Goal: Information Seeking & Learning: Learn about a topic

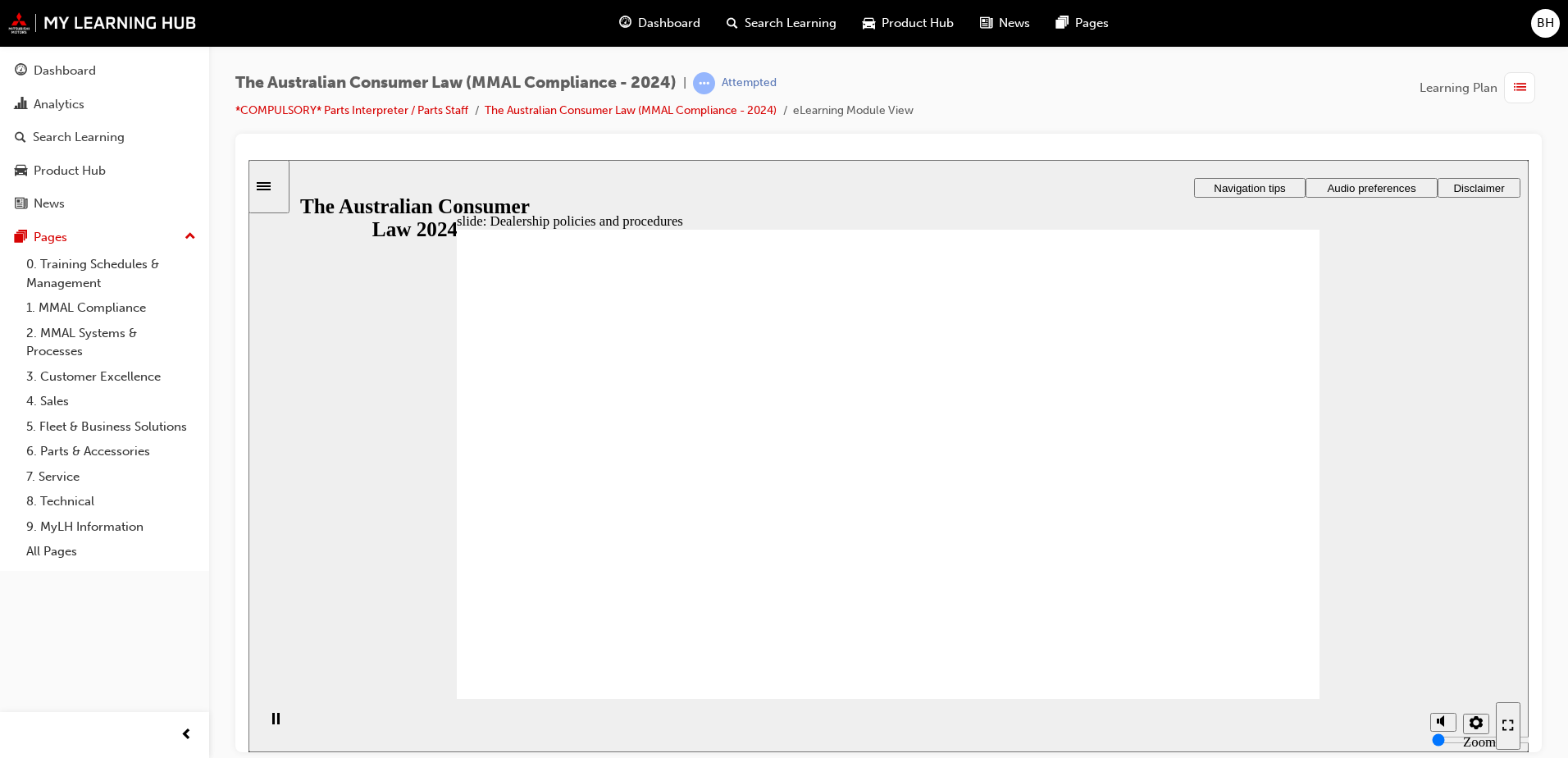
radio input "true"
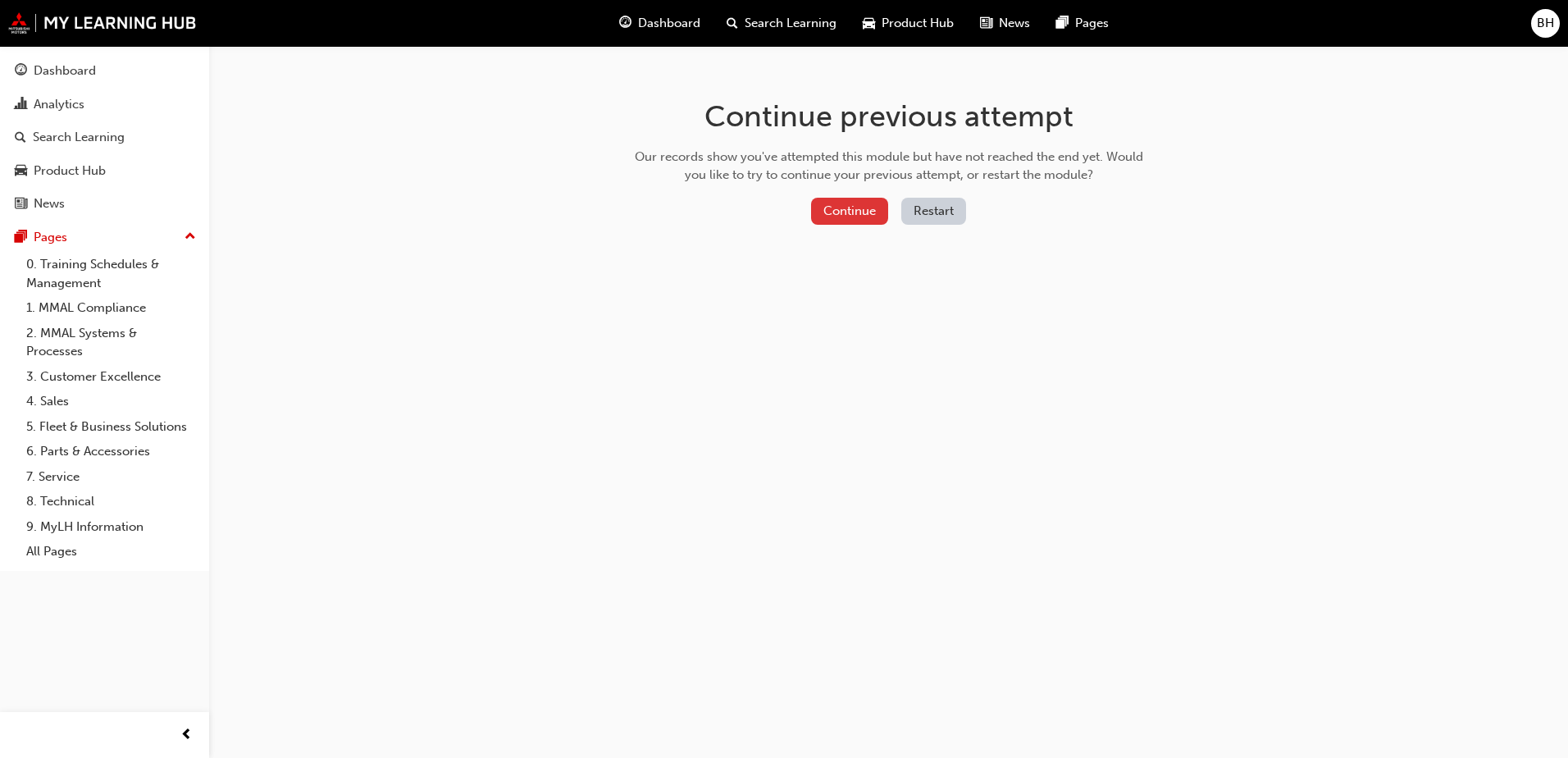
click at [854, 212] on button "Continue" at bounding box center [849, 211] width 77 height 27
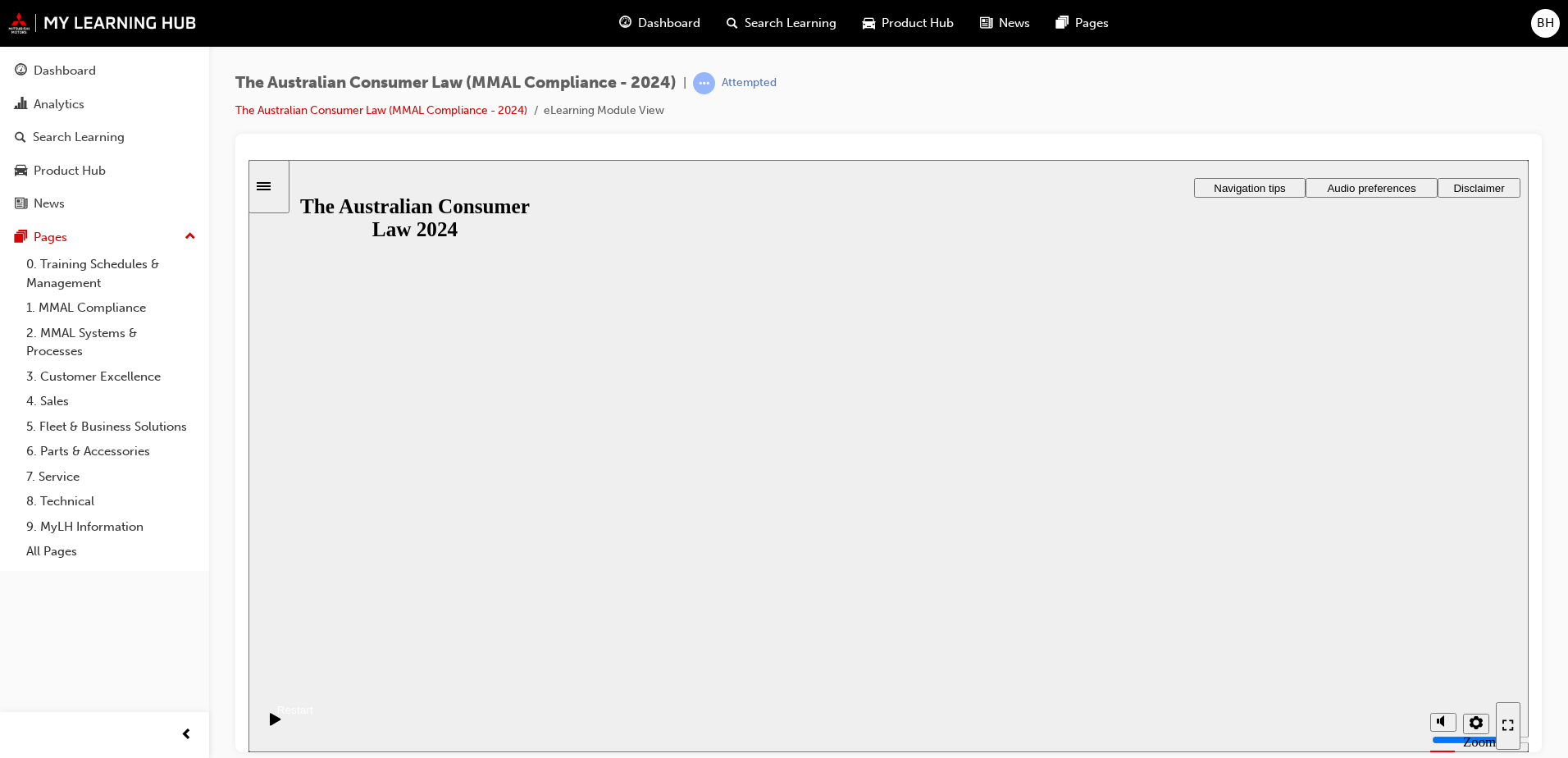
click at [313, 679] on button "Resume" at bounding box center [280, 689] width 65 height 22
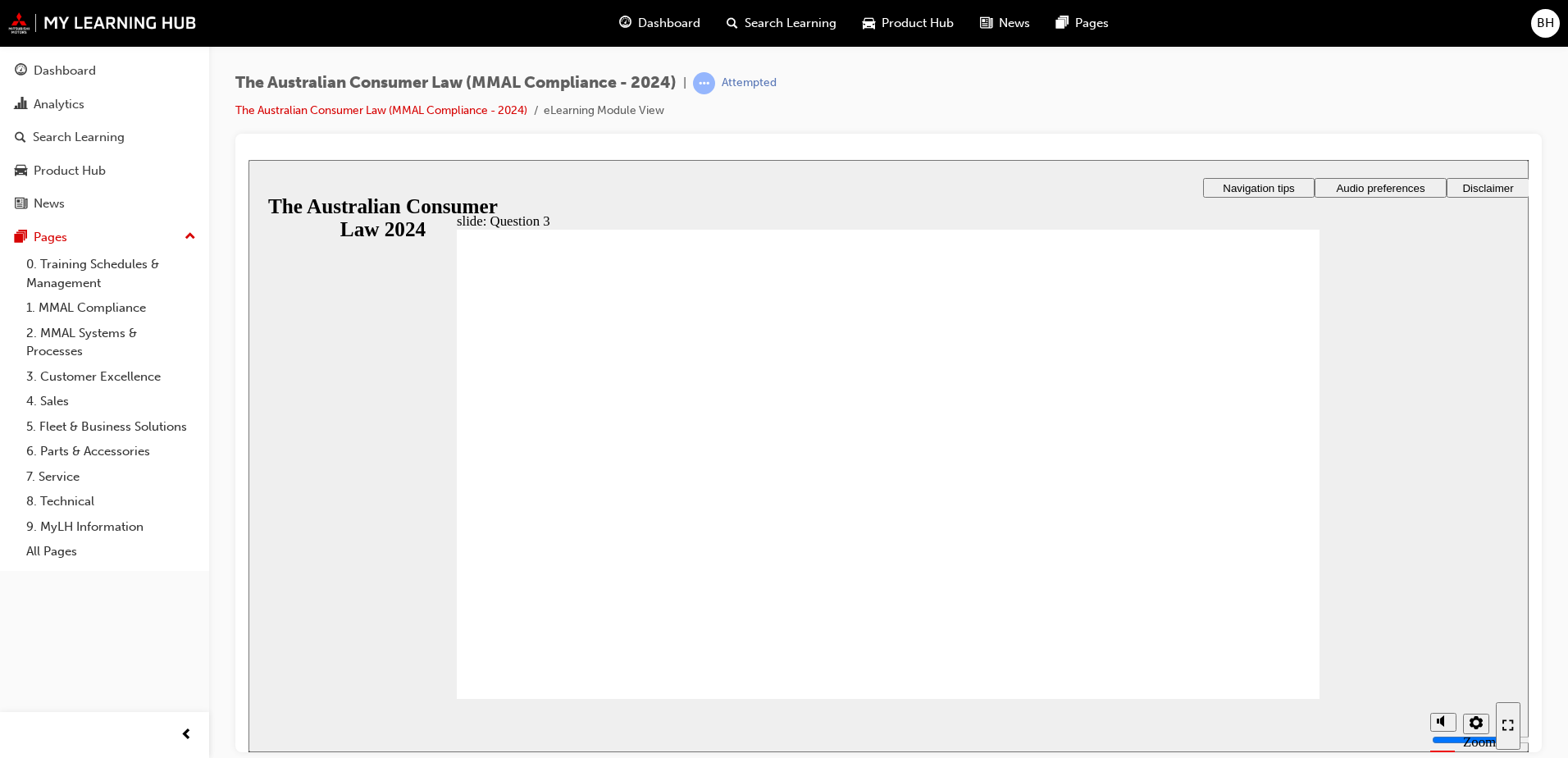
radio input "true"
checkbox input "true"
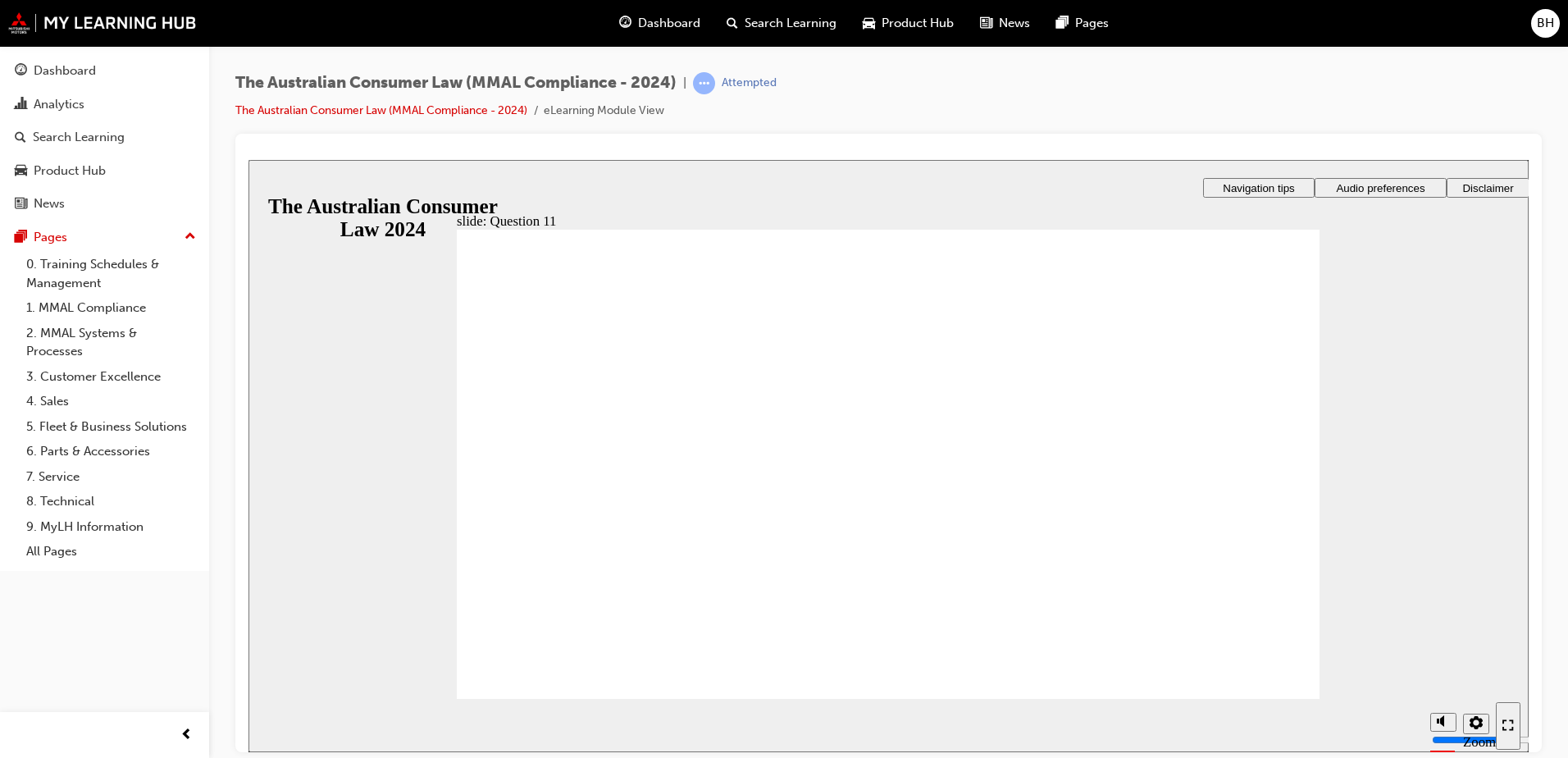
checkbox input "true"
radio input "true"
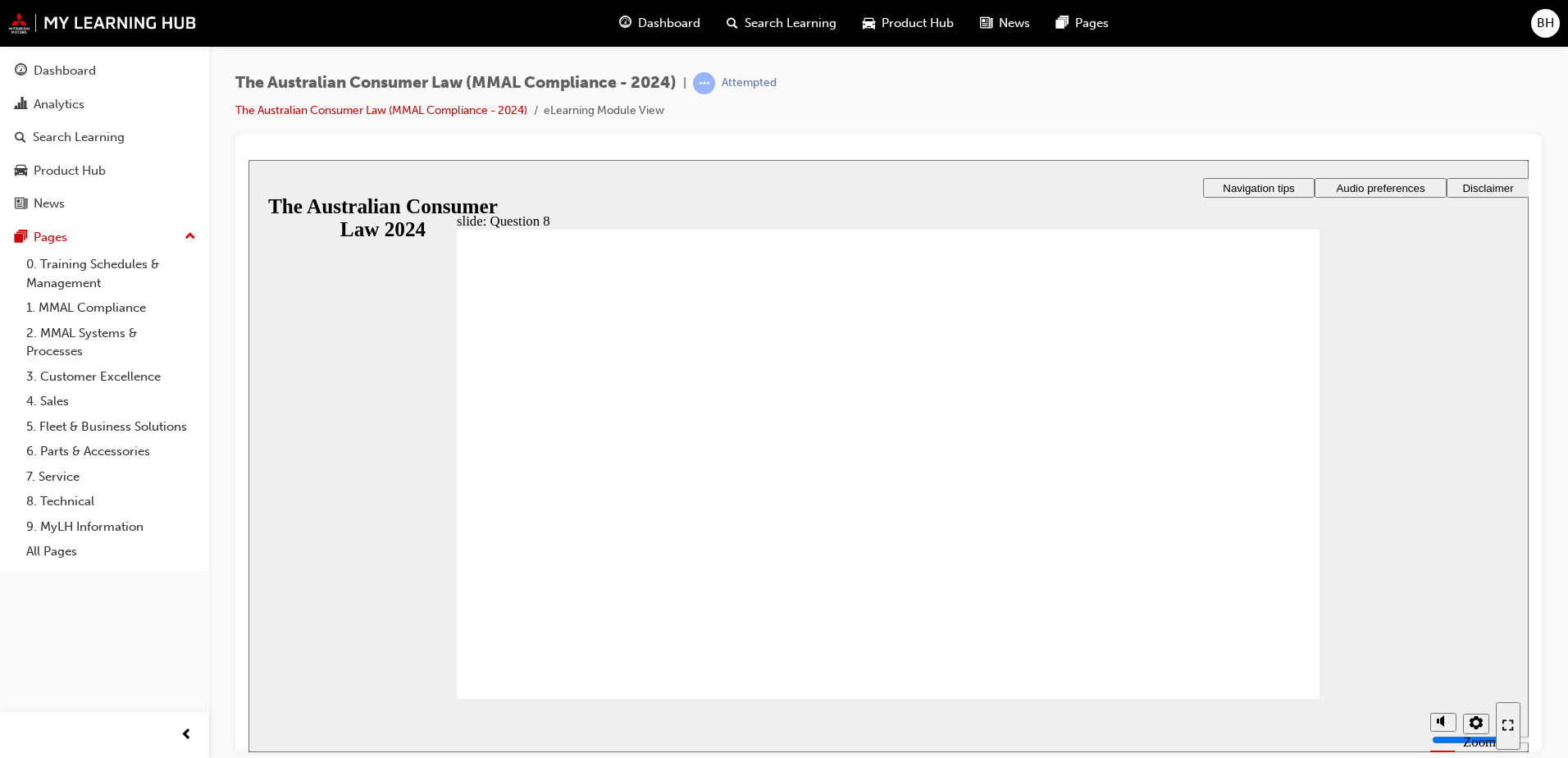
radio input "true"
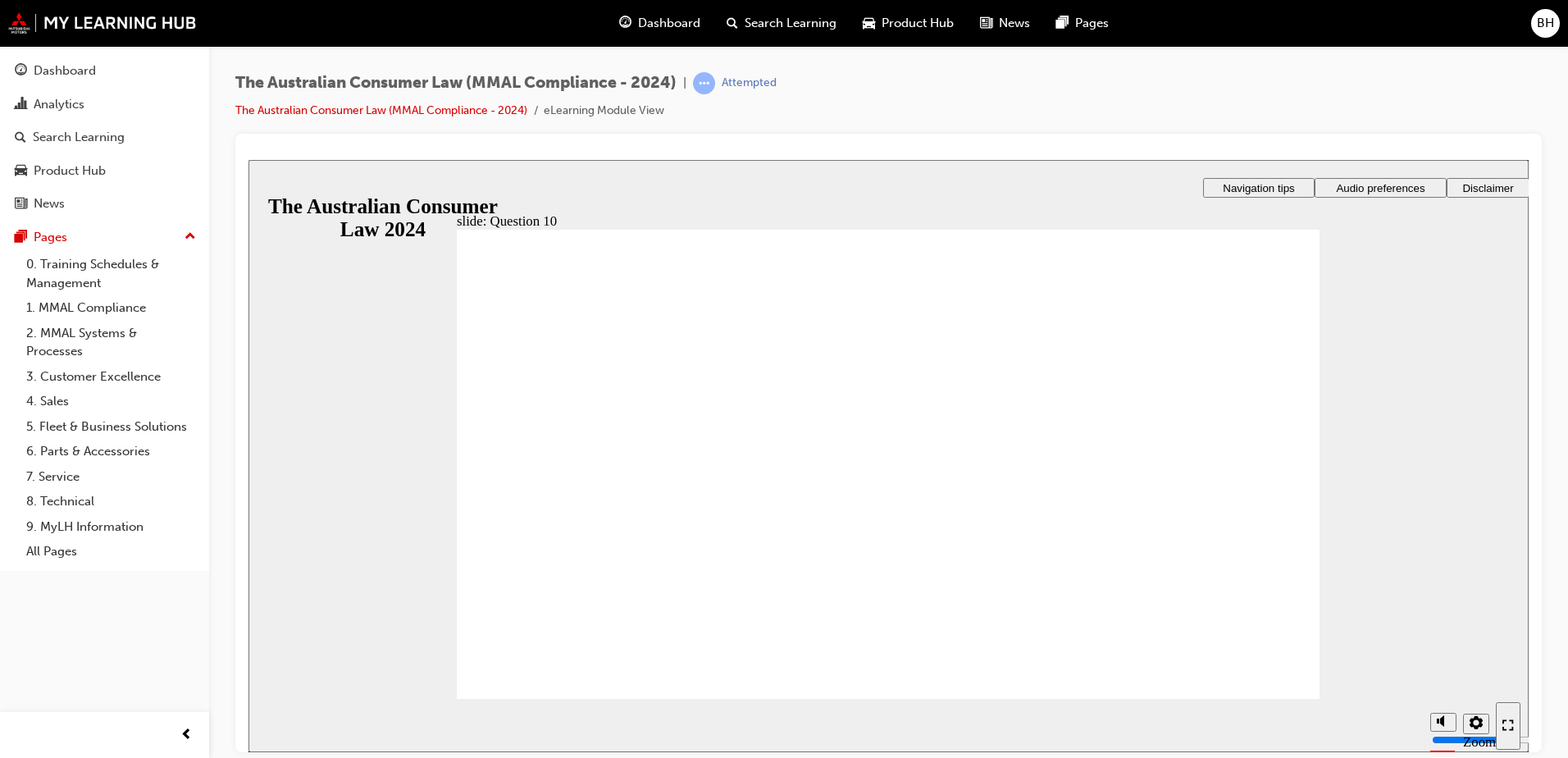
checkbox input "true"
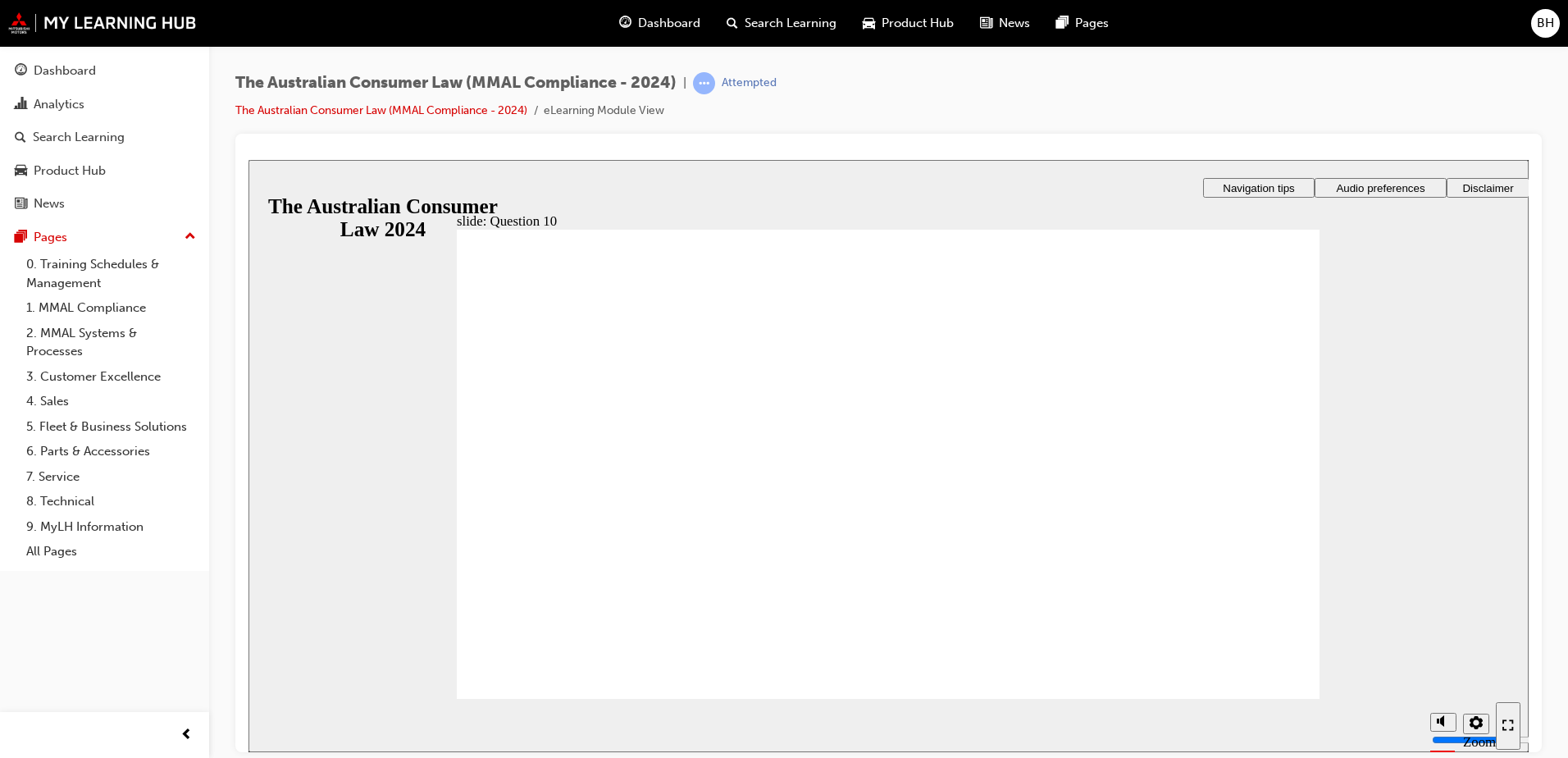
radio input "true"
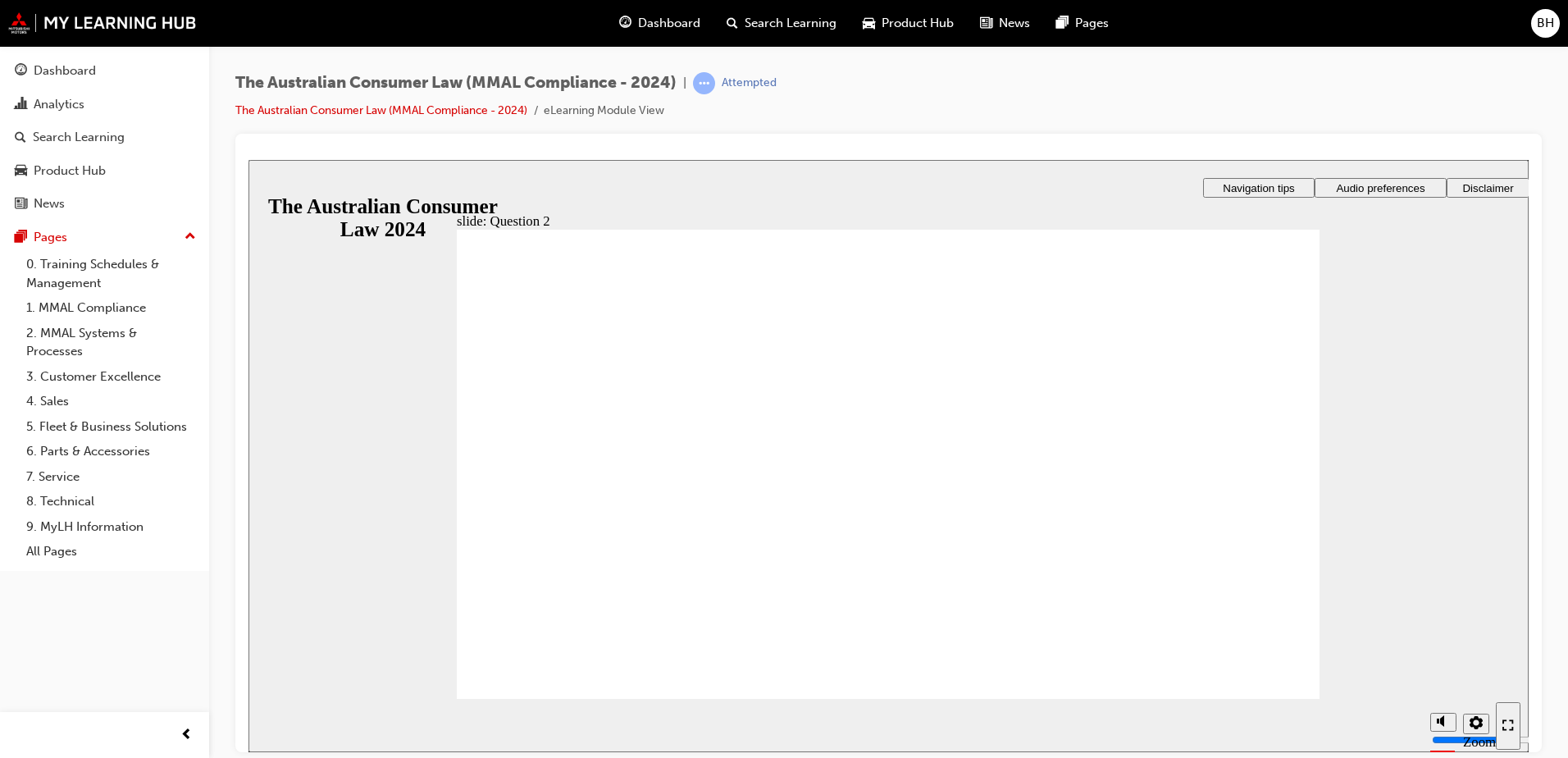
checkbox input "true"
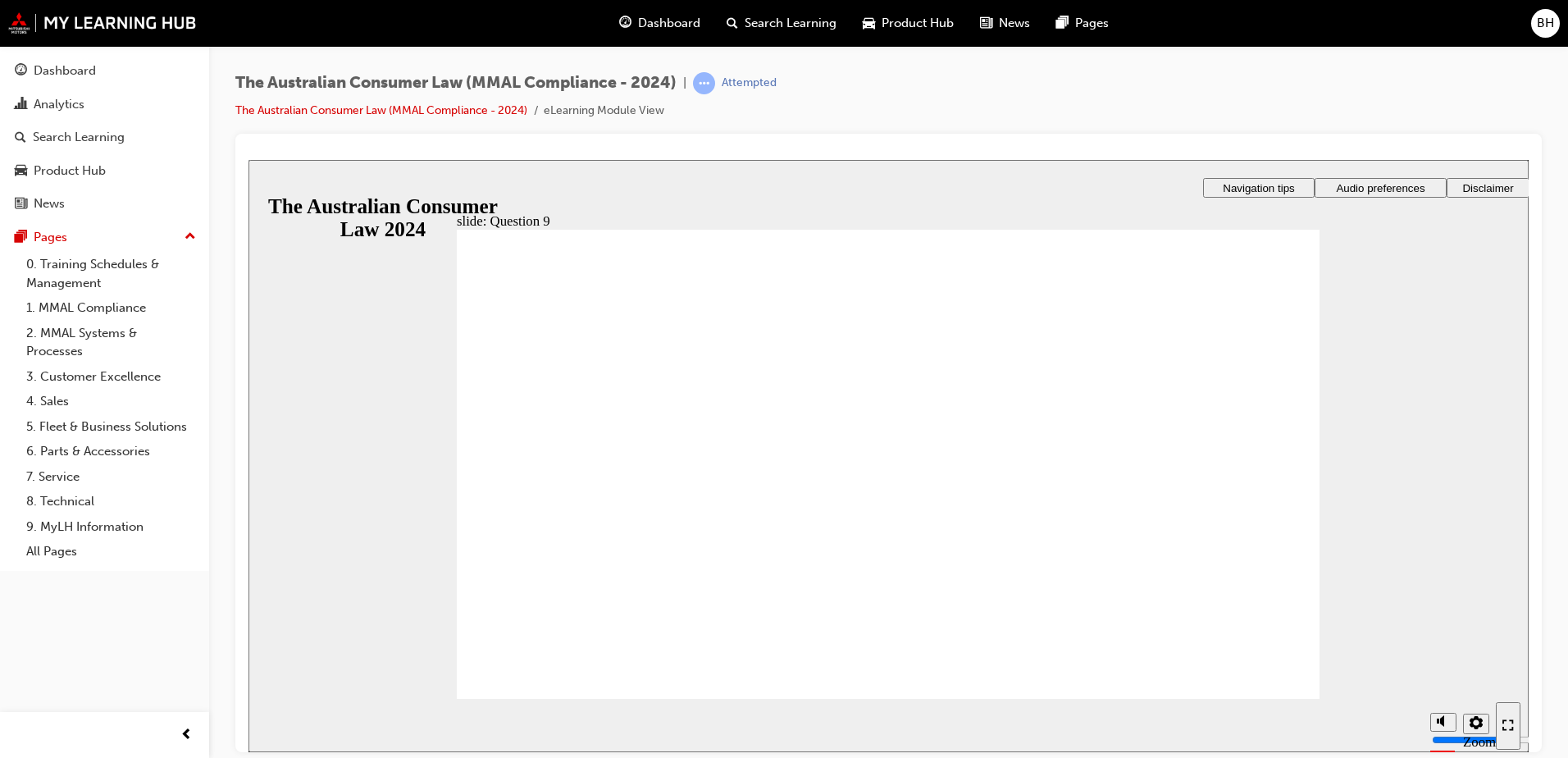
checkbox input "true"
drag, startPoint x: 574, startPoint y: 522, endPoint x: 577, endPoint y: 667, distance: 145.0
checkbox input "true"
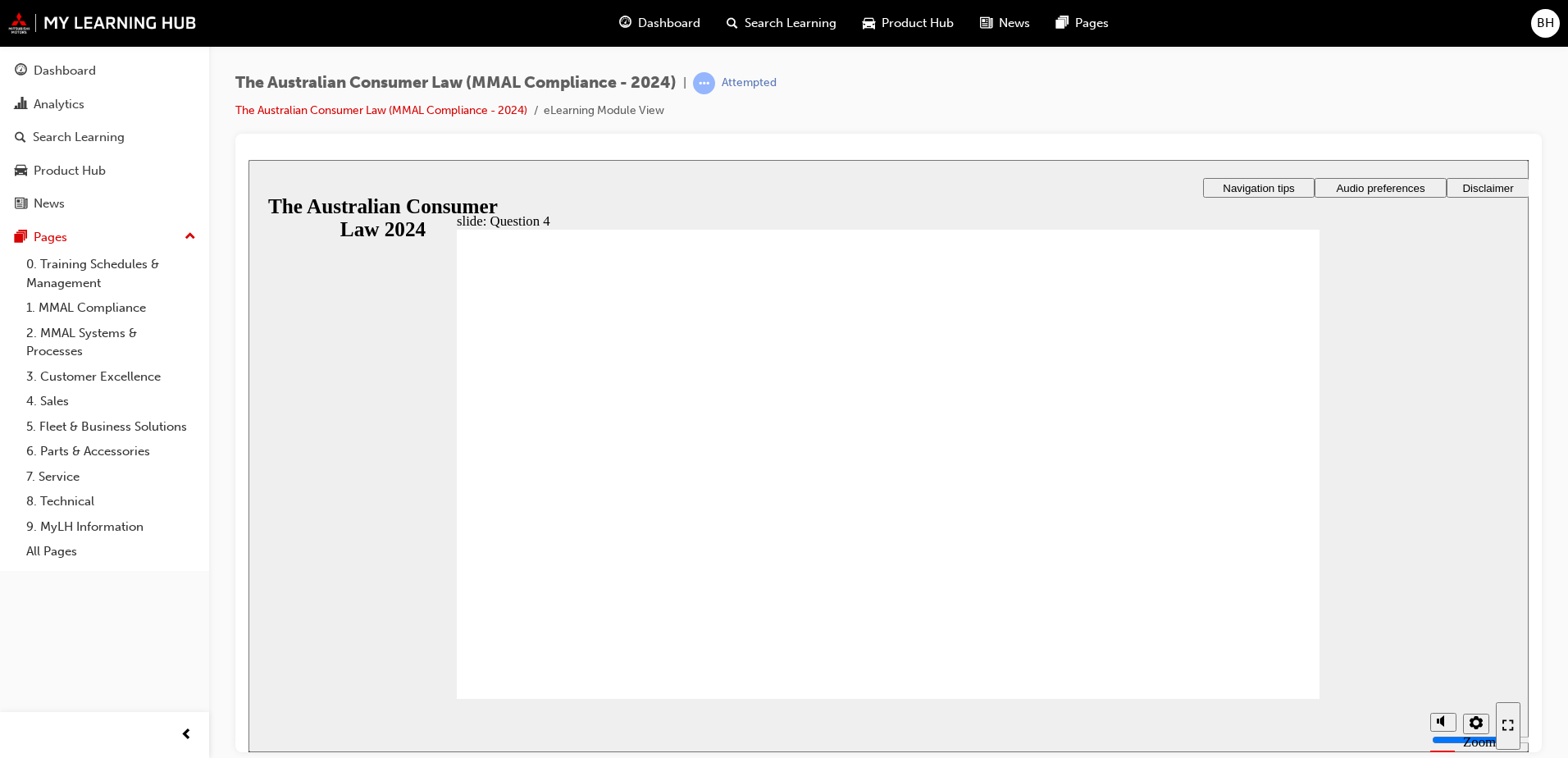
drag, startPoint x: 572, startPoint y: 408, endPoint x: 575, endPoint y: 394, distance: 14.3
checkbox input "true"
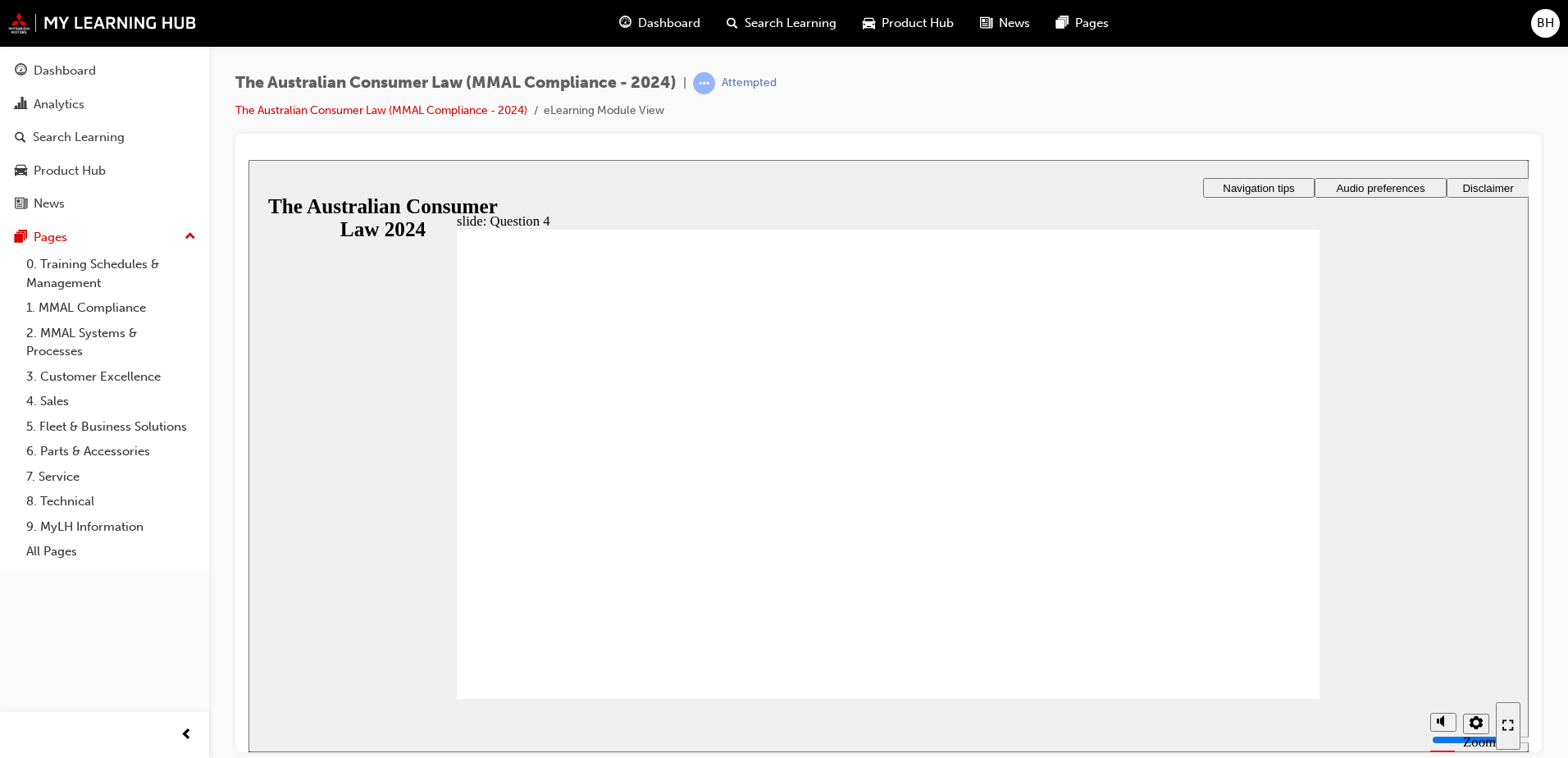
checkbox input "true"
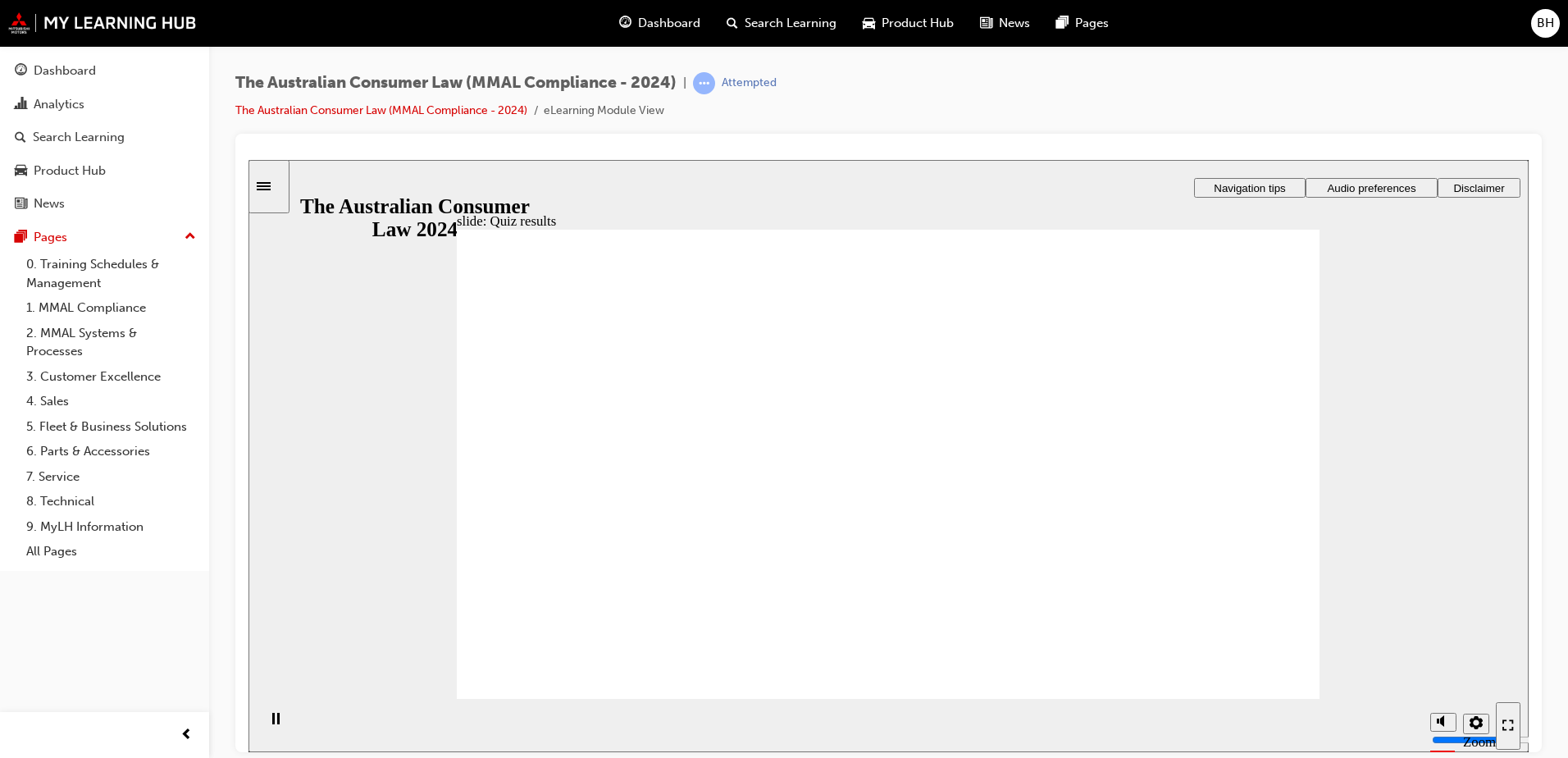
radio input "true"
drag, startPoint x: 491, startPoint y: 514, endPoint x: 516, endPoint y: 649, distance: 137.3
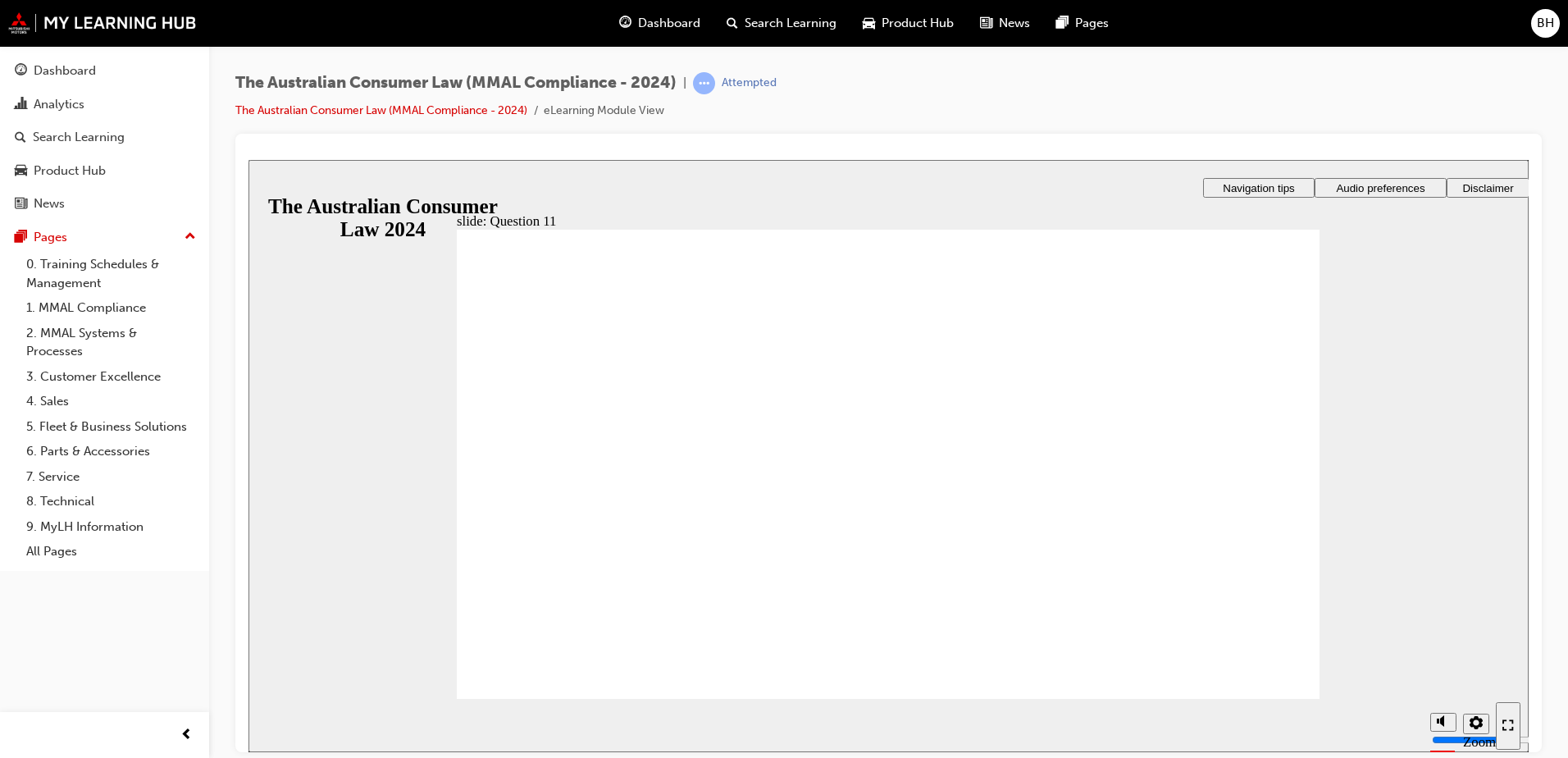
checkbox input "true"
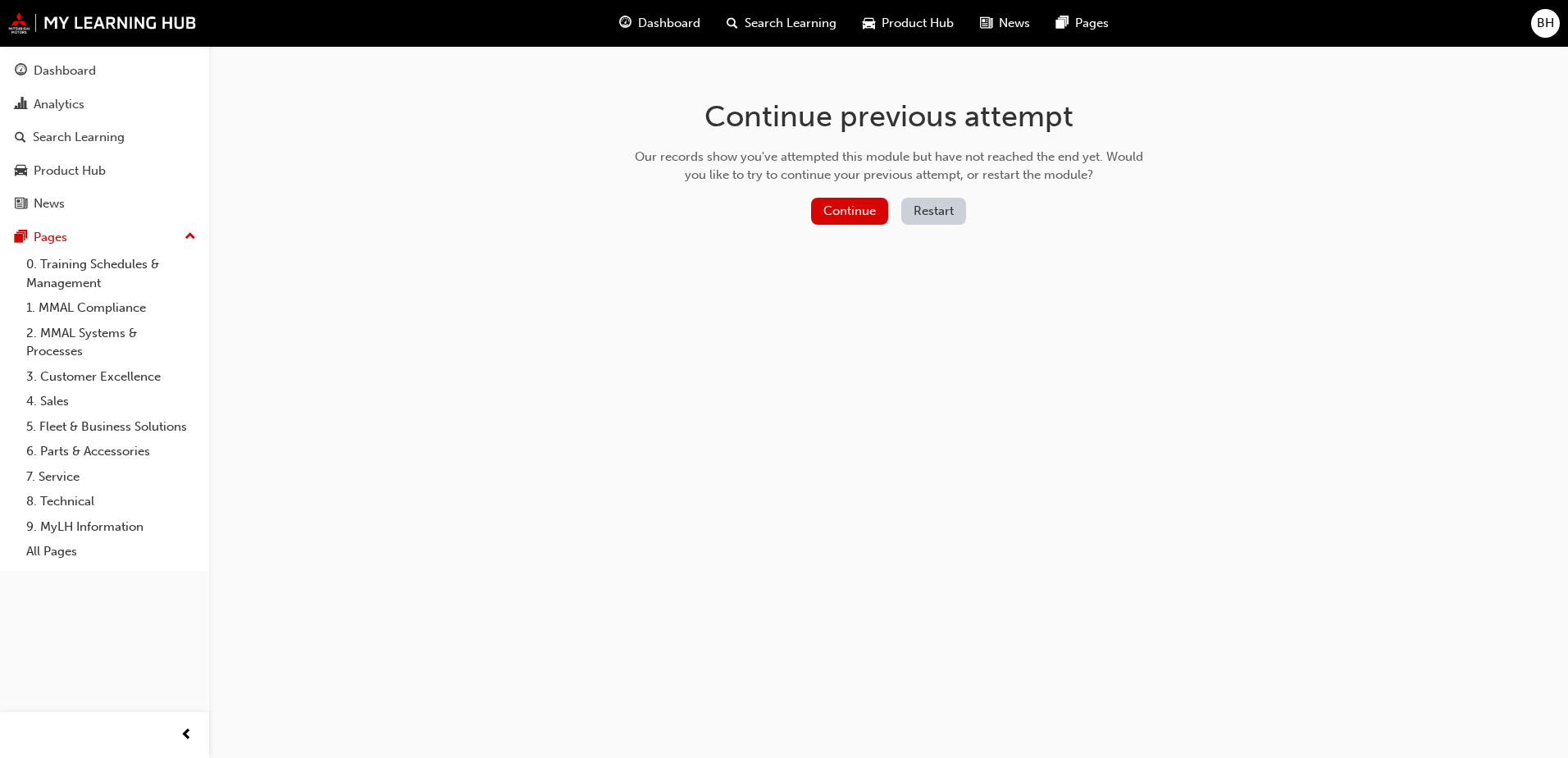
click at [838, 194] on div "Continue previous attempt Our records show you've attempted this module but hav…" at bounding box center [889, 165] width 533 height 238
click at [838, 204] on button "Continue" at bounding box center [849, 211] width 77 height 27
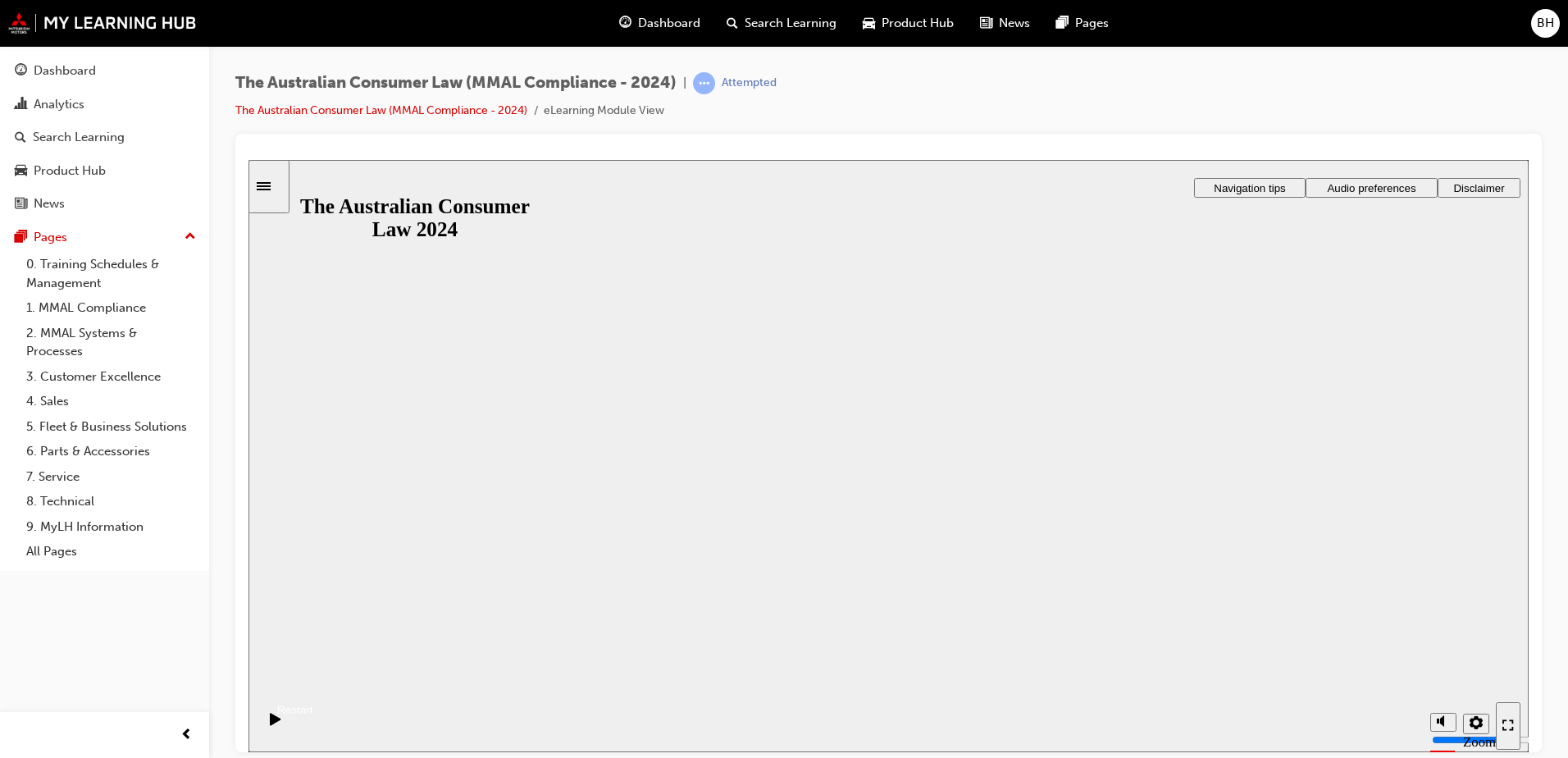
click at [313, 679] on button "Resume" at bounding box center [280, 689] width 65 height 22
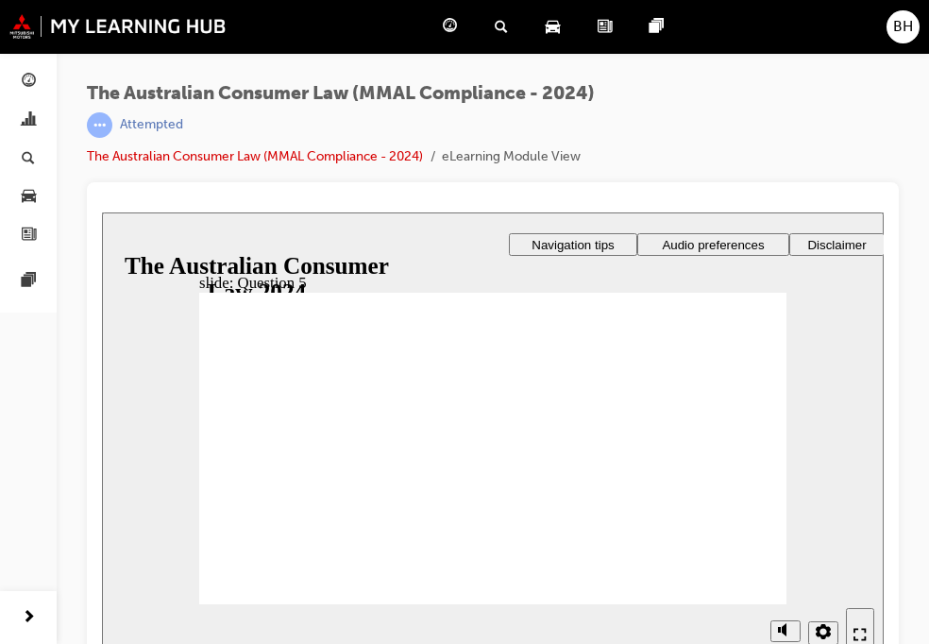
radio input "true"
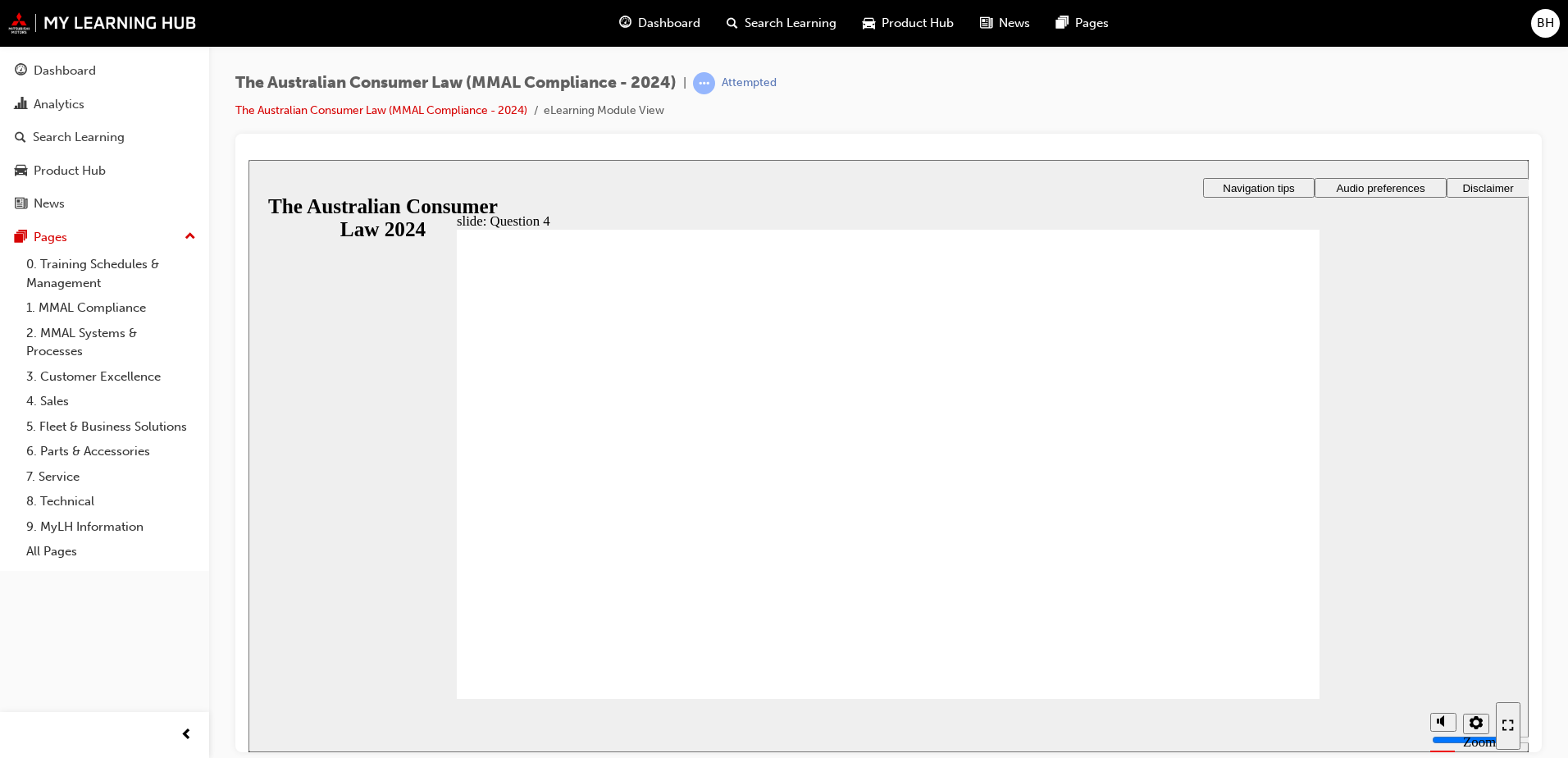
checkbox input "true"
drag, startPoint x: 555, startPoint y: 436, endPoint x: 574, endPoint y: 453, distance: 25.5
checkbox input "false"
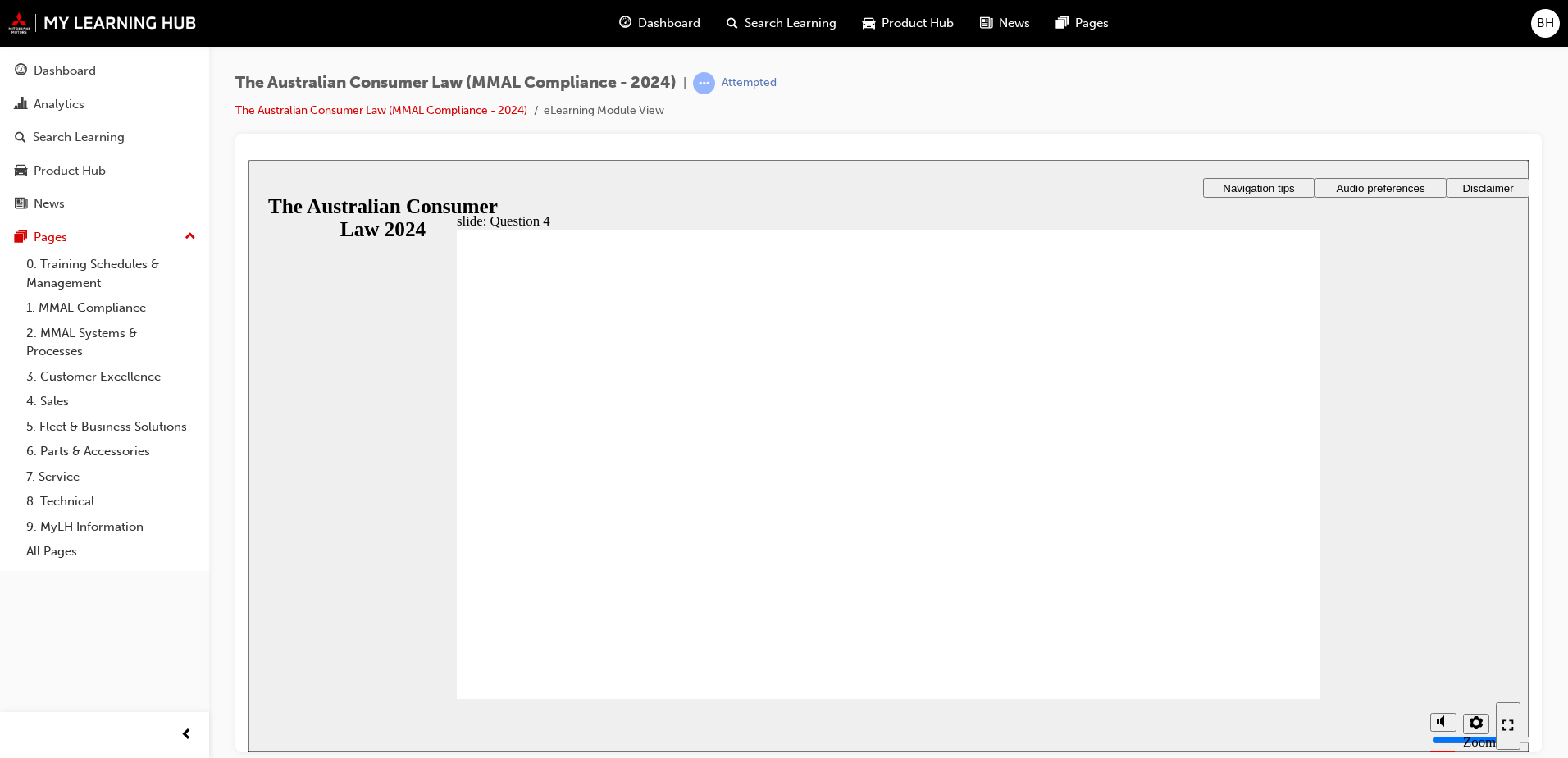
checkbox input "true"
radio input "true"
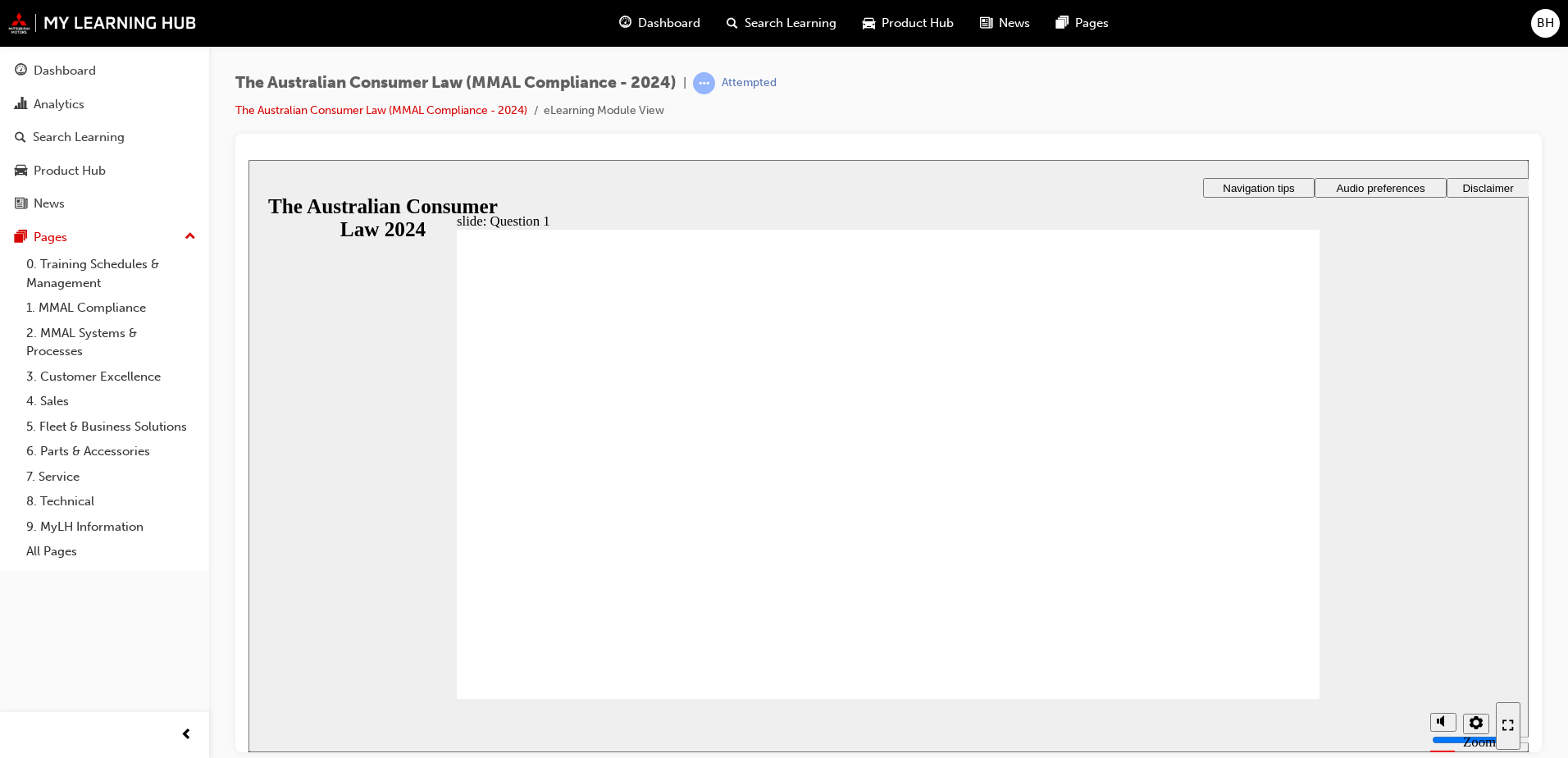
radio input "true"
checkbox input "true"
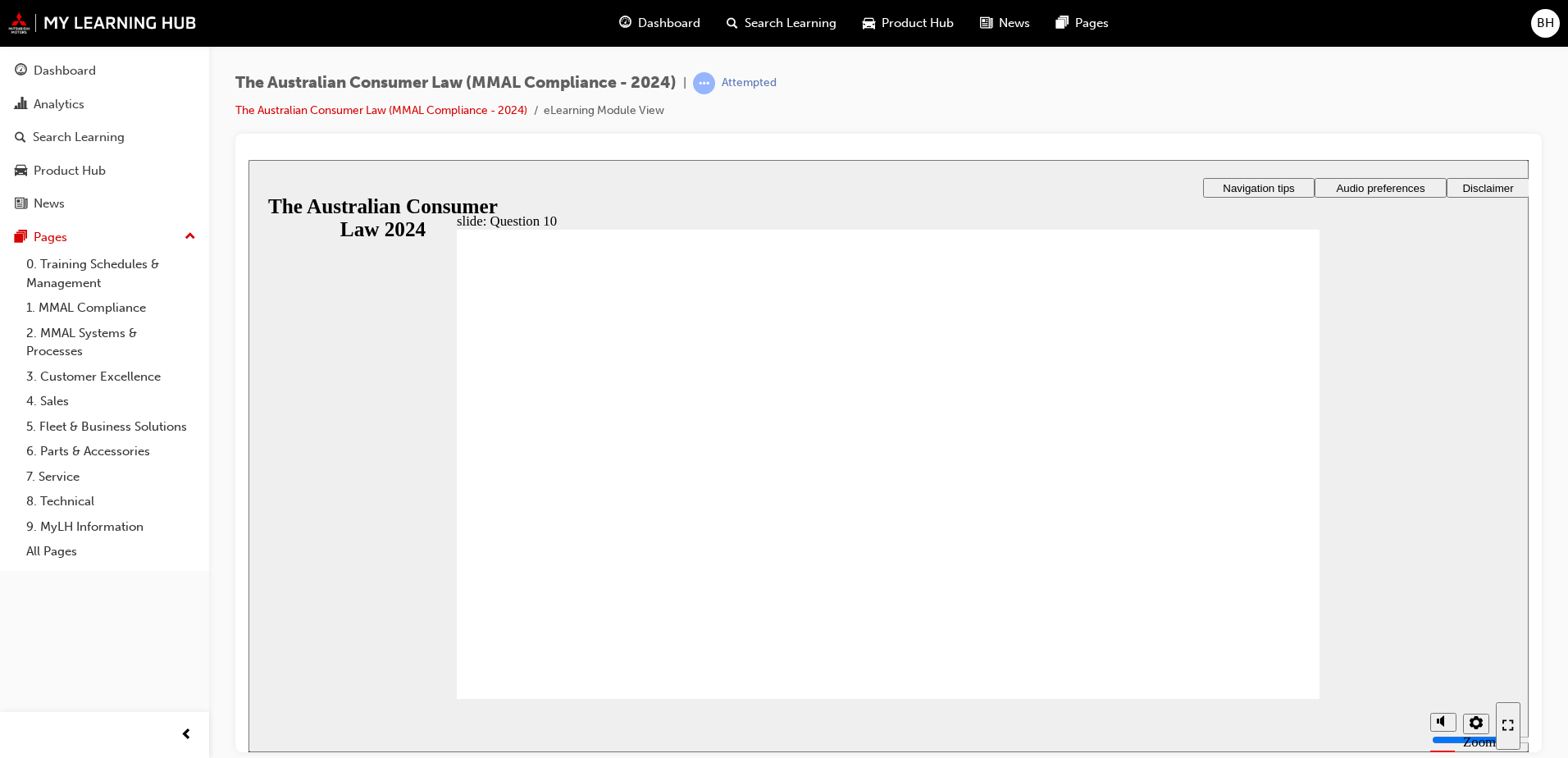
checkbox input "true"
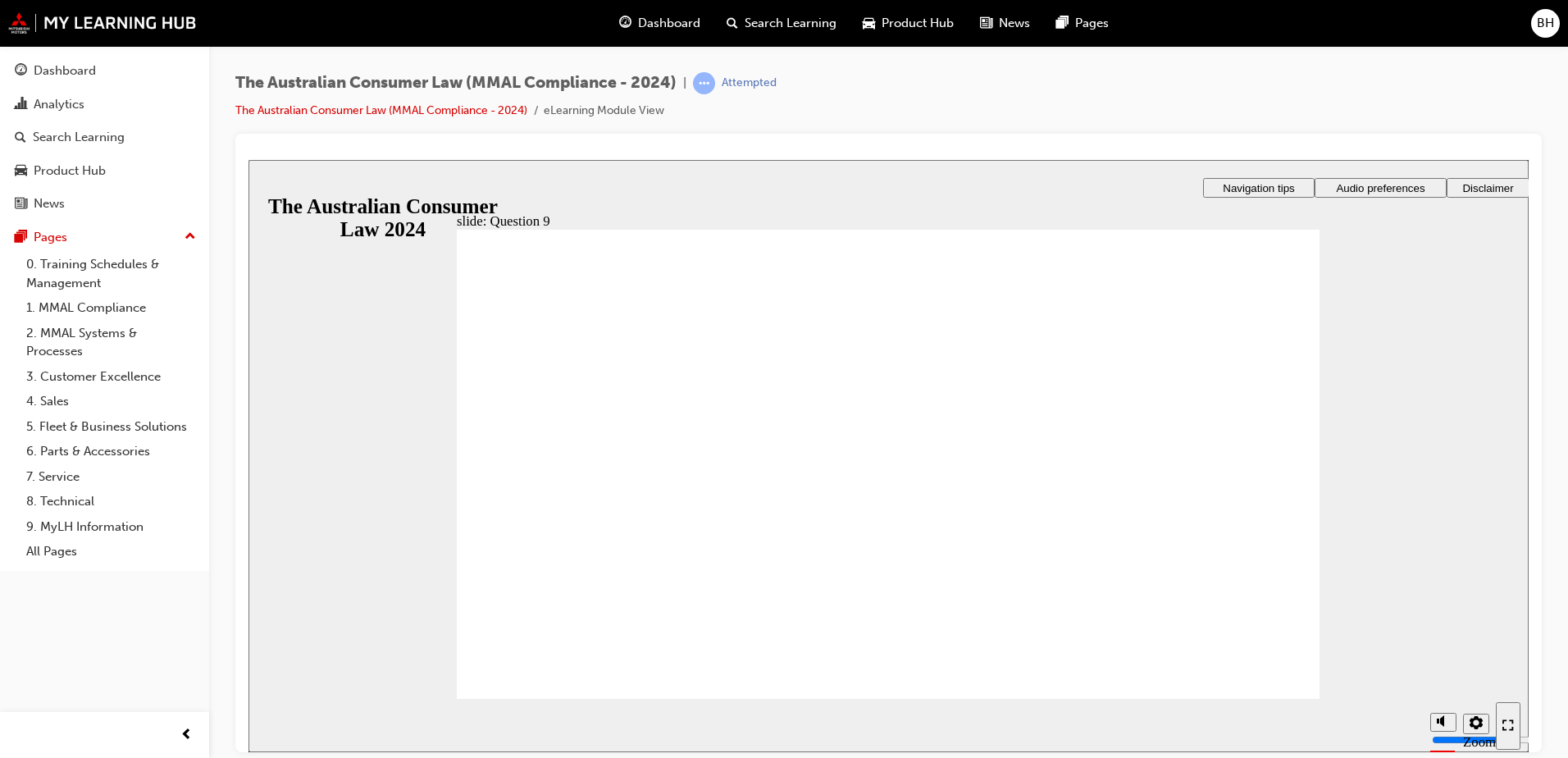
checkbox input "true"
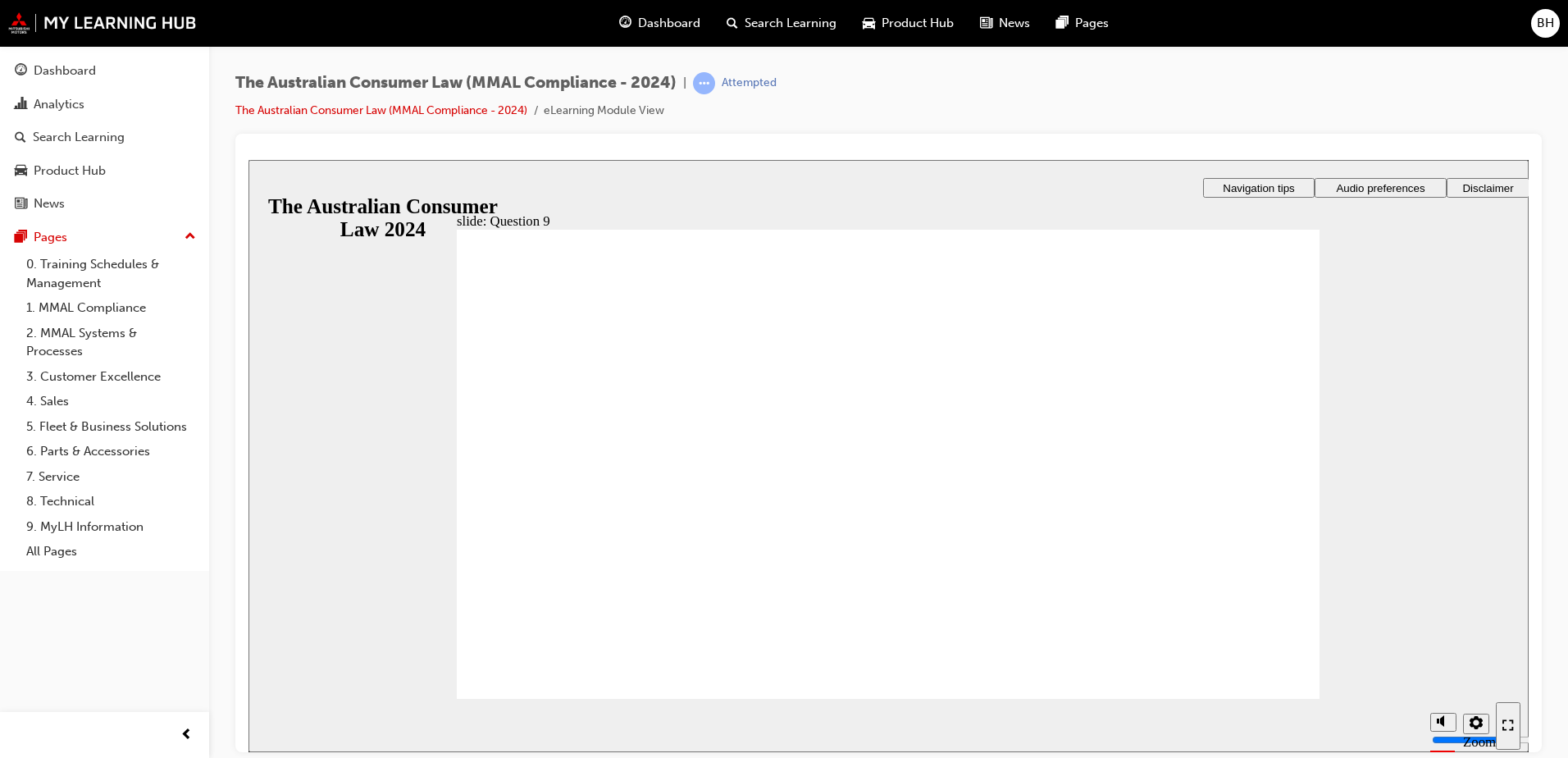
radio input "true"
checkbox input "true"
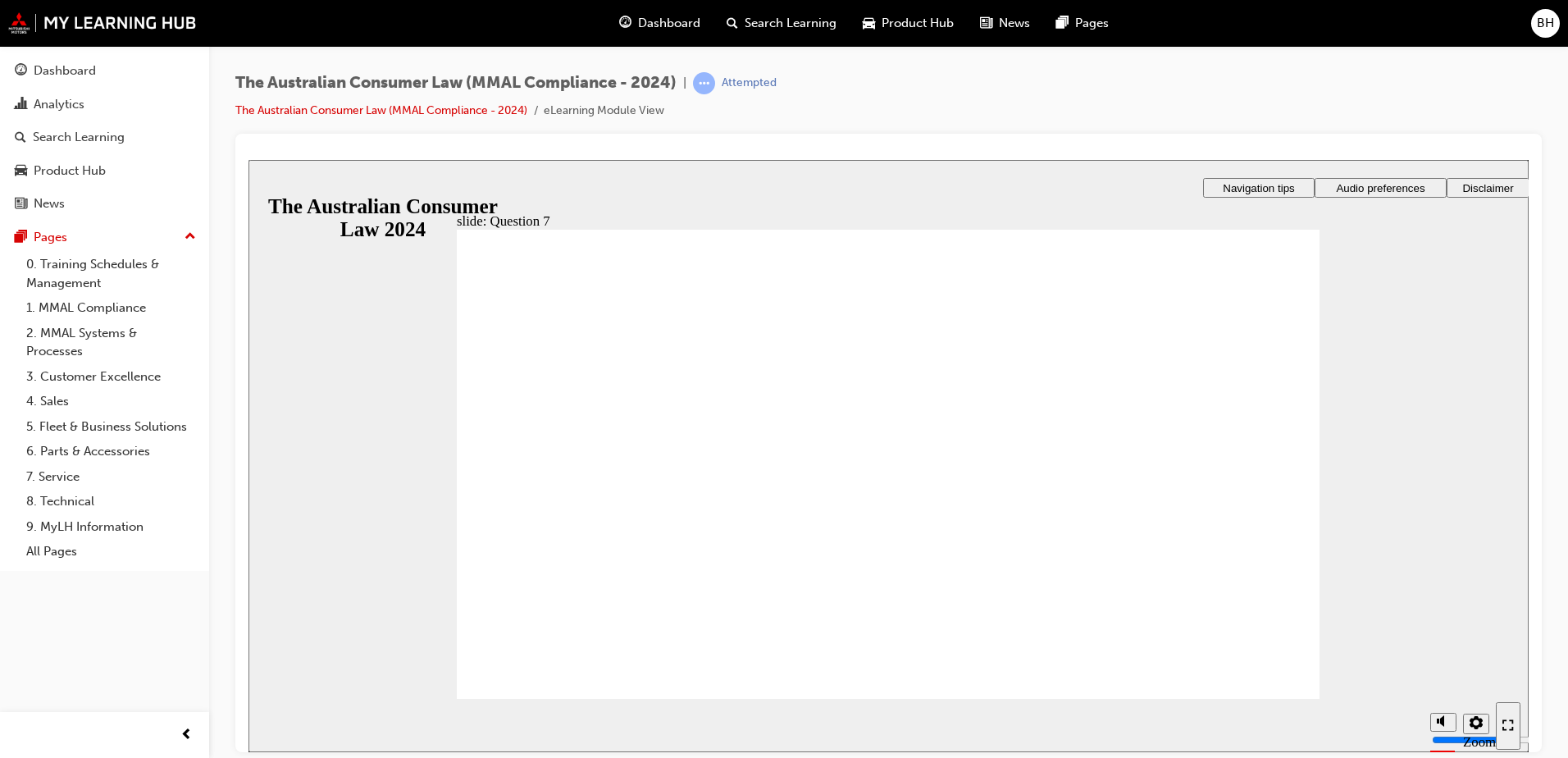
checkbox input "true"
radio input "true"
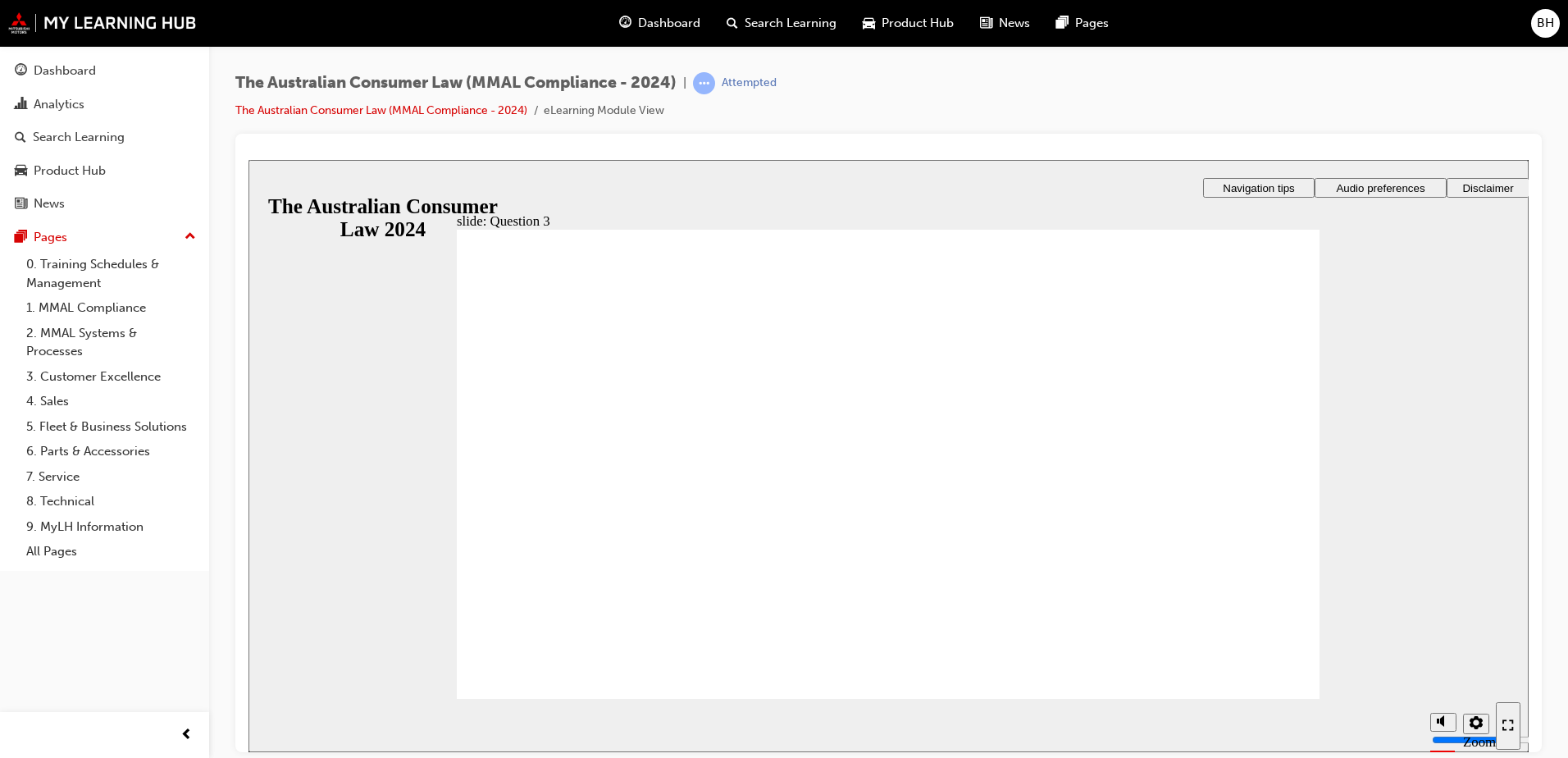
checkbox input "true"
drag, startPoint x: 618, startPoint y: 449, endPoint x: 618, endPoint y: 466, distance: 17.0
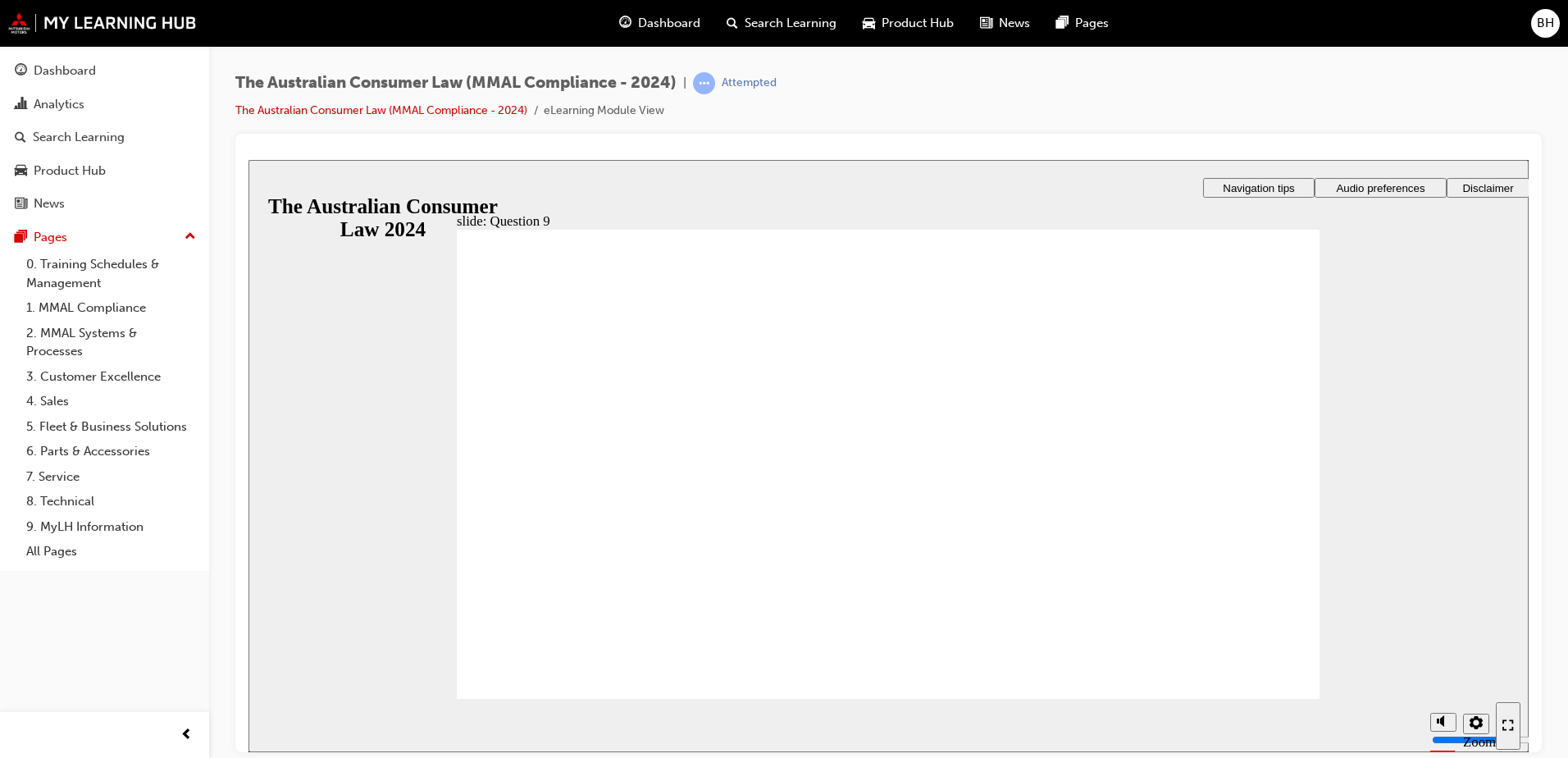
checkbox input "true"
radio input "true"
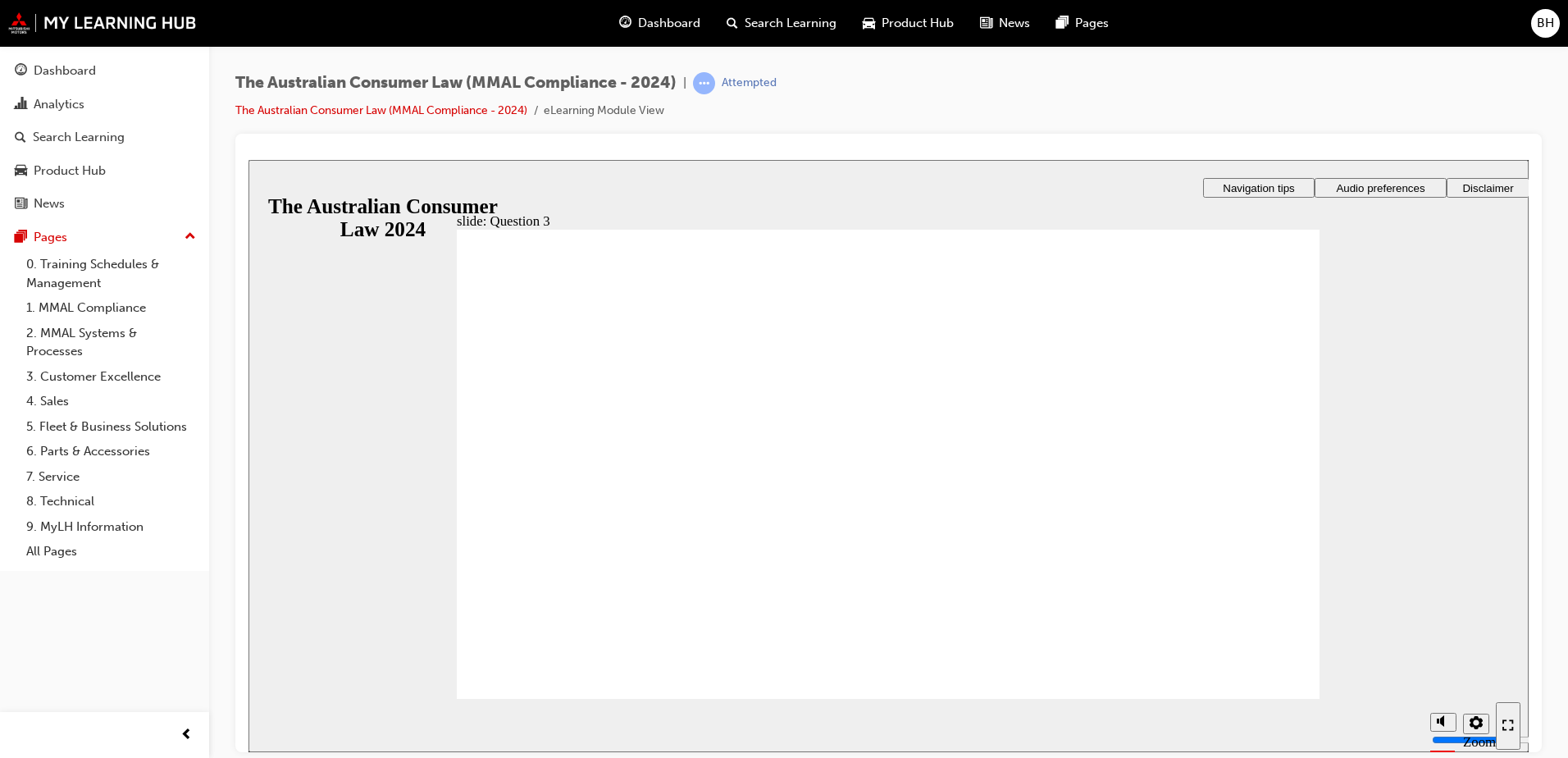
checkbox input "true"
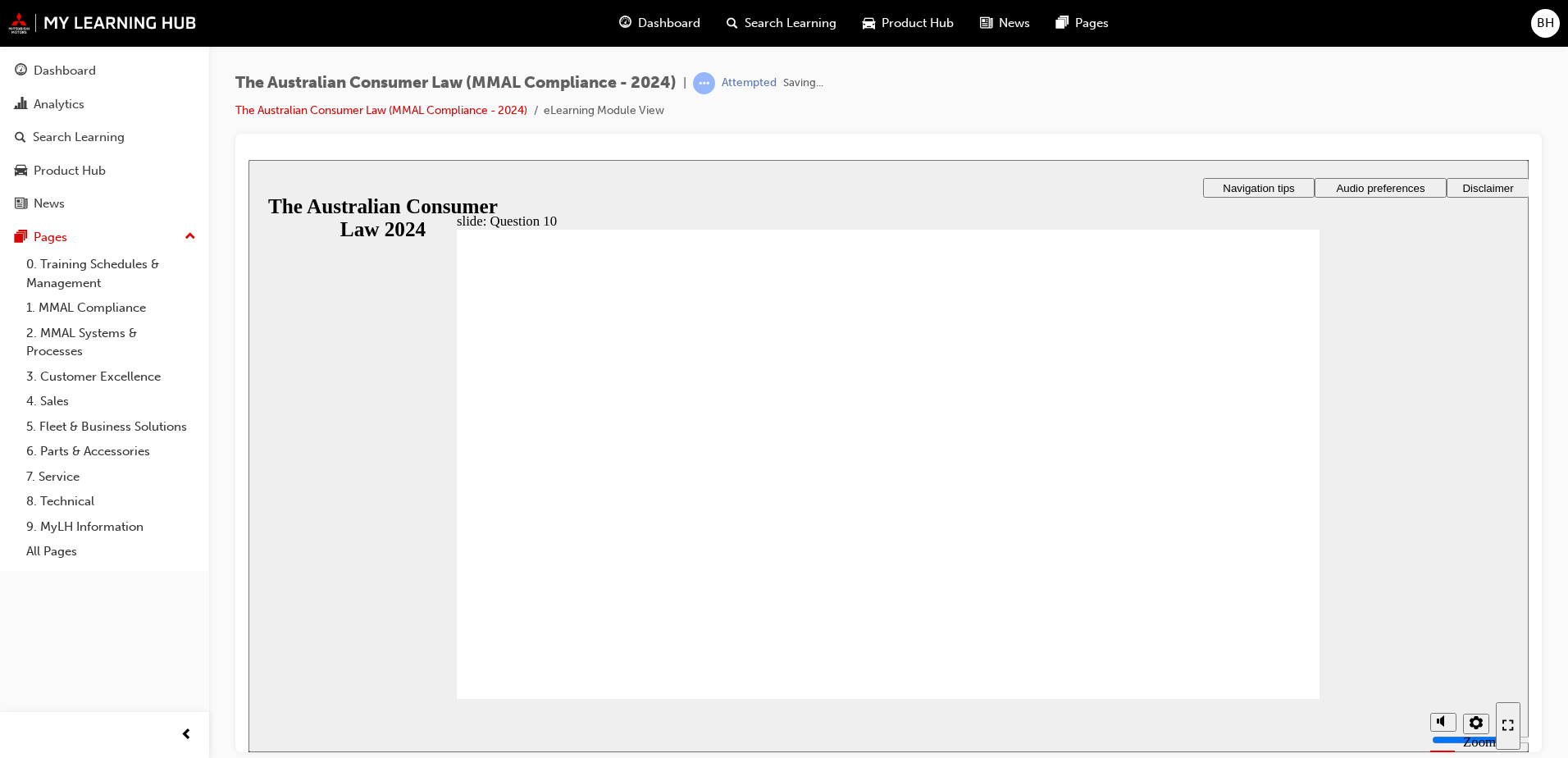
radio input "true"
checkbox input "true"
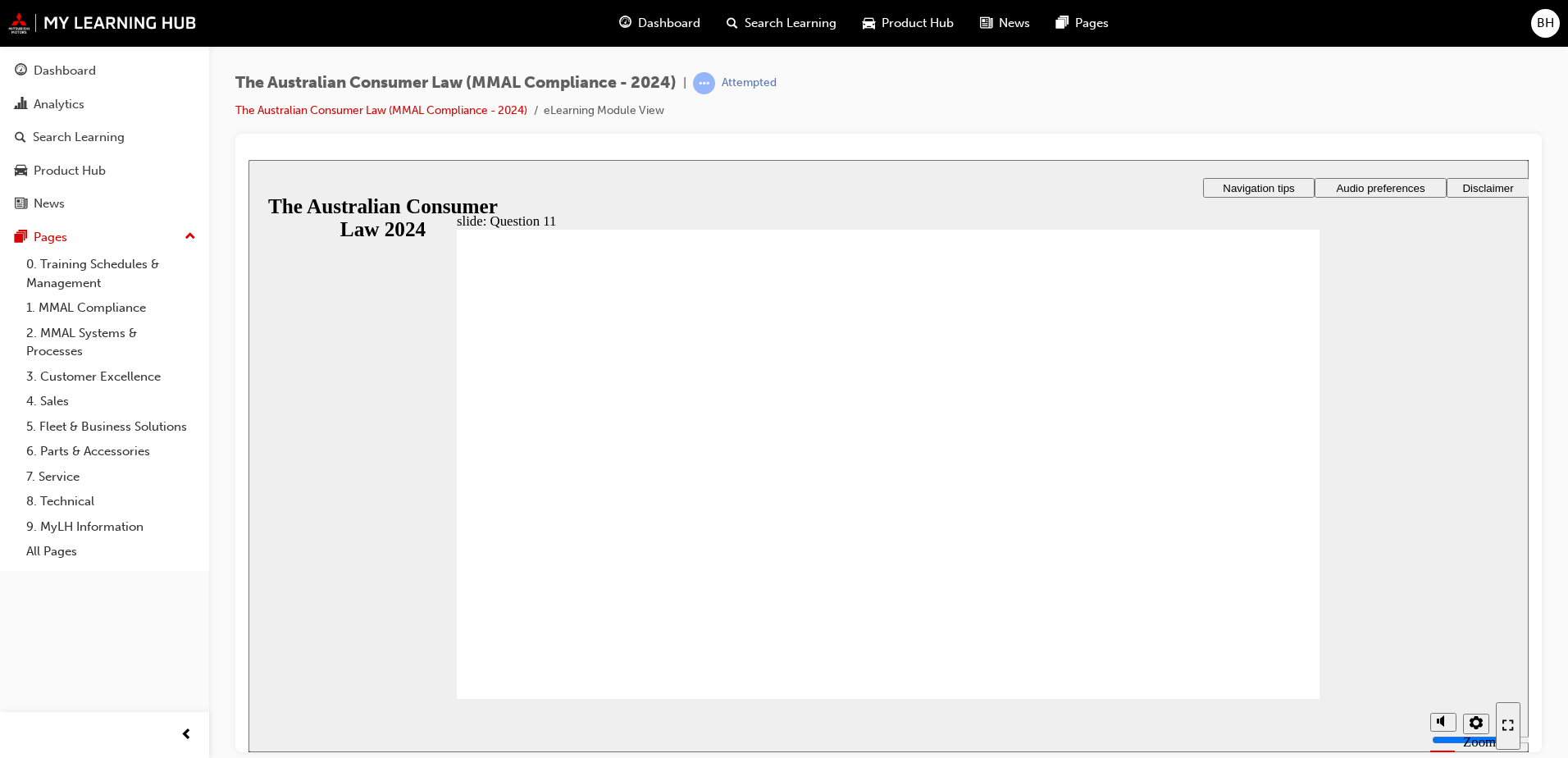
checkbox input "true"
radio input "true"
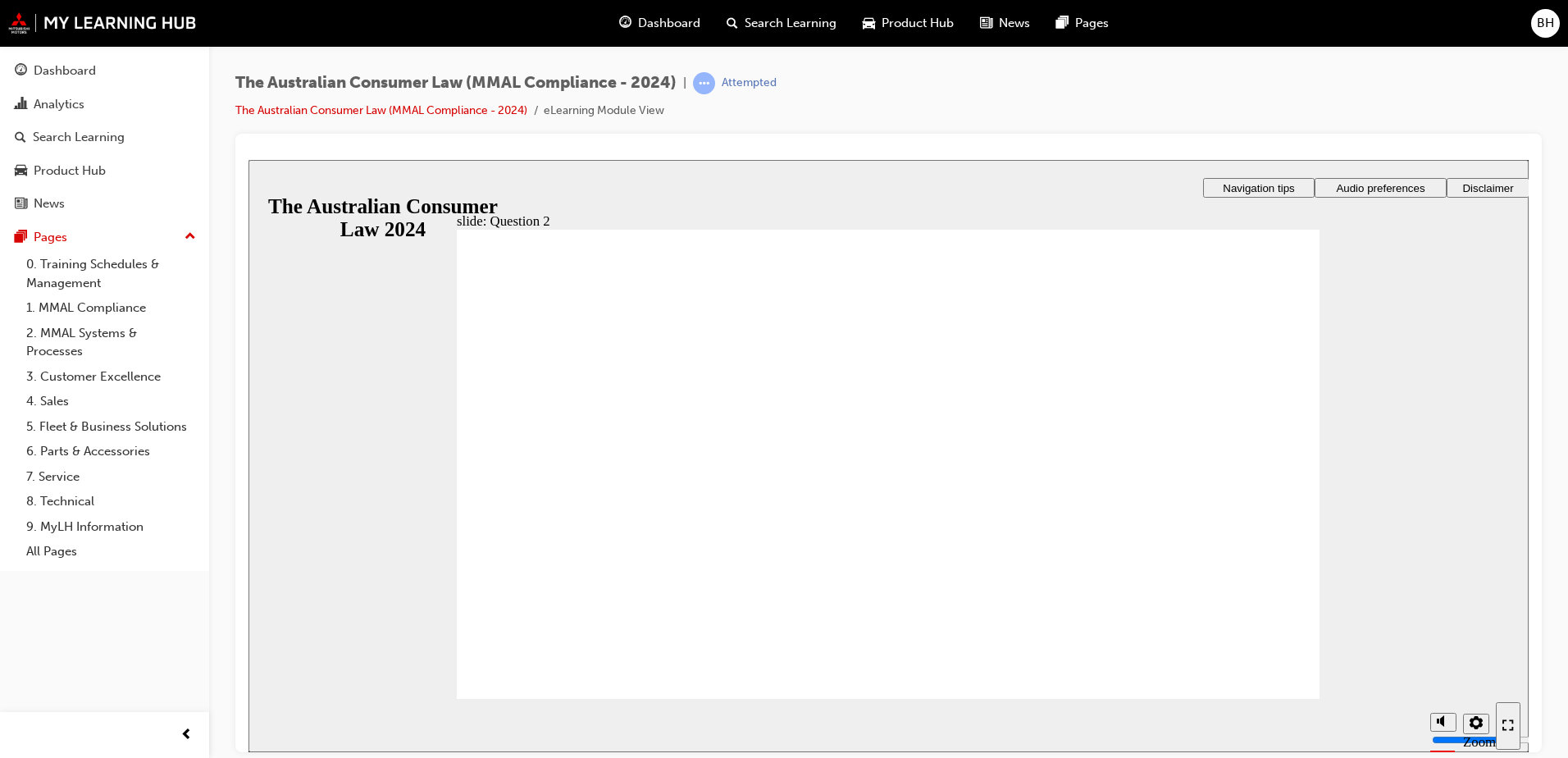
radio input "true"
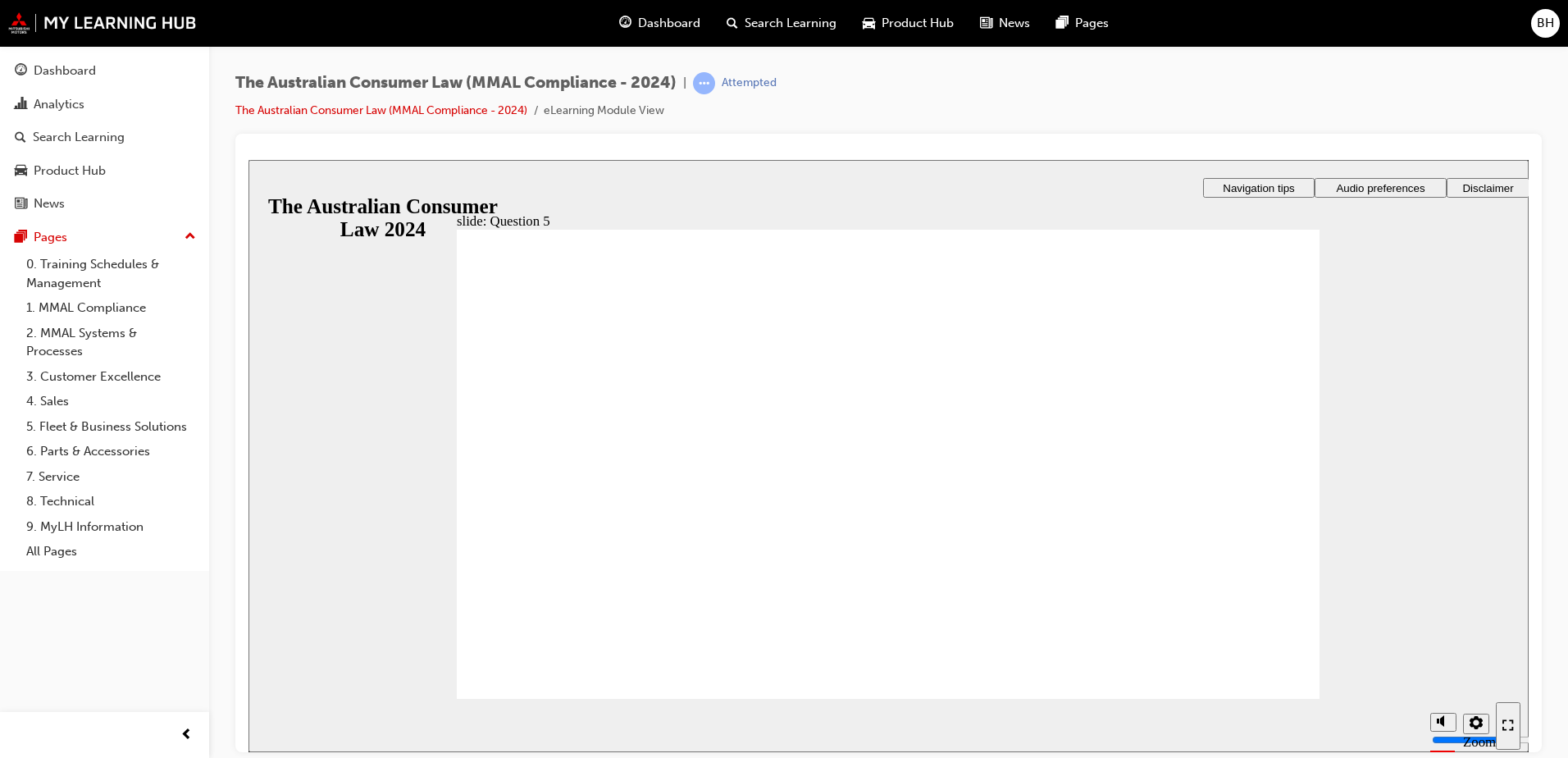
radio input "true"
drag, startPoint x: 557, startPoint y: 665, endPoint x: 670, endPoint y: 675, distance: 113.4
checkbox input "true"
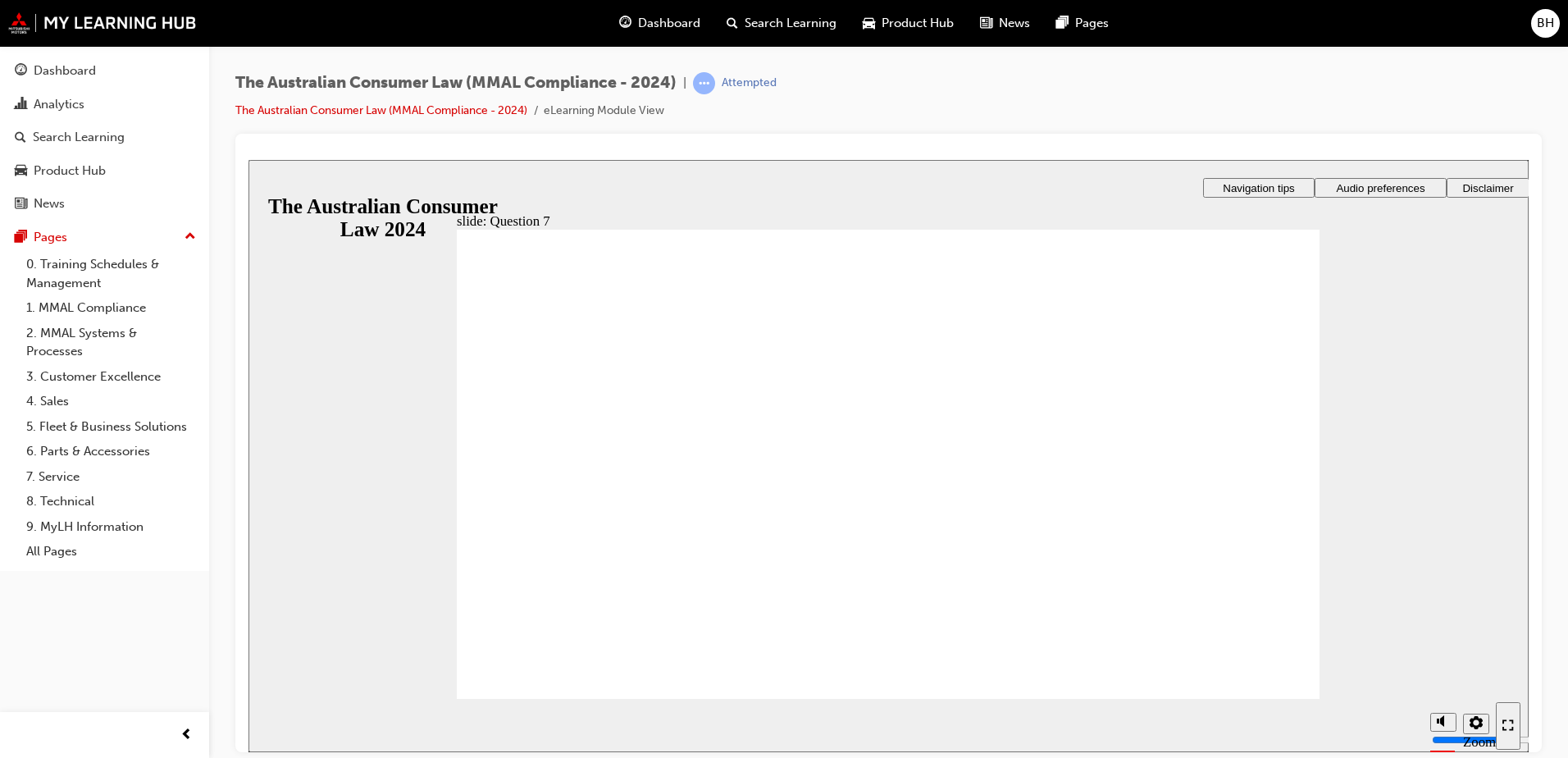
checkbox input "true"
radio input "true"
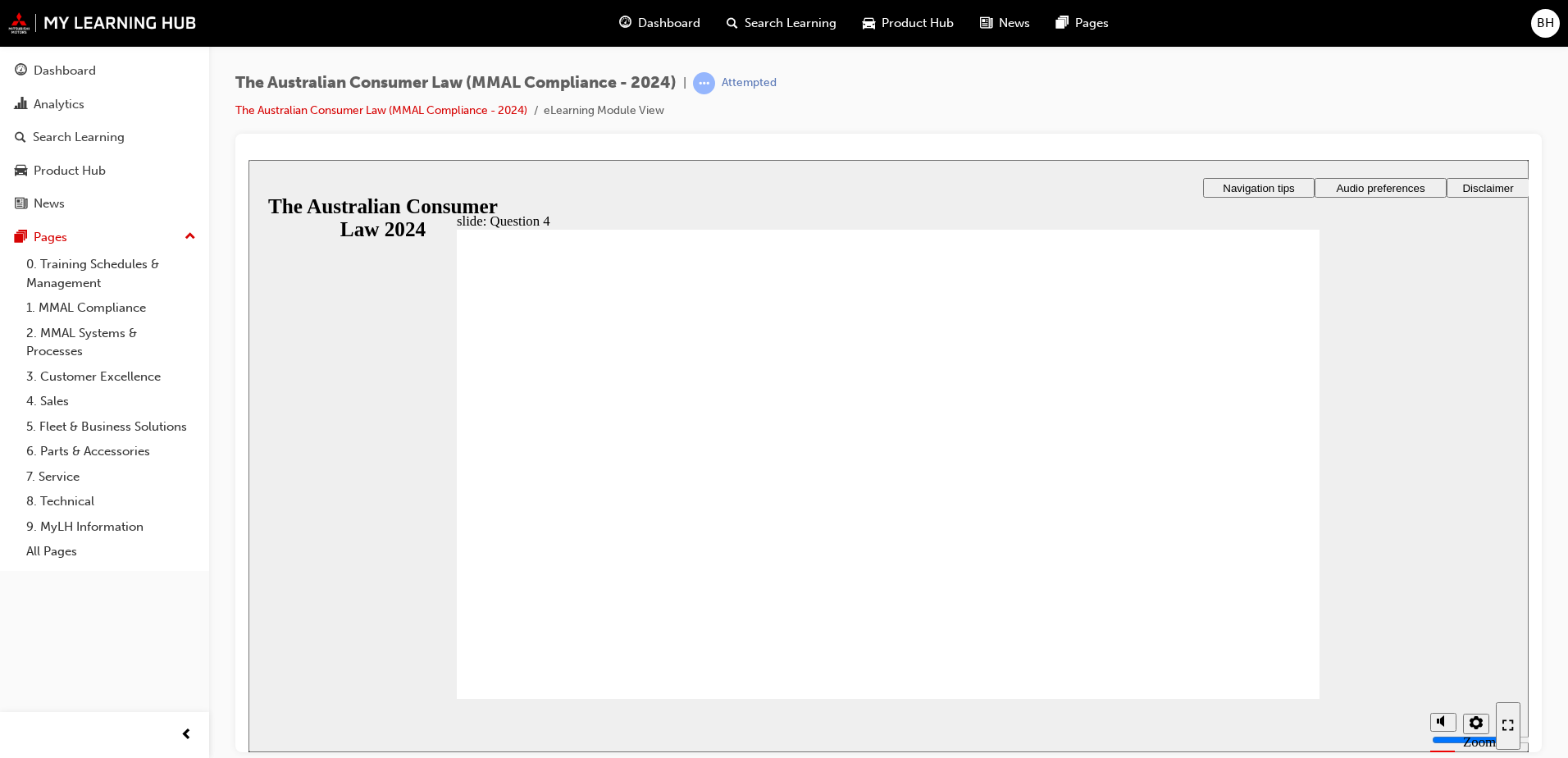
checkbox input "true"
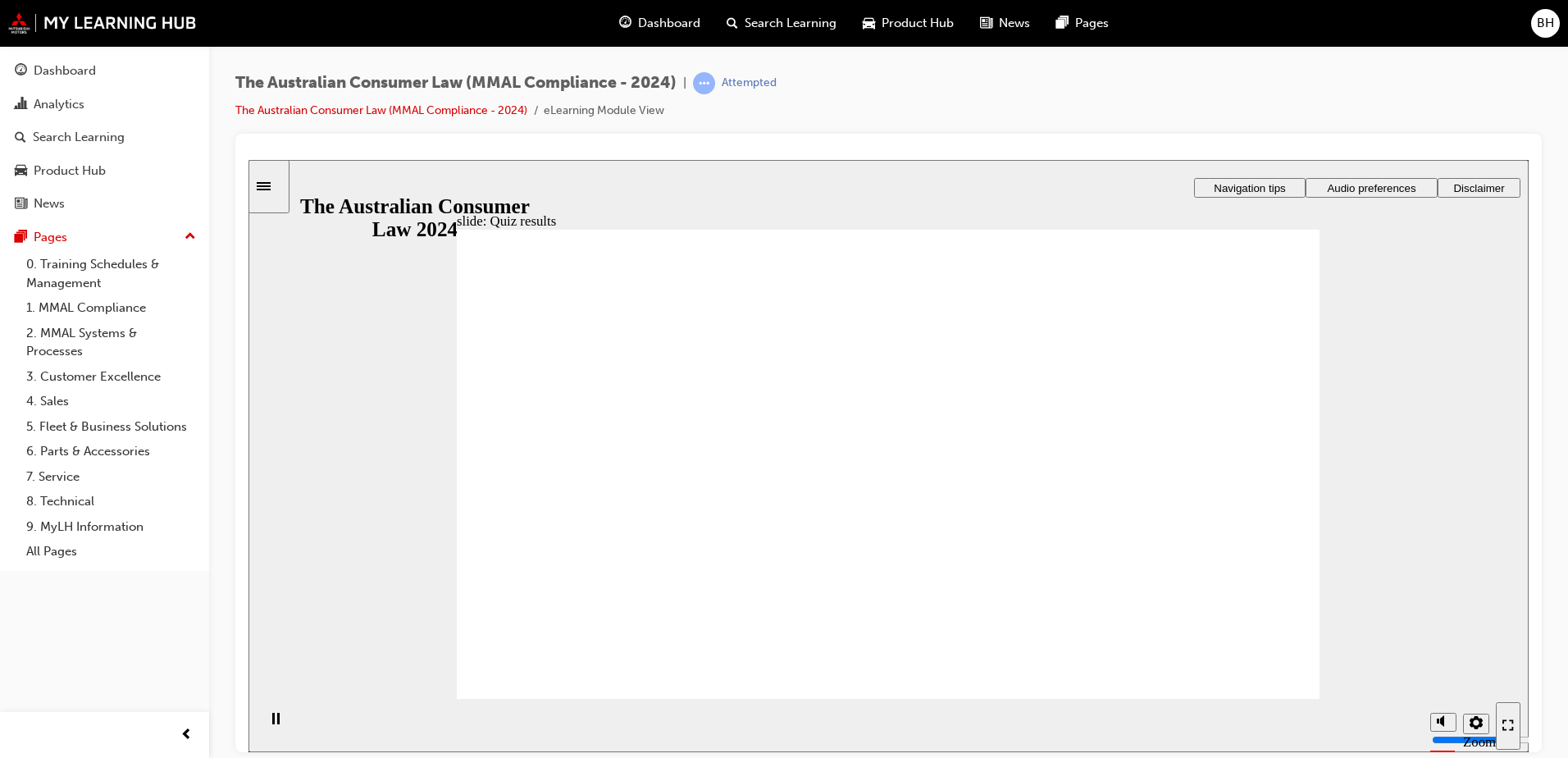
checkbox input "true"
radio input "true"
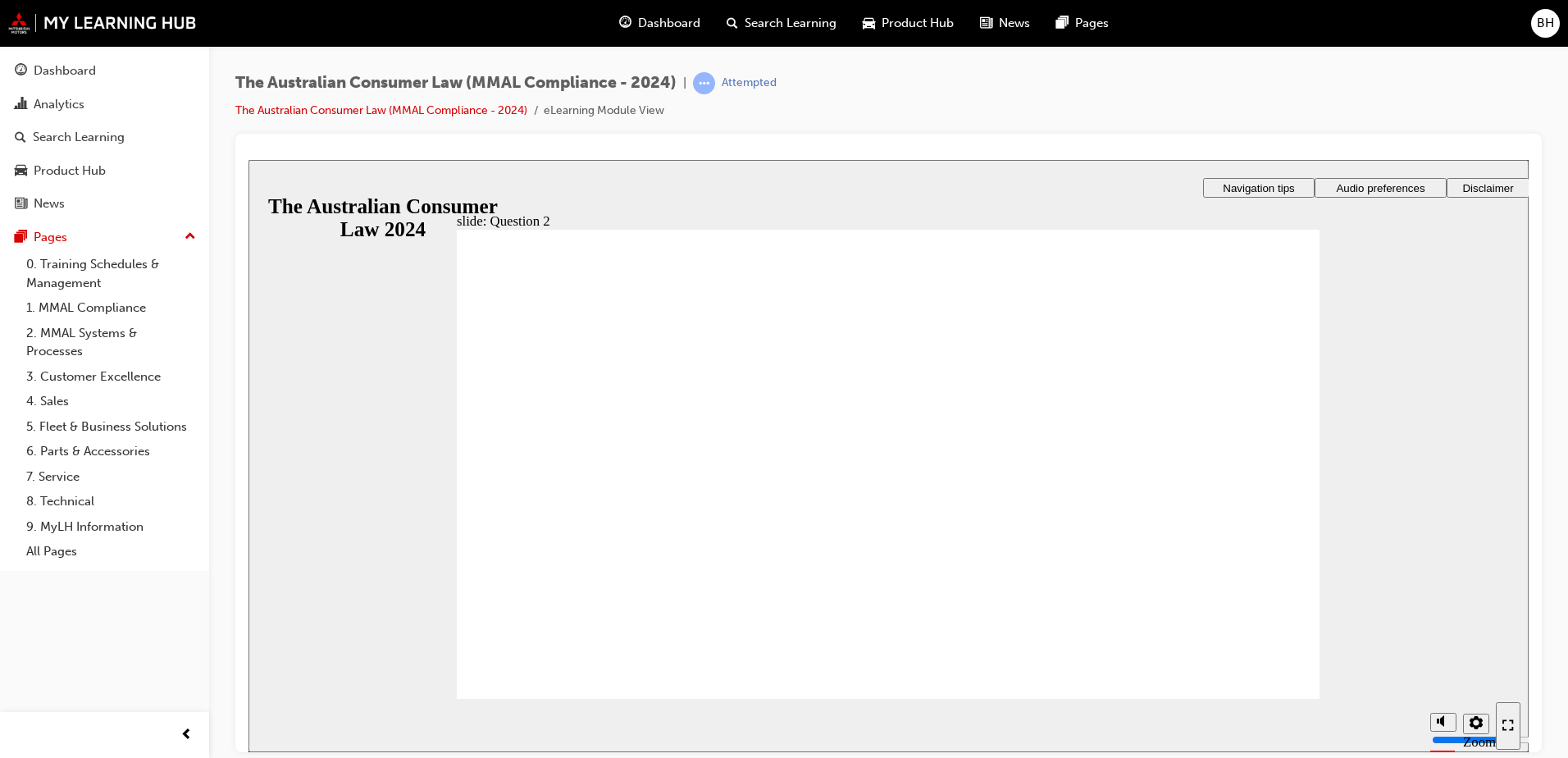
drag, startPoint x: 541, startPoint y: 667, endPoint x: 596, endPoint y: 667, distance: 55.0
checkbox input "true"
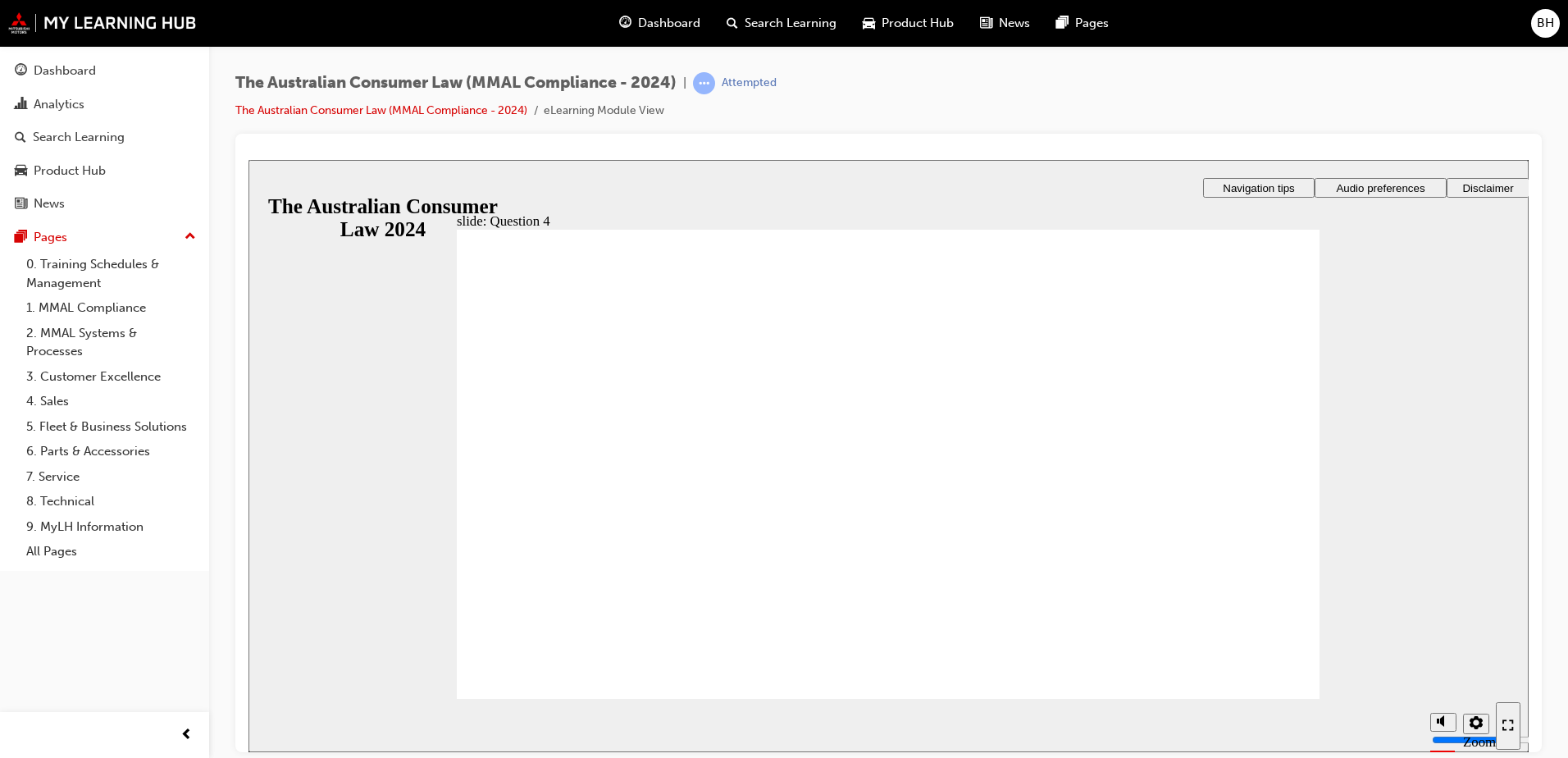
radio input "true"
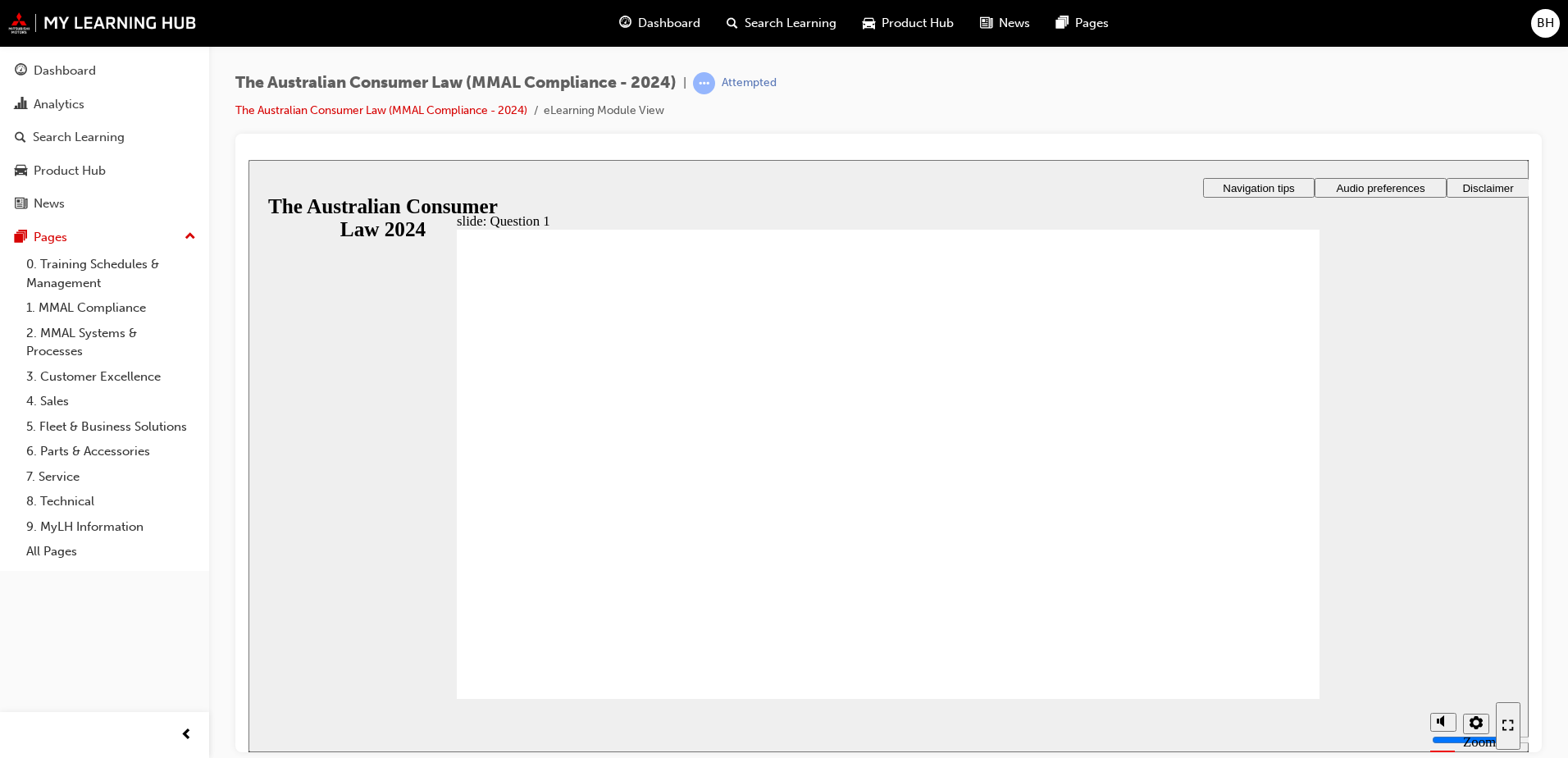
radio input "true"
checkbox input "true"
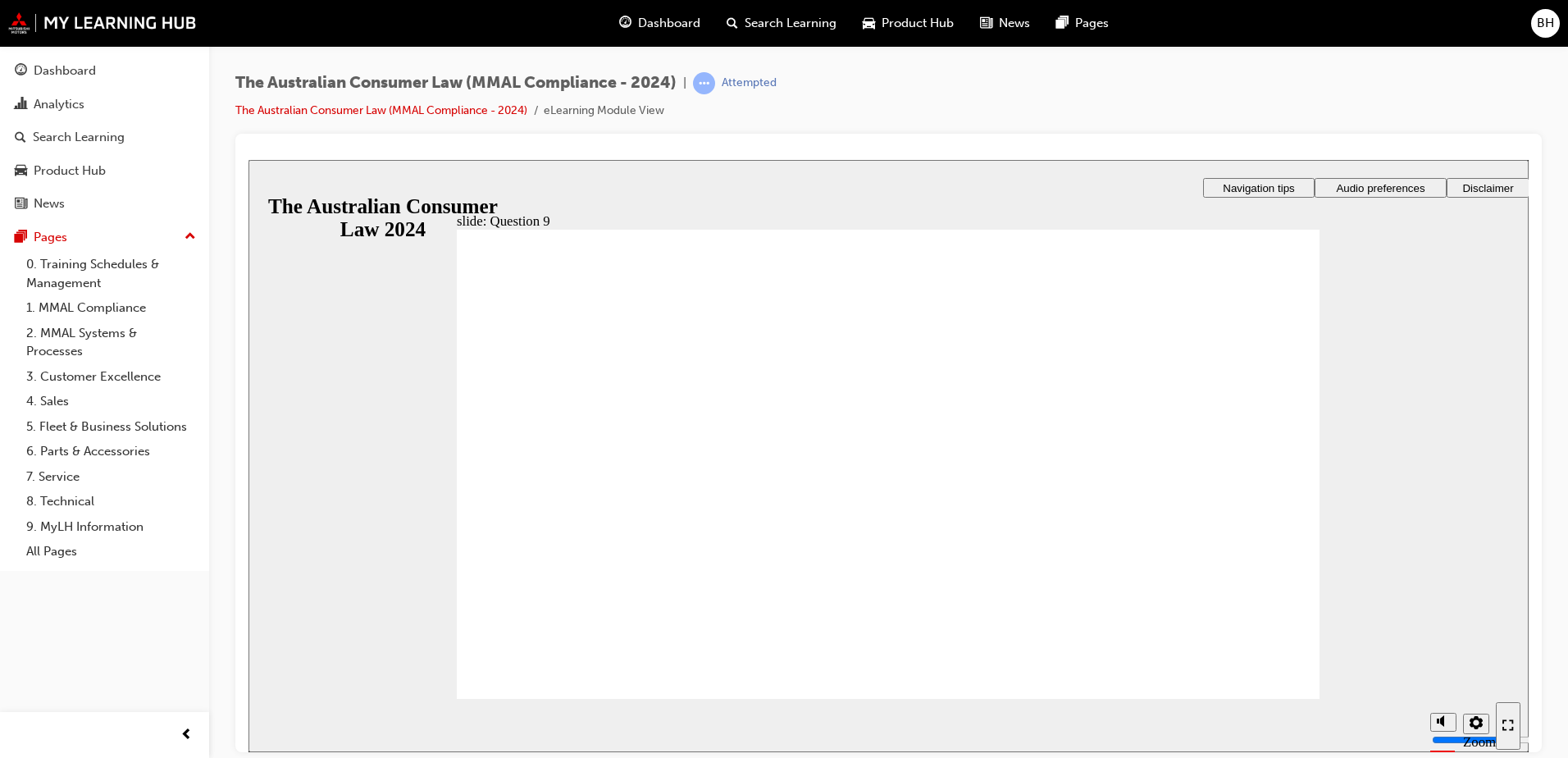
radio input "true"
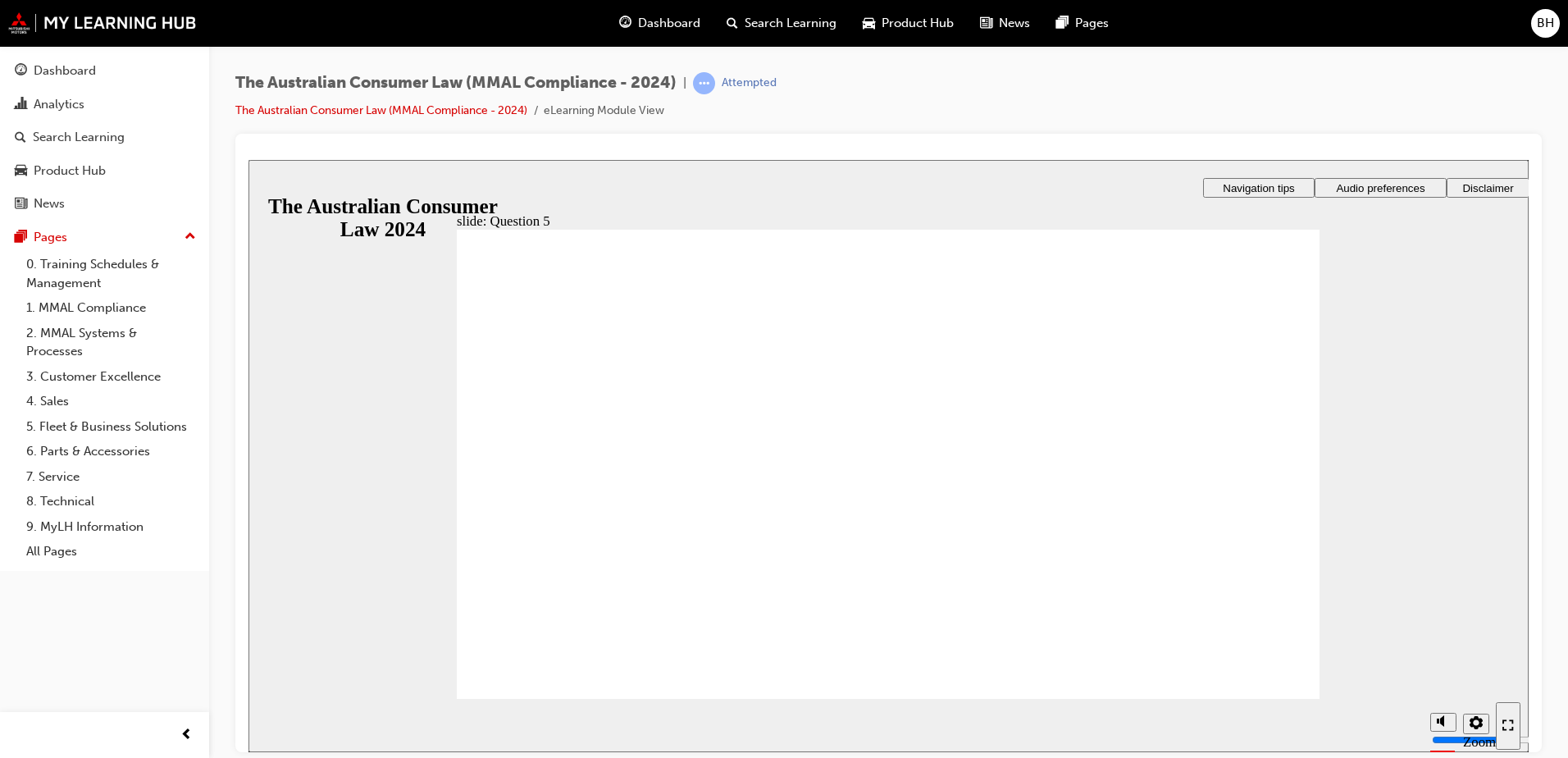
radio input "true"
checkbox input "true"
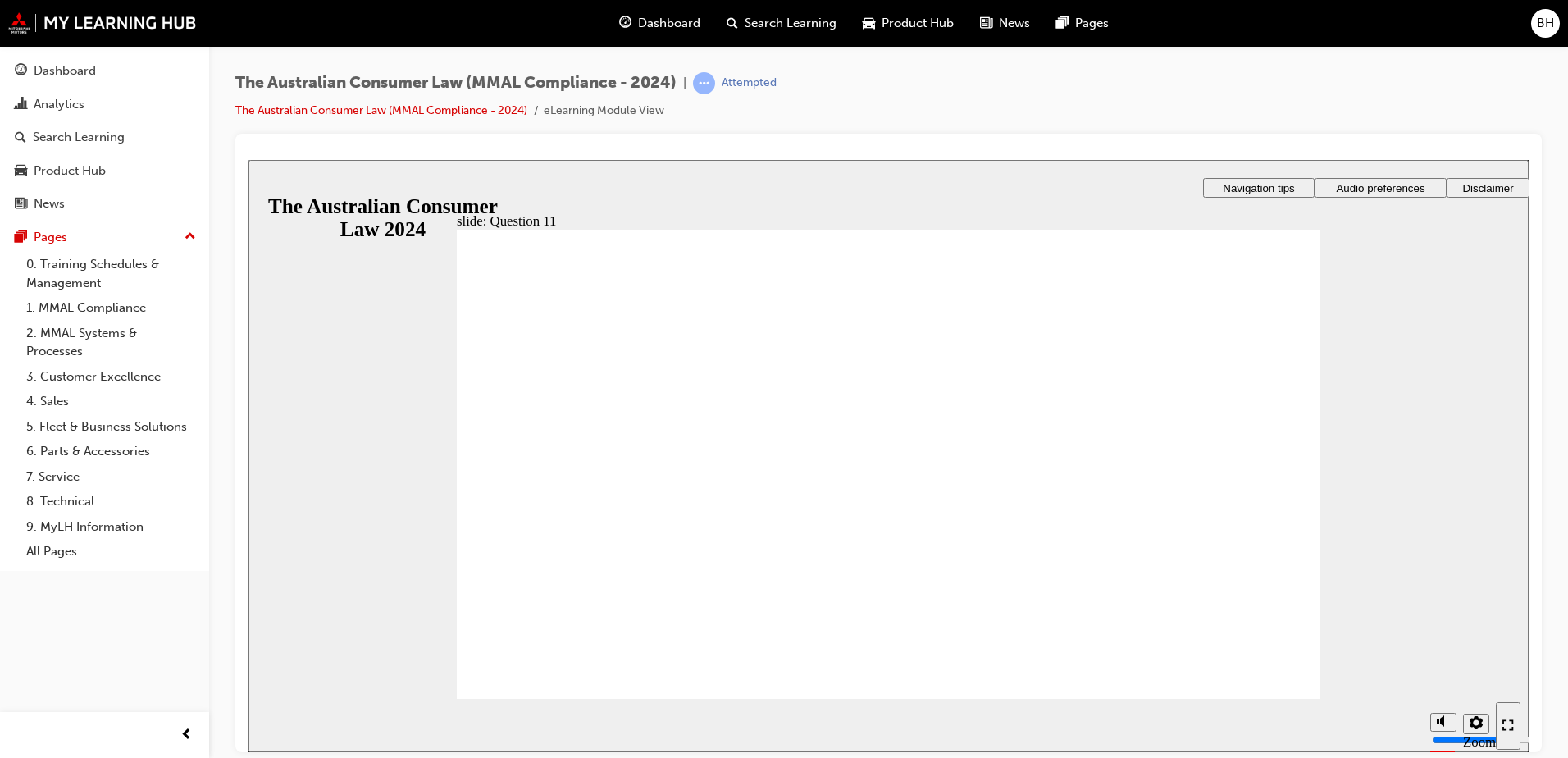
checkbox input "true"
drag, startPoint x: 538, startPoint y: 667, endPoint x: 611, endPoint y: 681, distance: 74.3
radio input "true"
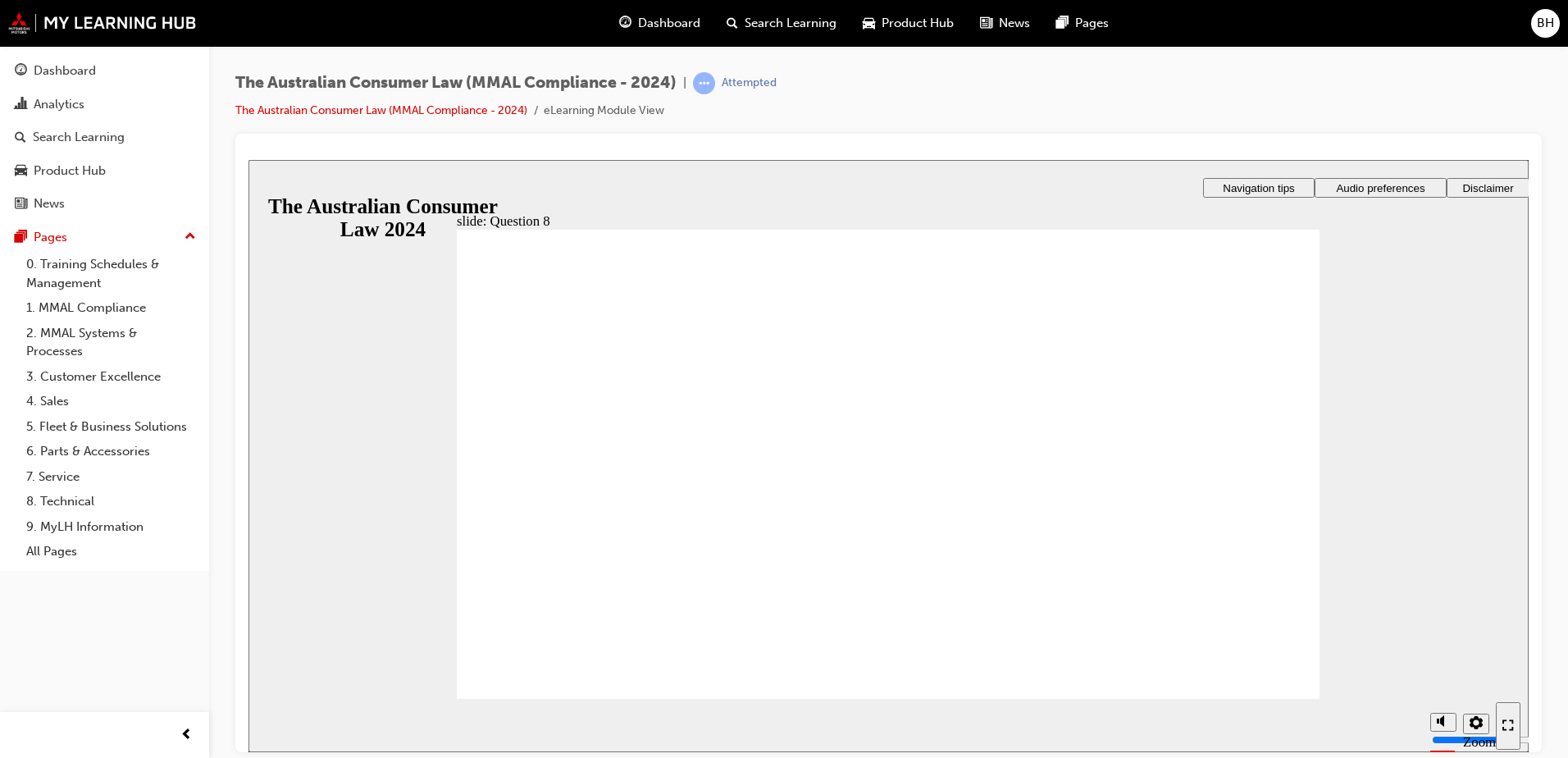
checkbox input "true"
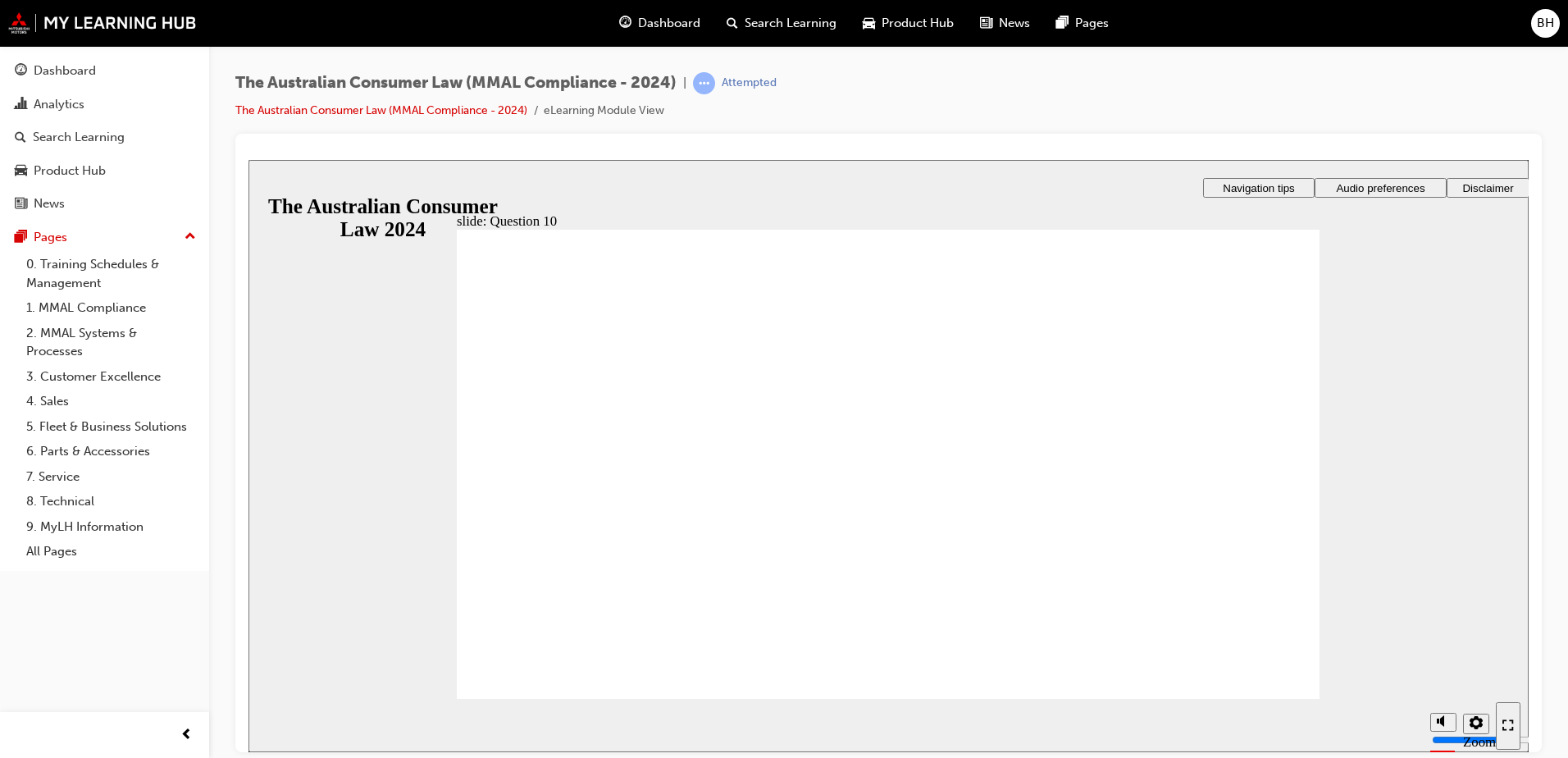
checkbox input "true"
drag, startPoint x: 519, startPoint y: 429, endPoint x: 529, endPoint y: 663, distance: 234.2
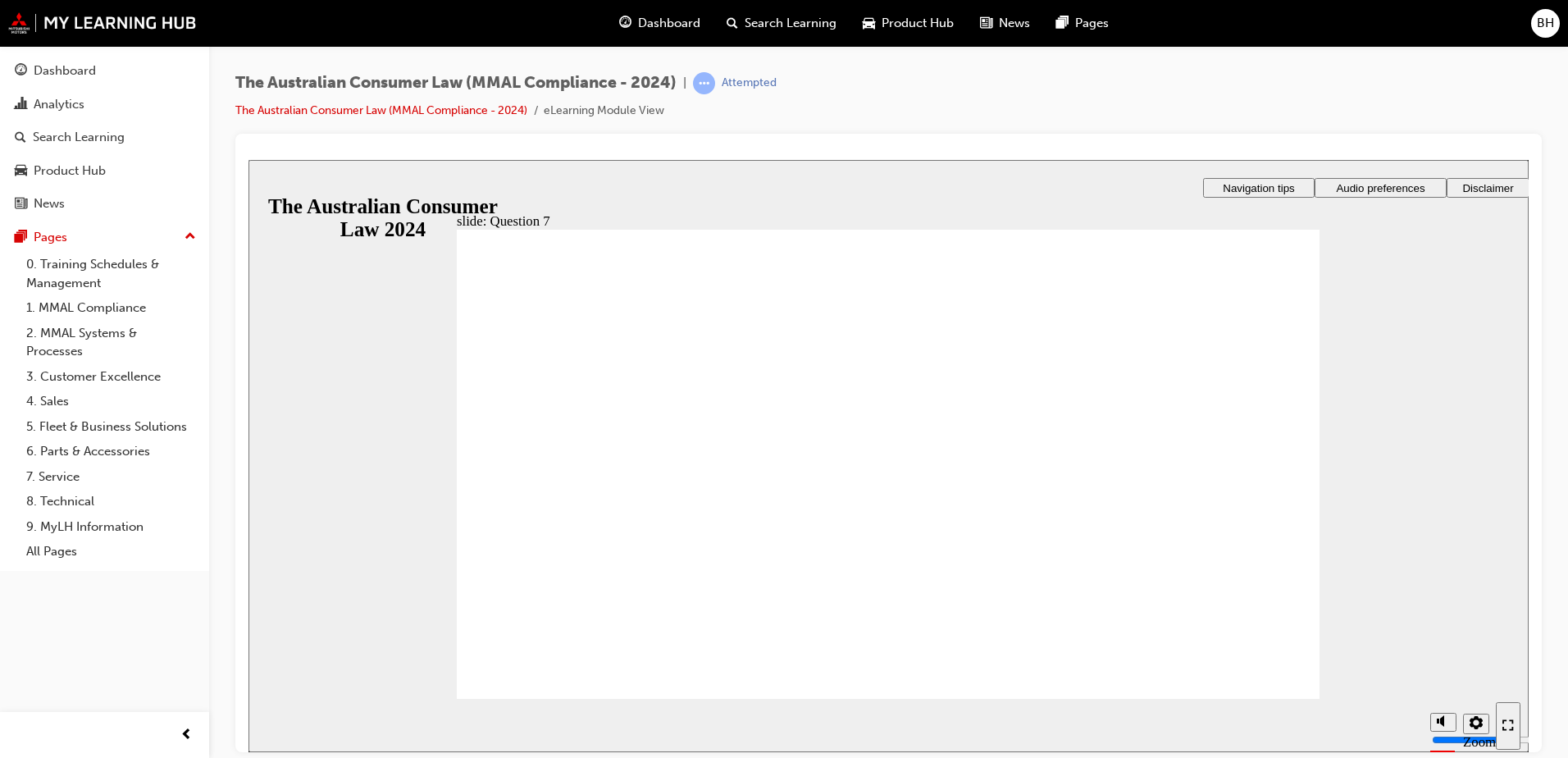
checkbox input "true"
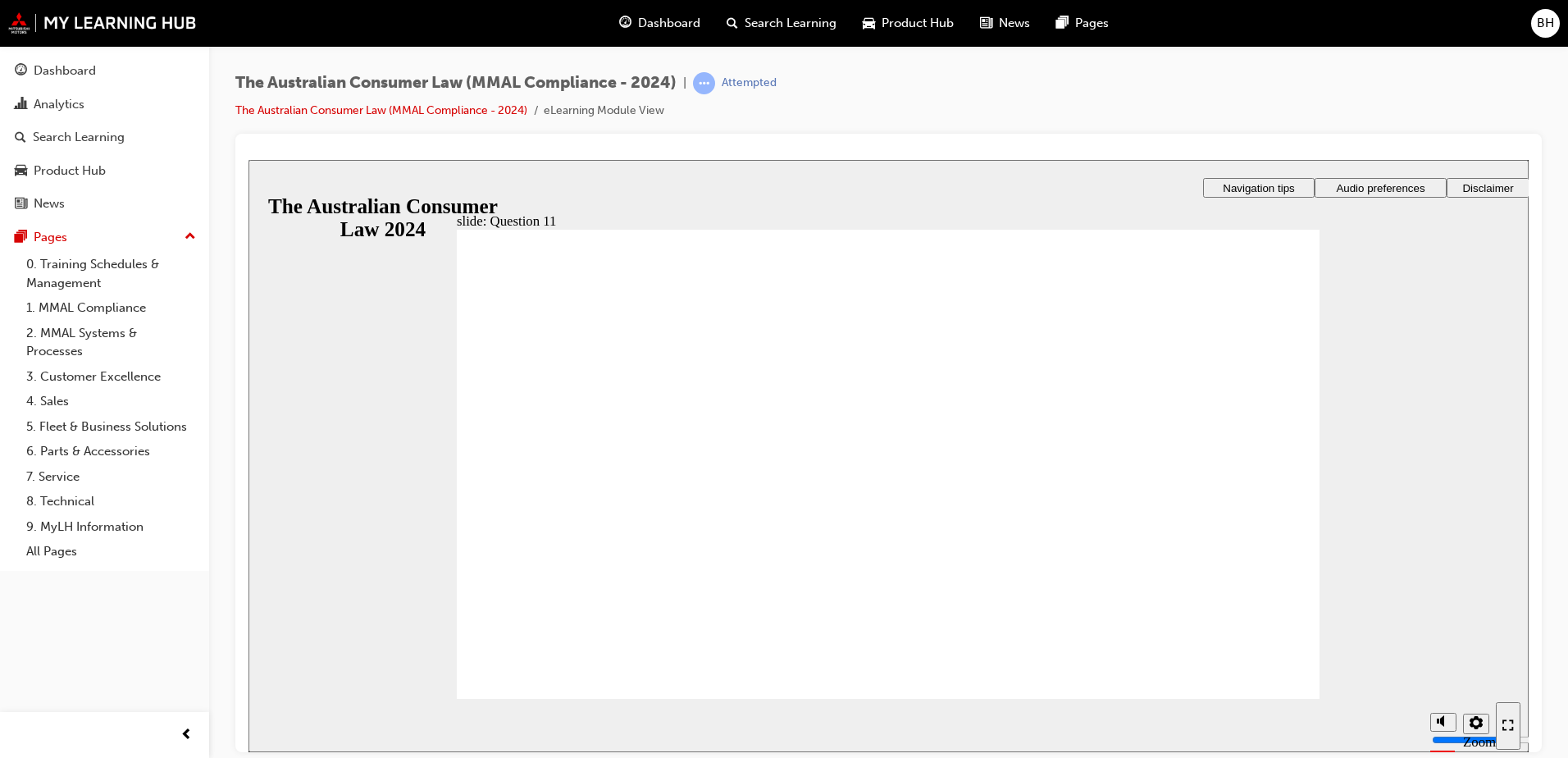
radio input "true"
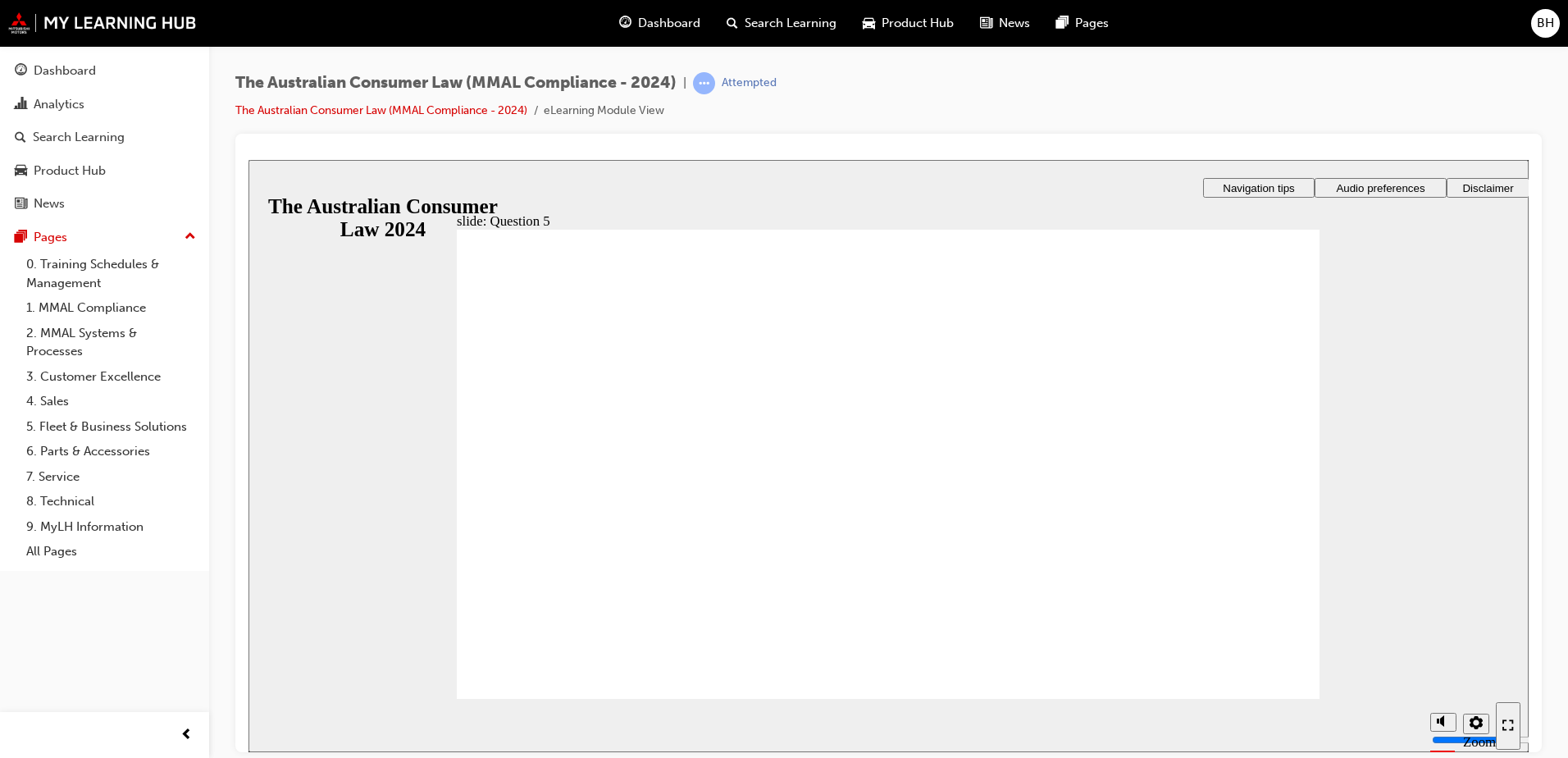
radio input "true"
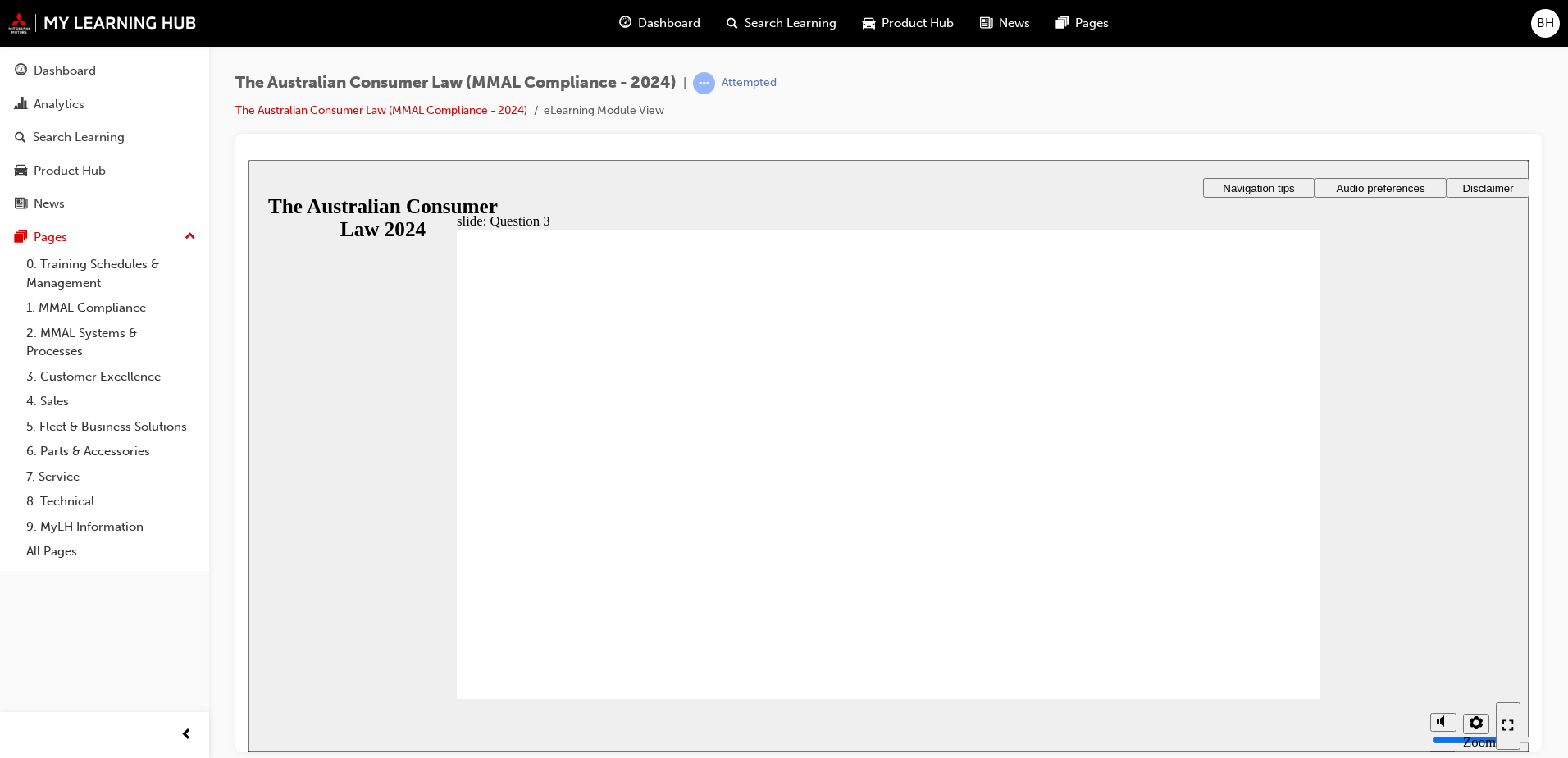
radio input "true"
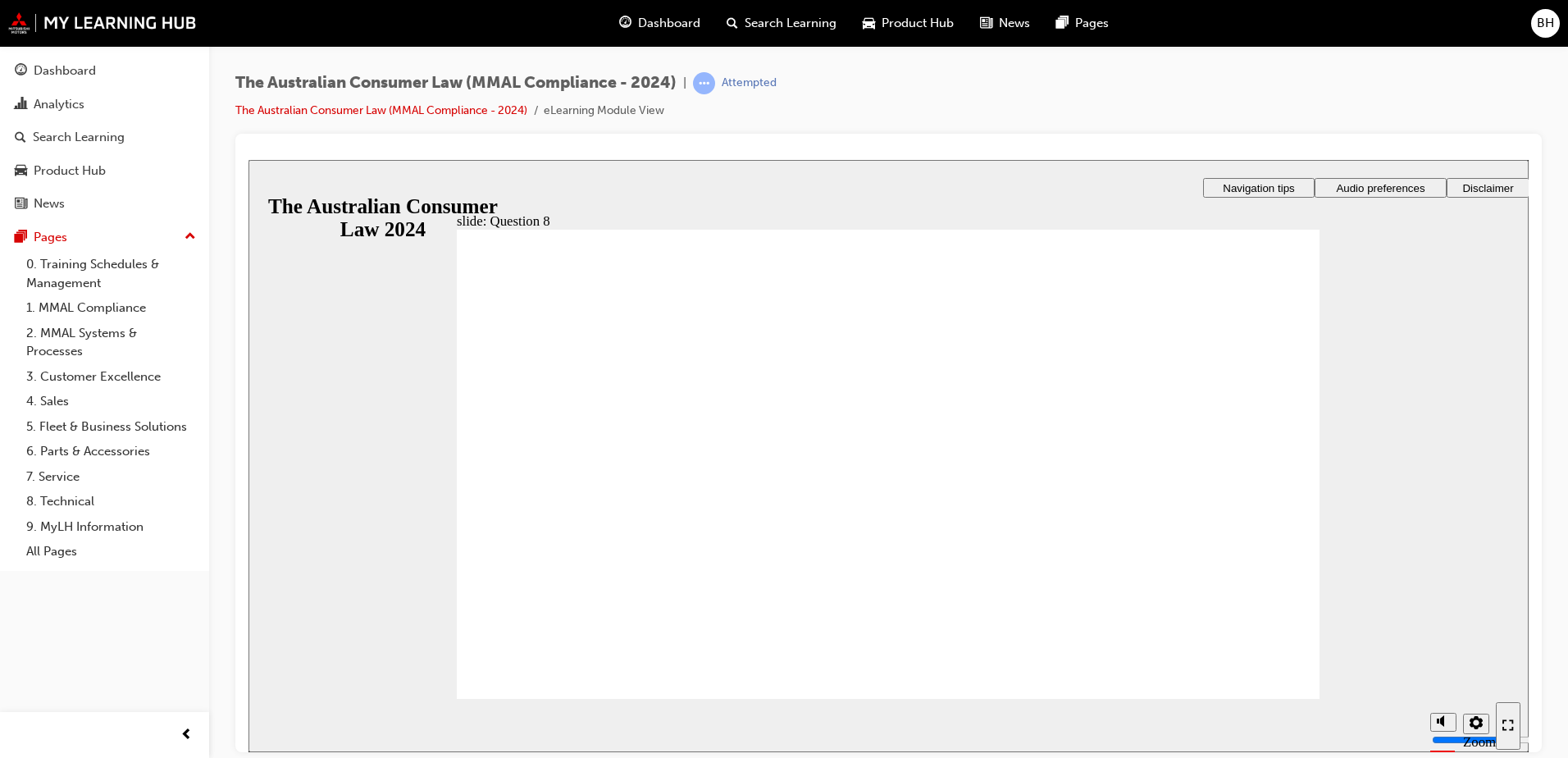
checkbox input "true"
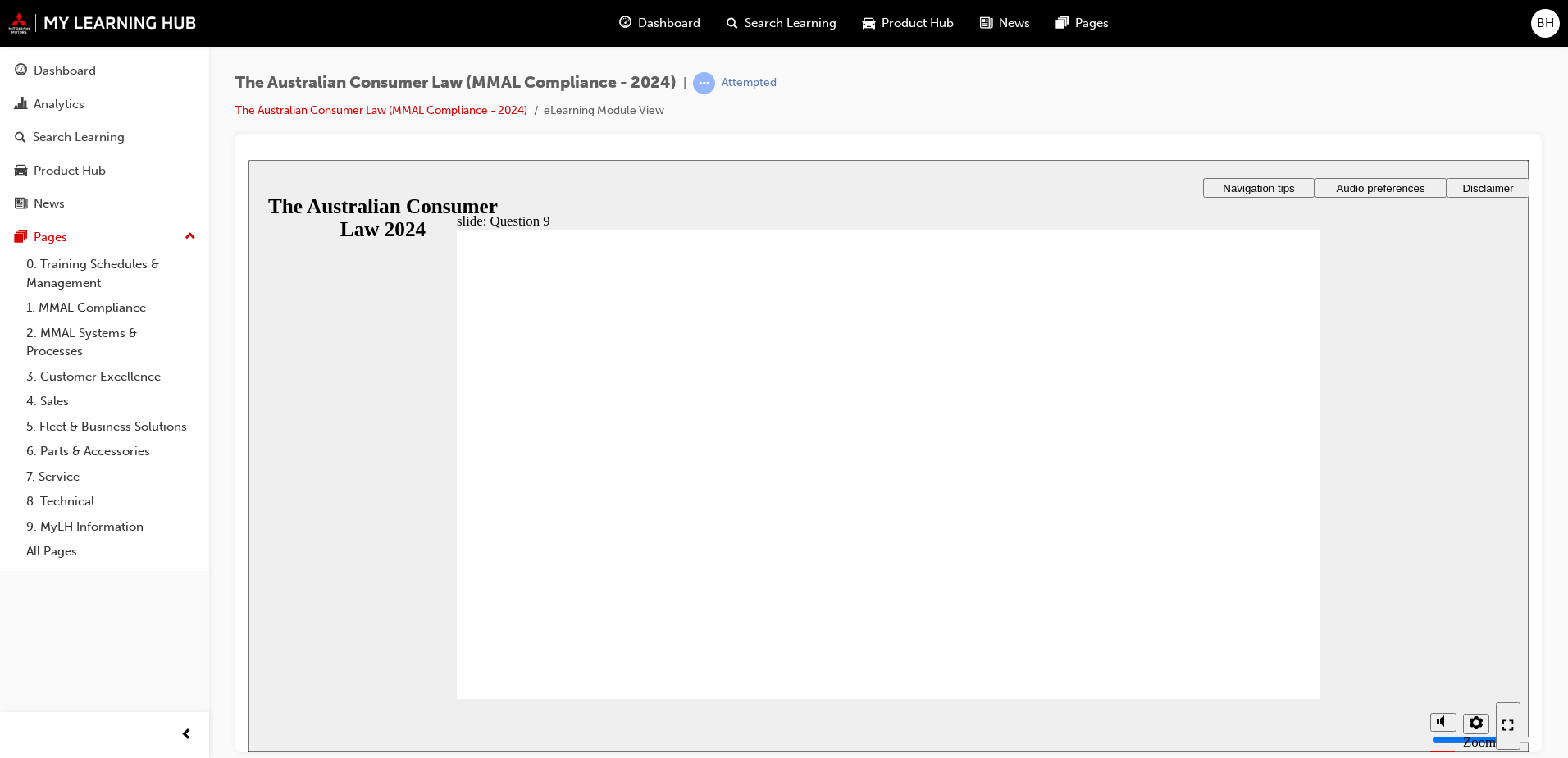
drag, startPoint x: 658, startPoint y: 510, endPoint x: 540, endPoint y: 649, distance: 182.3
radio input "true"
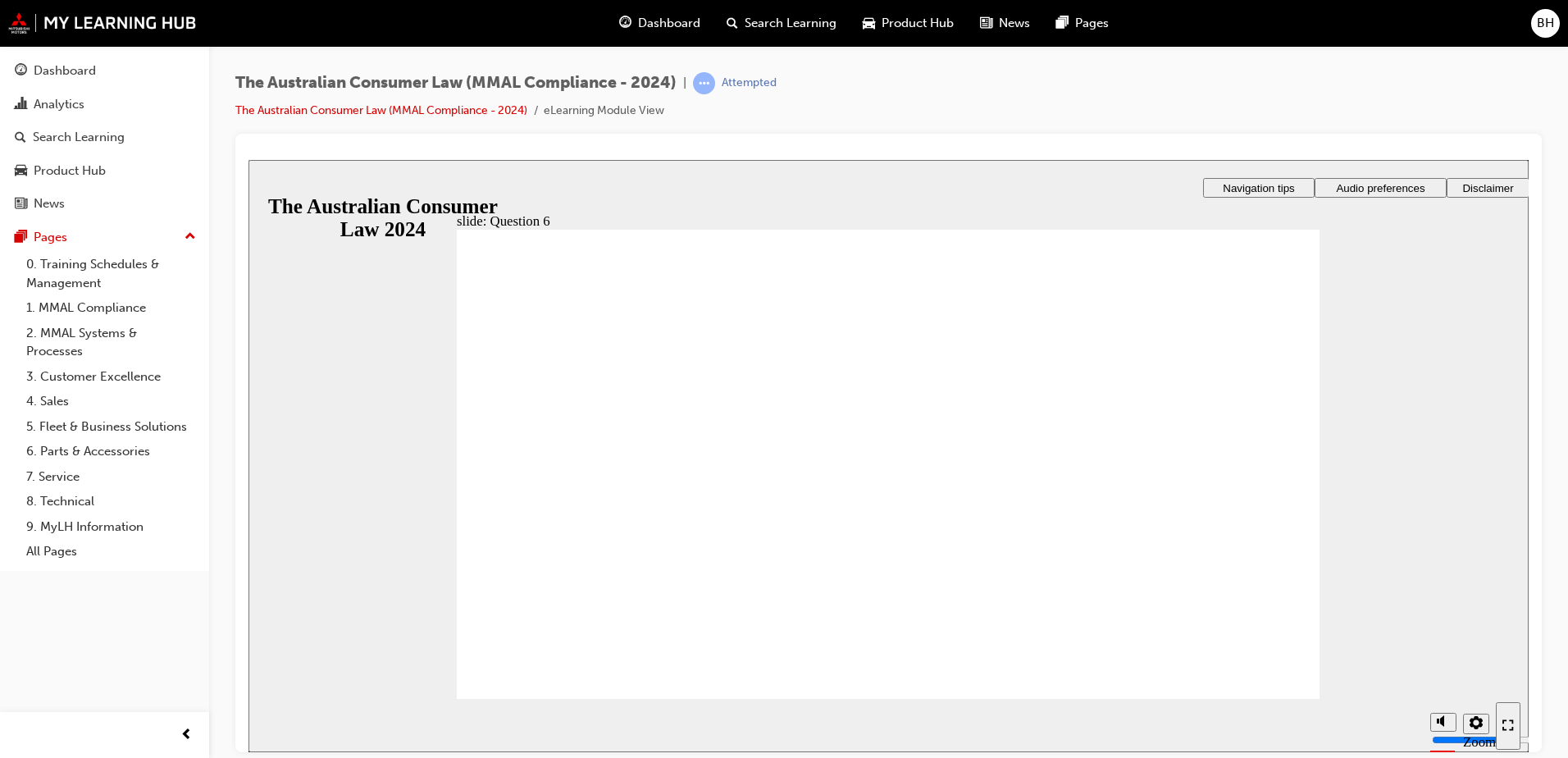
checkbox input "true"
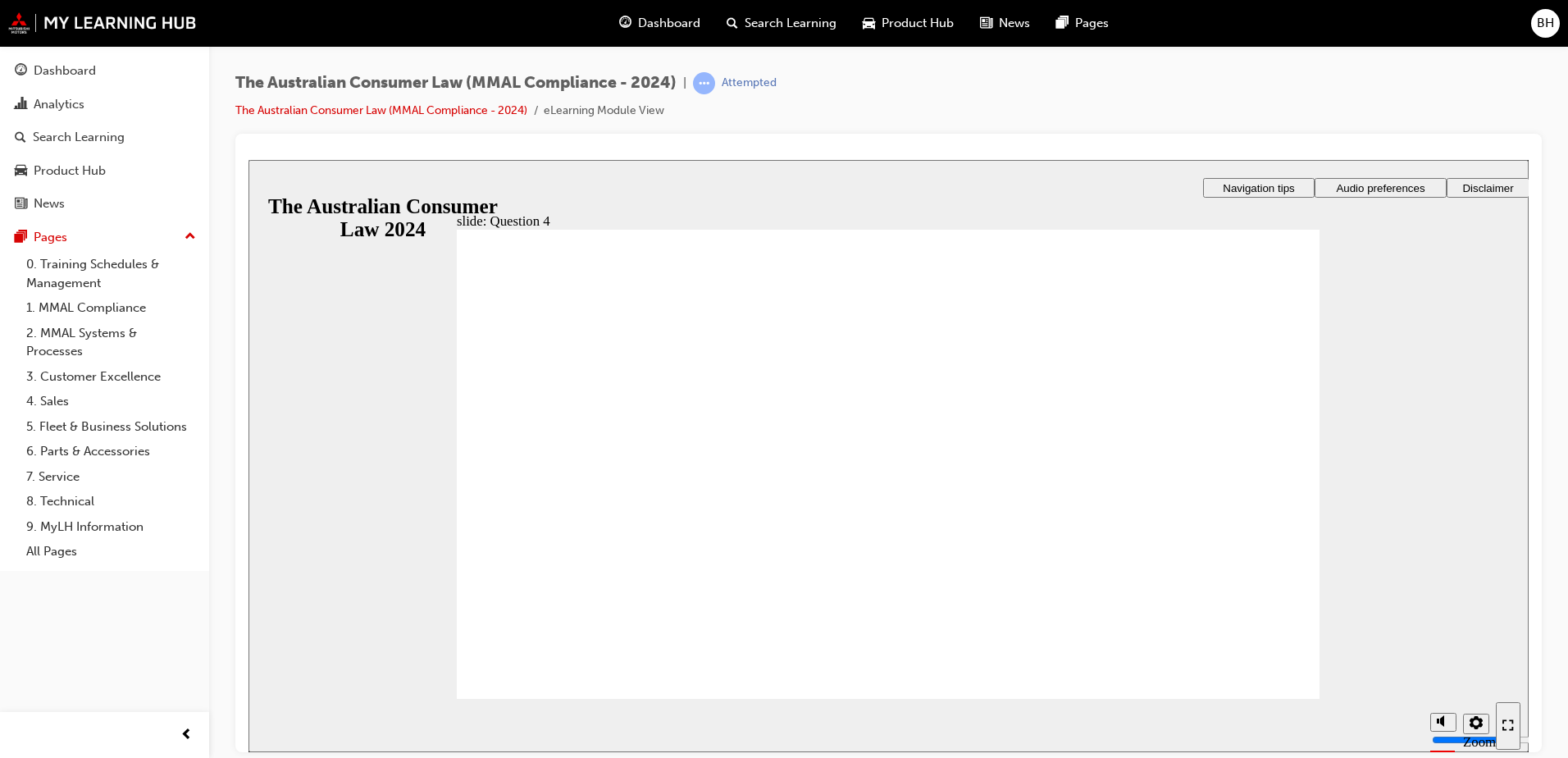
checkbox input "true"
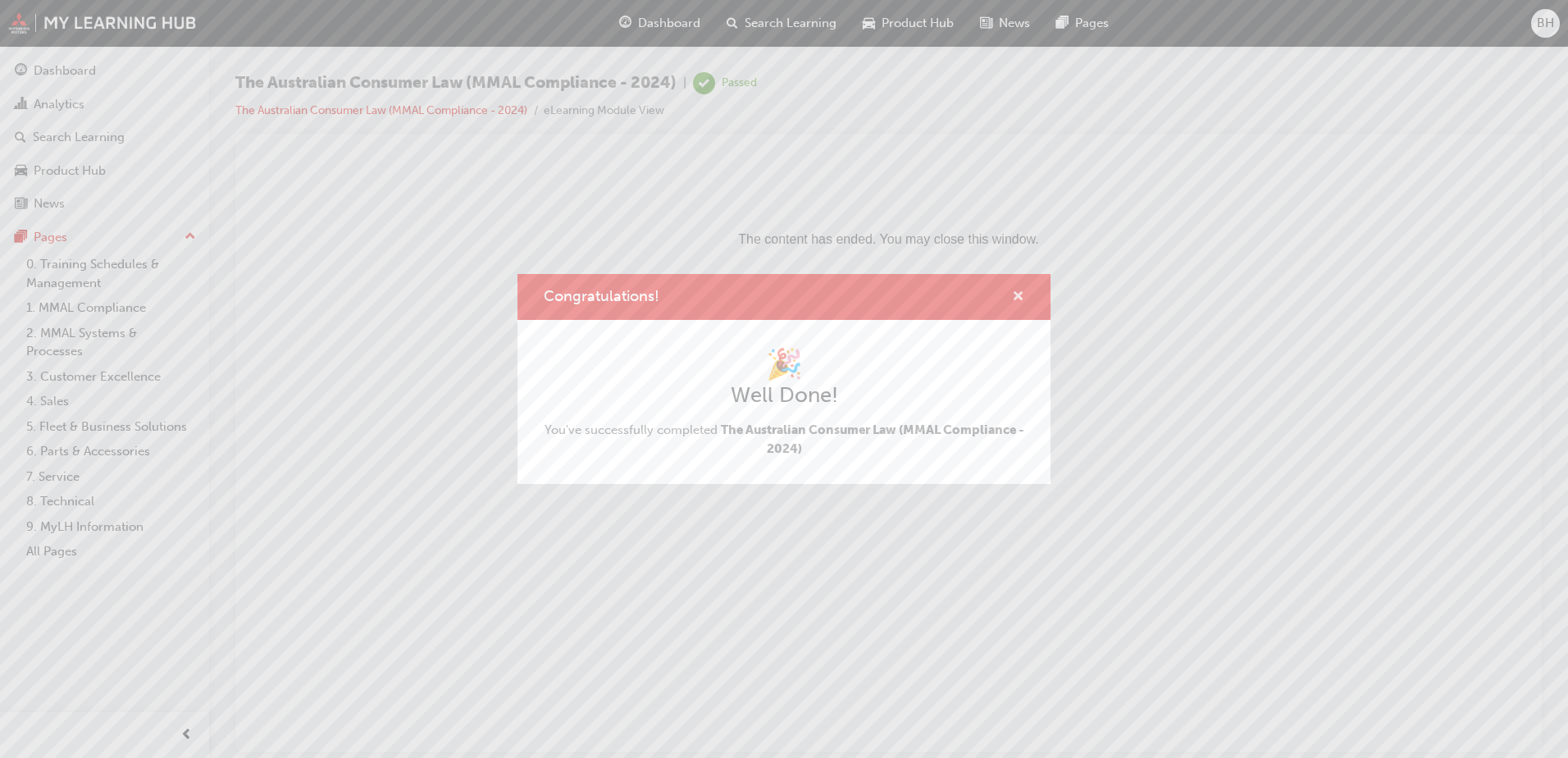
click at [1021, 300] on span "cross-icon" at bounding box center [1018, 297] width 12 height 15
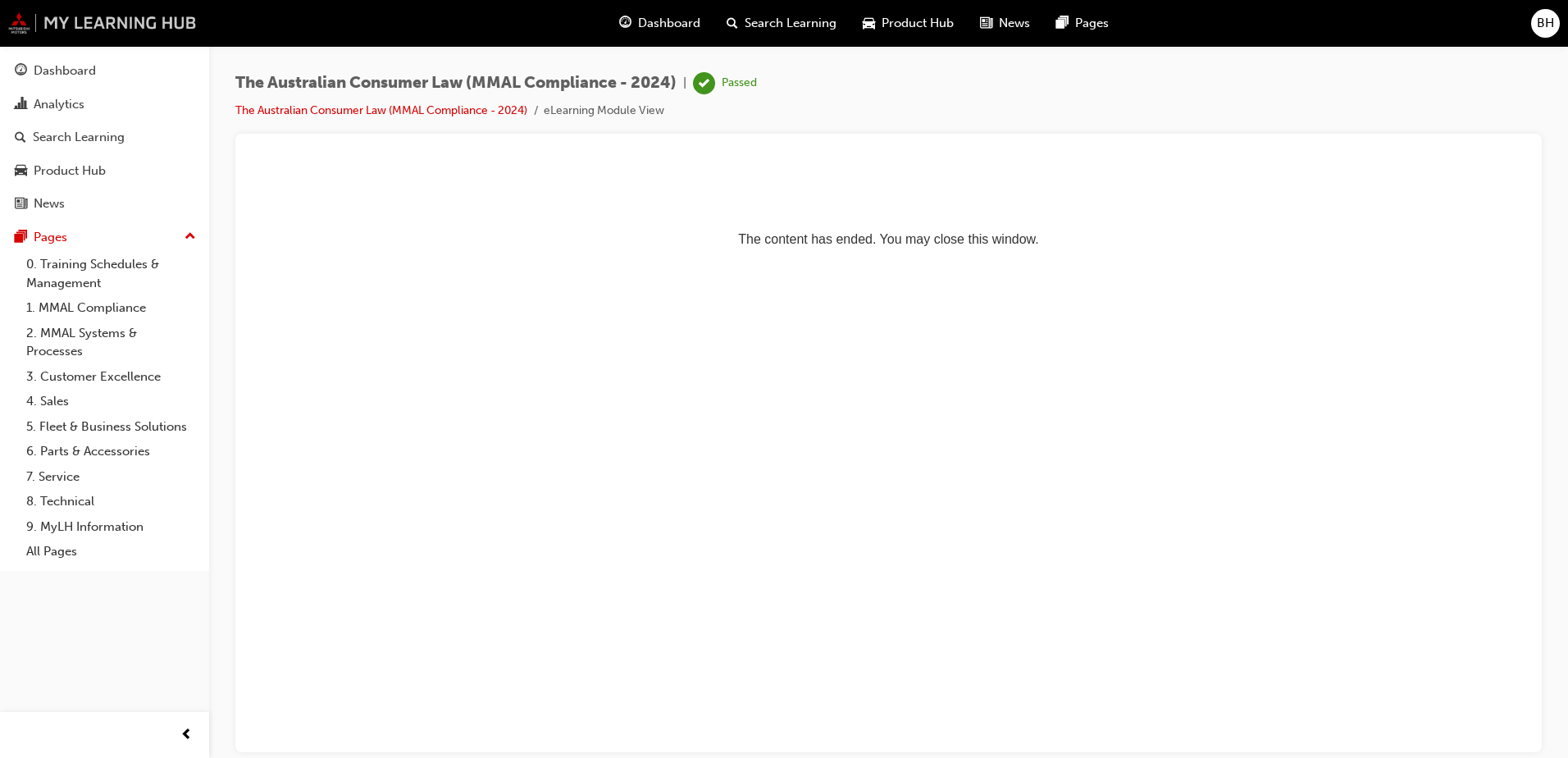
click at [111, 24] on img at bounding box center [102, 23] width 188 height 22
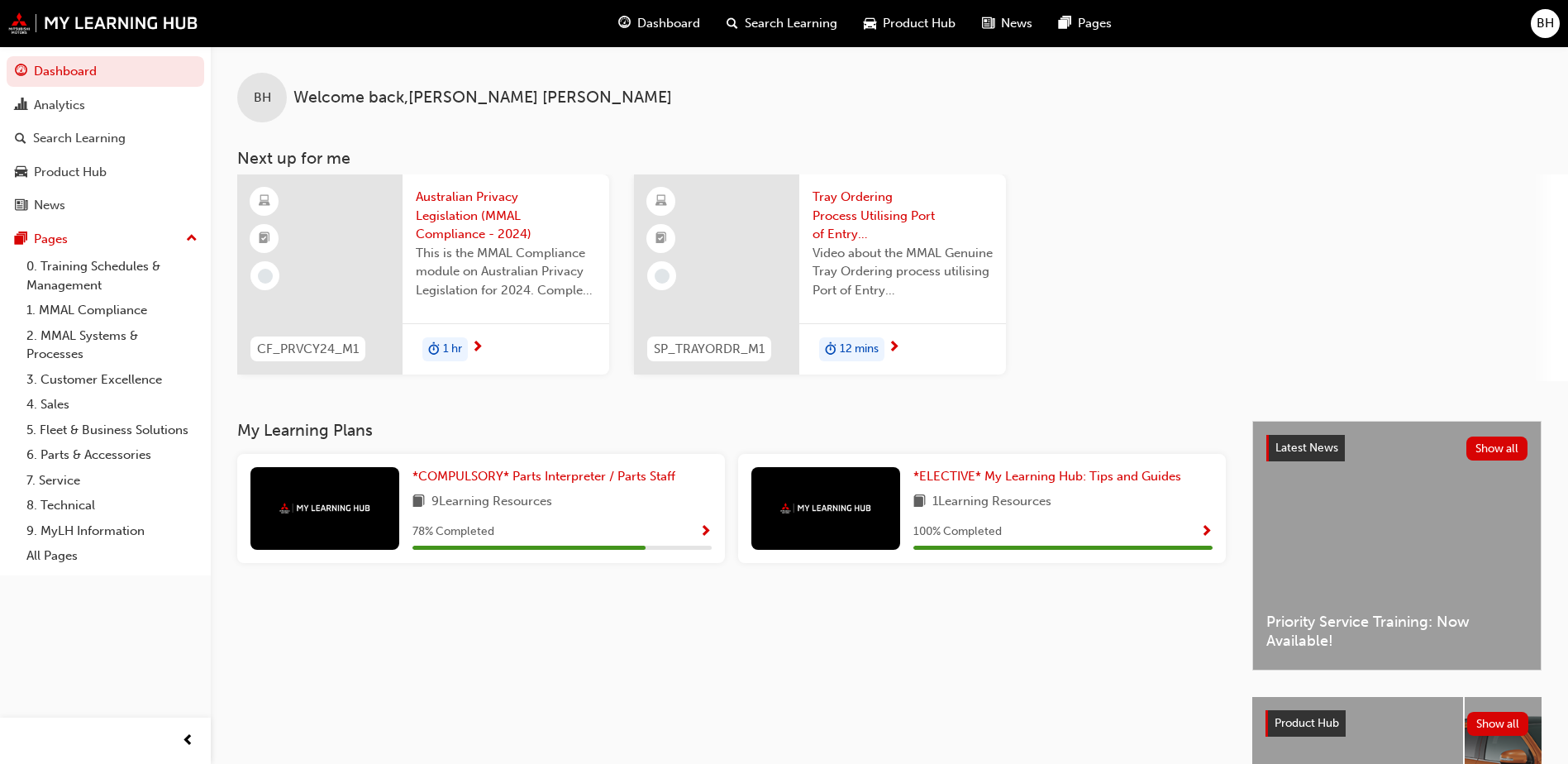
click at [864, 209] on span "Tray Ordering Process Utilising Port of Entry (POE) - Video" at bounding box center [903, 215] width 180 height 56
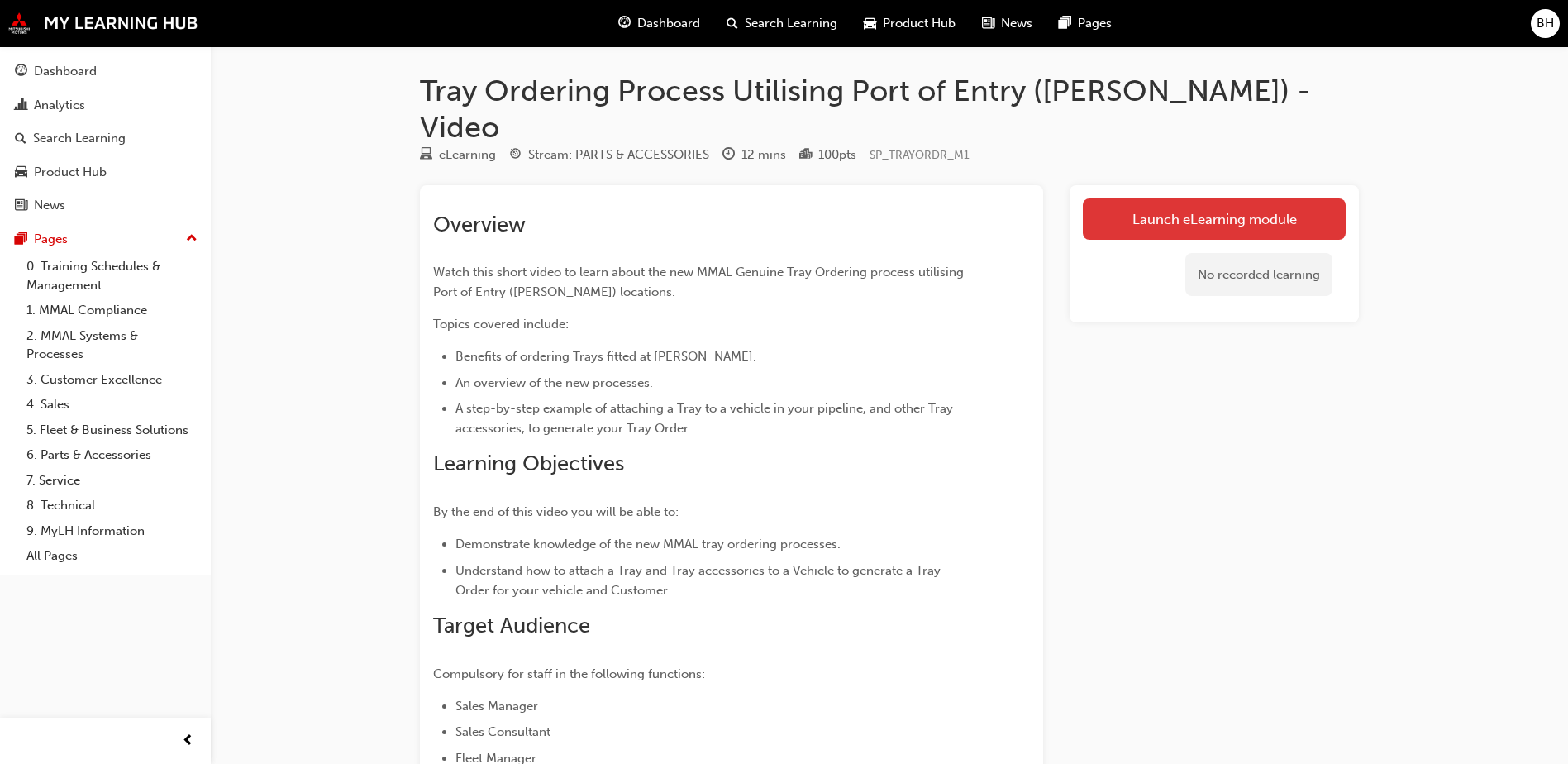
click at [1177, 199] on link "Launch eLearning module" at bounding box center [1214, 219] width 262 height 41
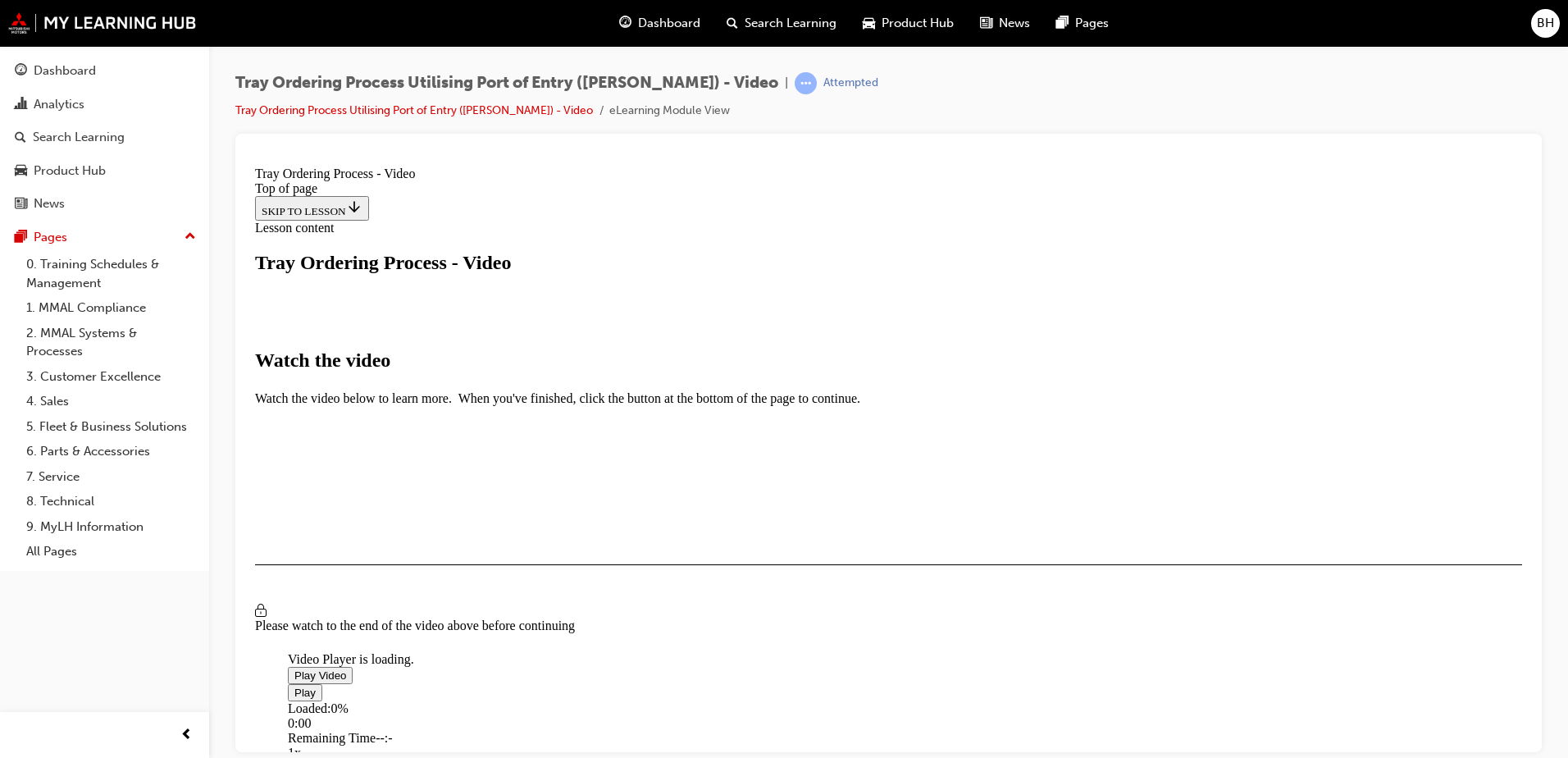
click at [294, 669] on span "Video player" at bounding box center [294, 675] width 0 height 12
click at [1055, 701] on div "Loaded : 2.68% 11:29 00:07" at bounding box center [1066, 722] width 1557 height 44
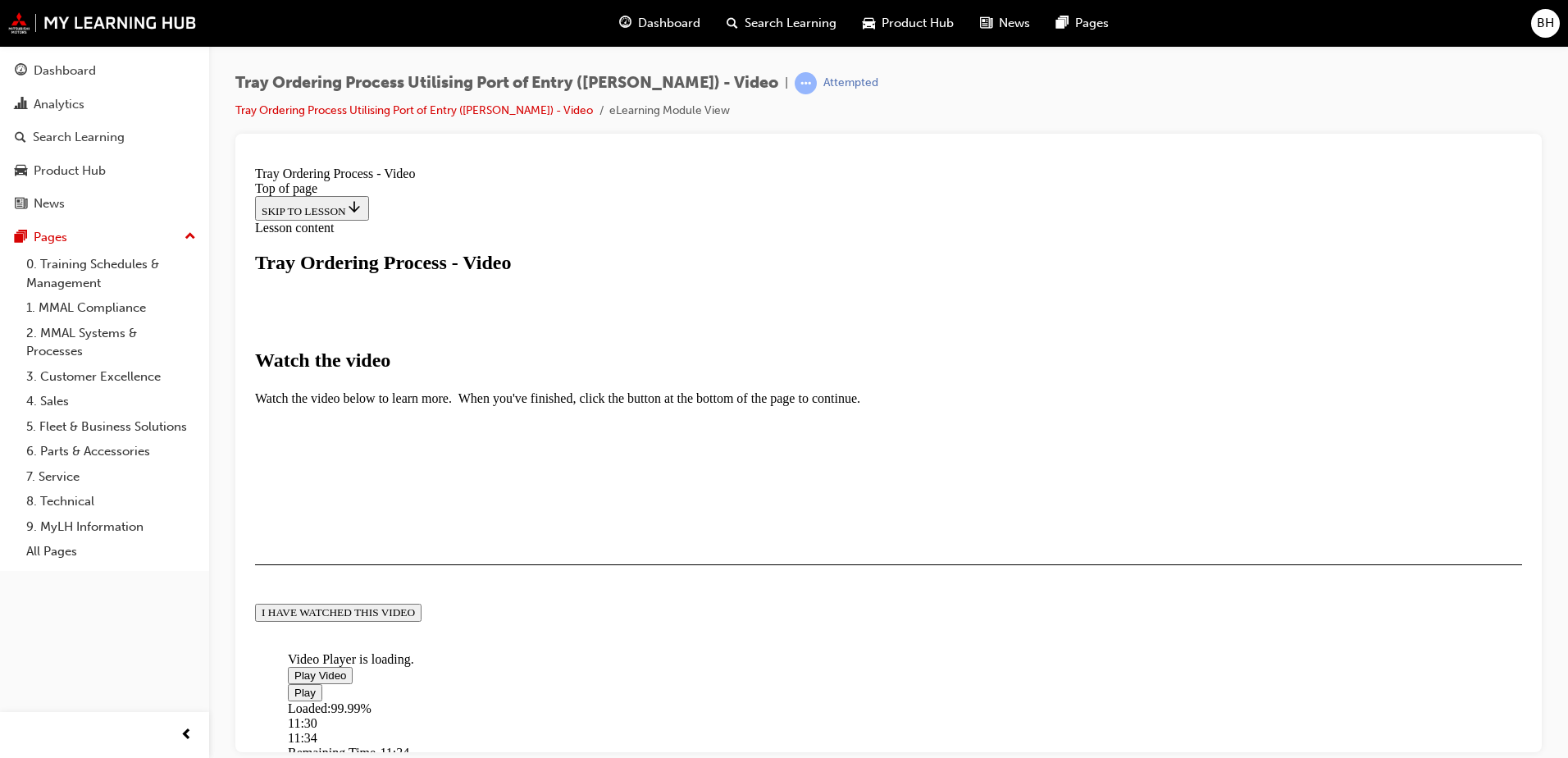
click at [422, 621] on button "I HAVE WATCHED THIS VIDEO" at bounding box center [339, 611] width 167 height 18
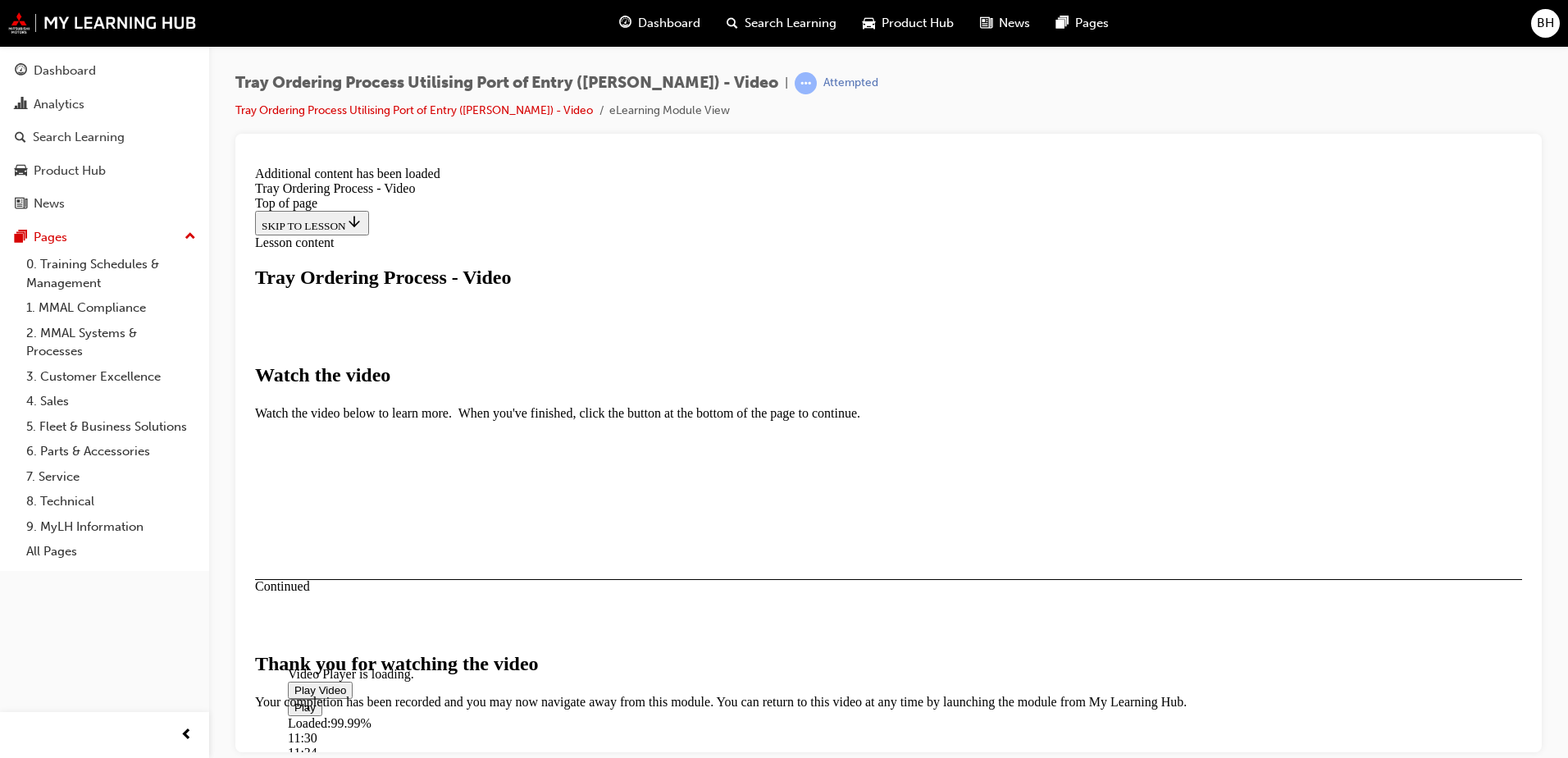
scroll to position [511, 0]
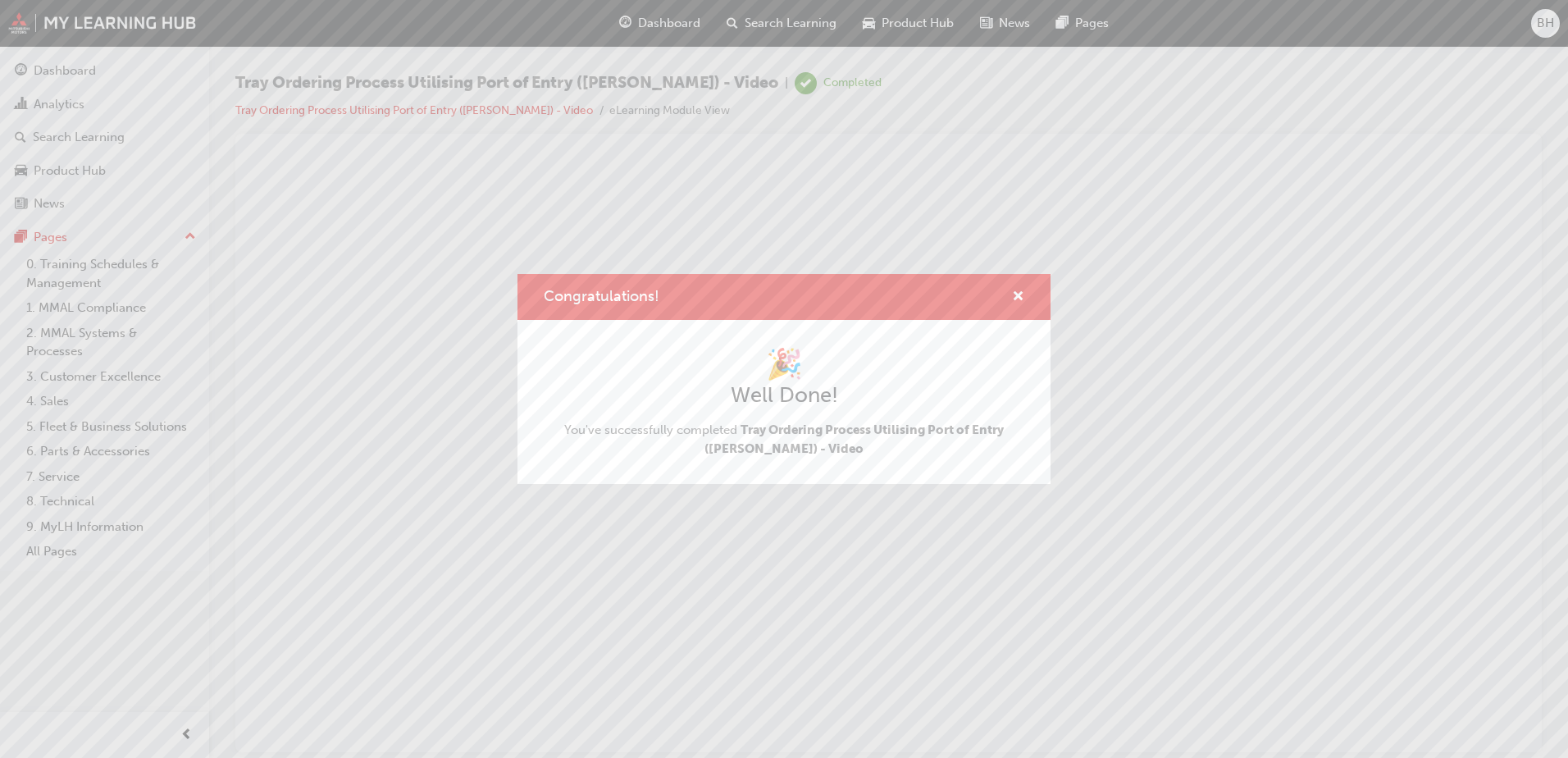
scroll to position [0, 0]
click at [1019, 296] on span "cross-icon" at bounding box center [1018, 297] width 12 height 15
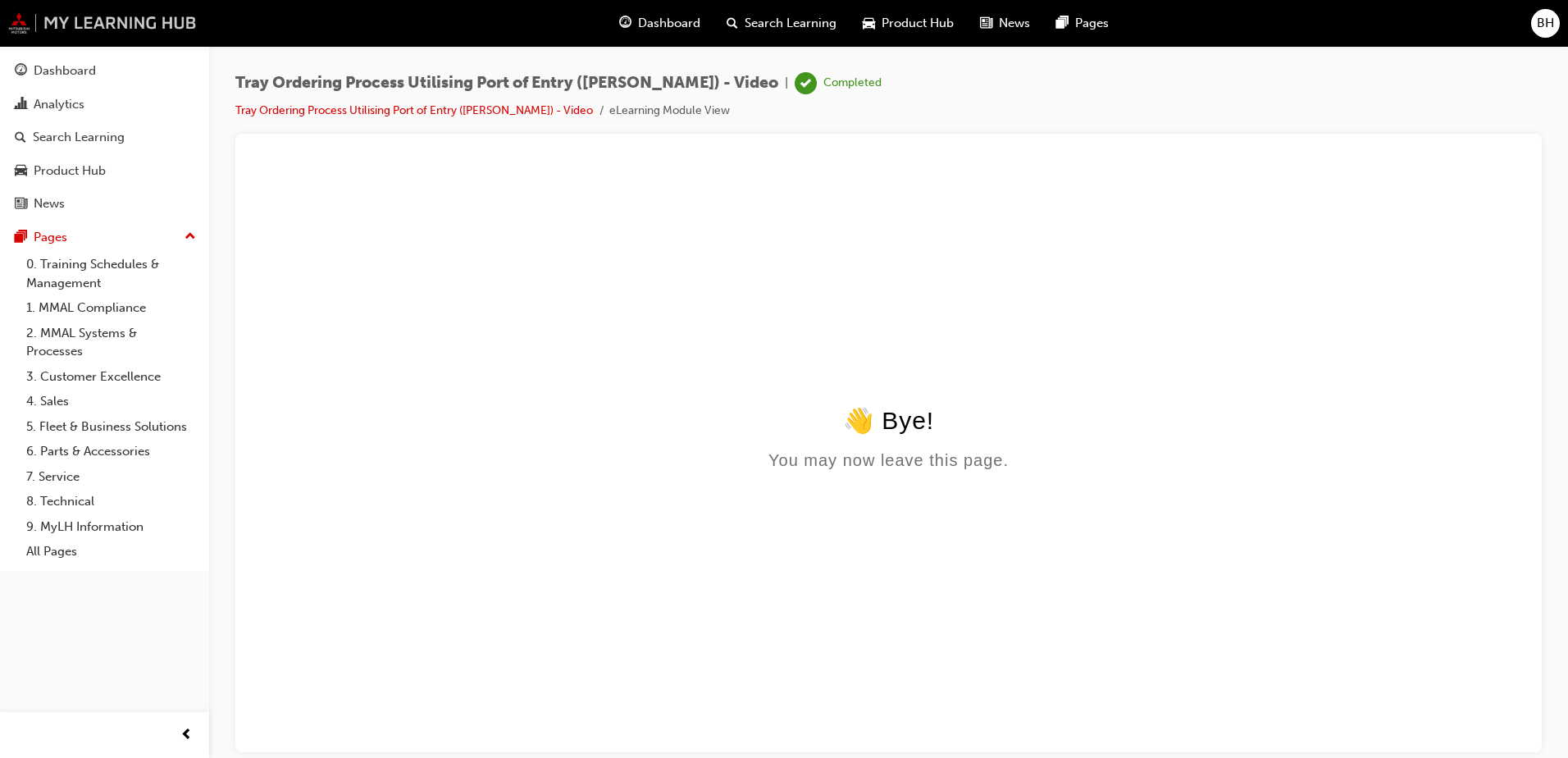
click at [101, 19] on img at bounding box center [102, 23] width 188 height 22
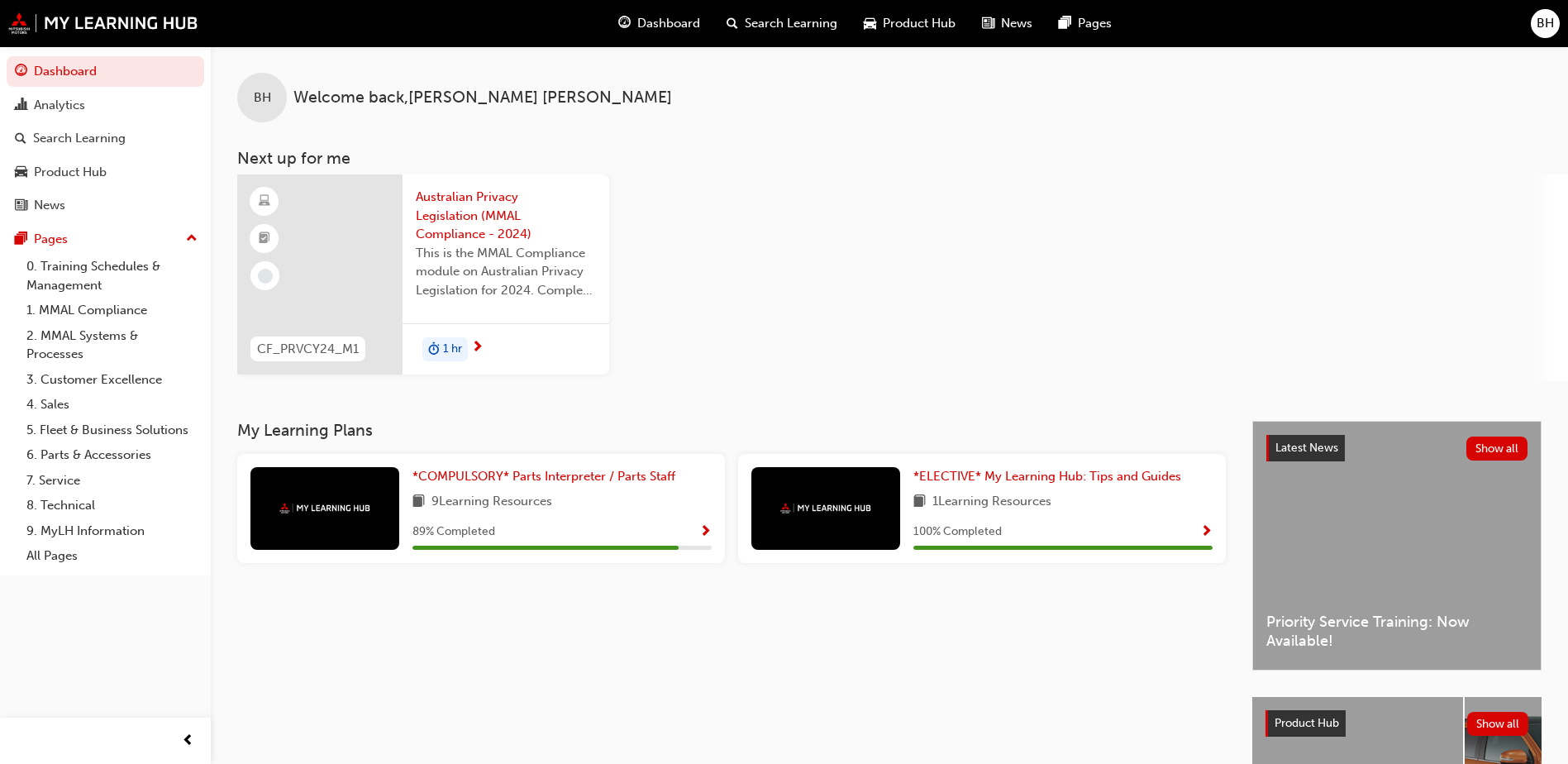
click at [433, 270] on span "This is the MMAL Compliance module on Australian Privacy Legislation for 2024. …" at bounding box center [506, 272] width 180 height 56
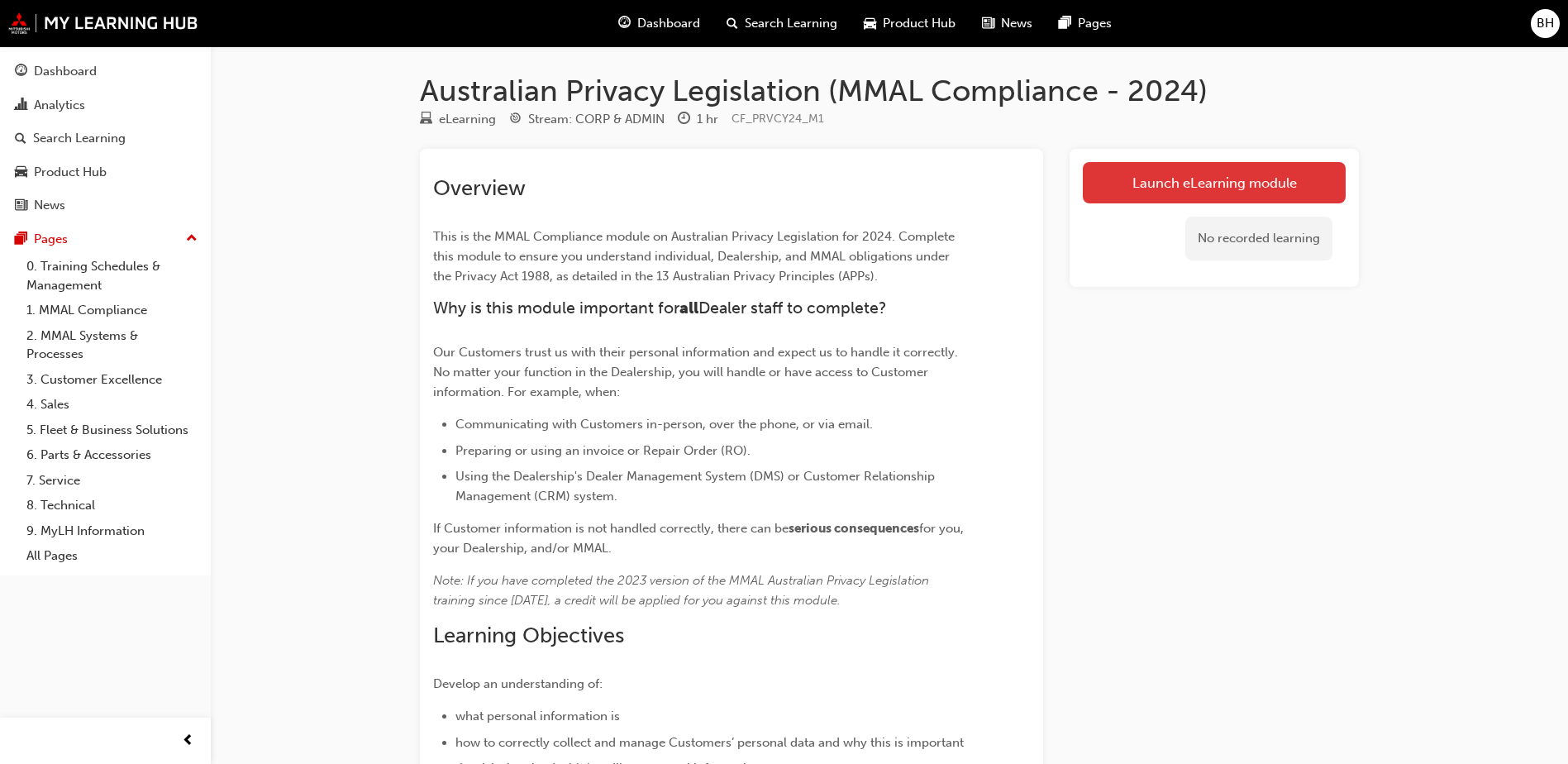
click at [1208, 180] on link "Launch eLearning module" at bounding box center [1214, 182] width 262 height 41
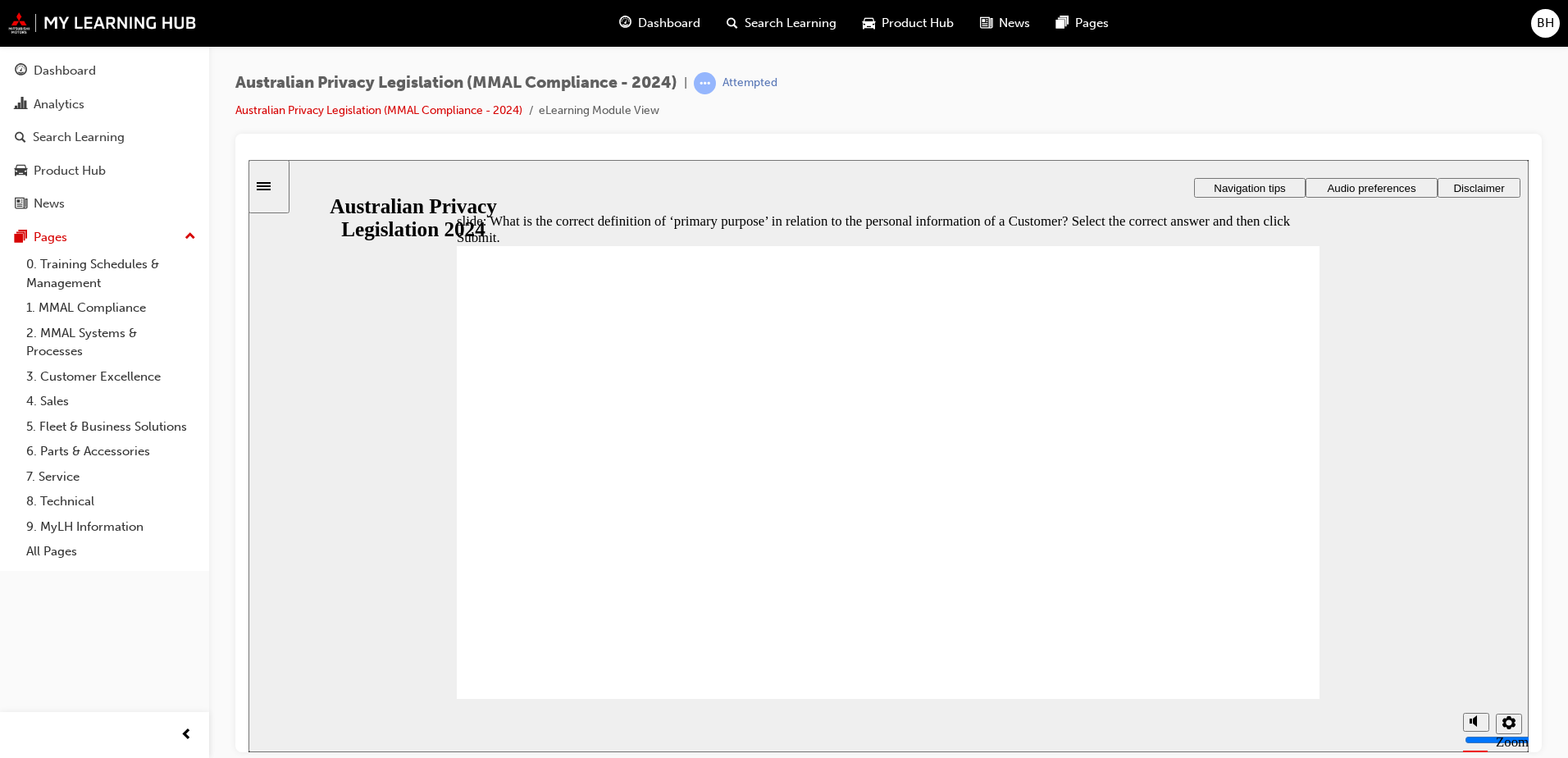
radio input "true"
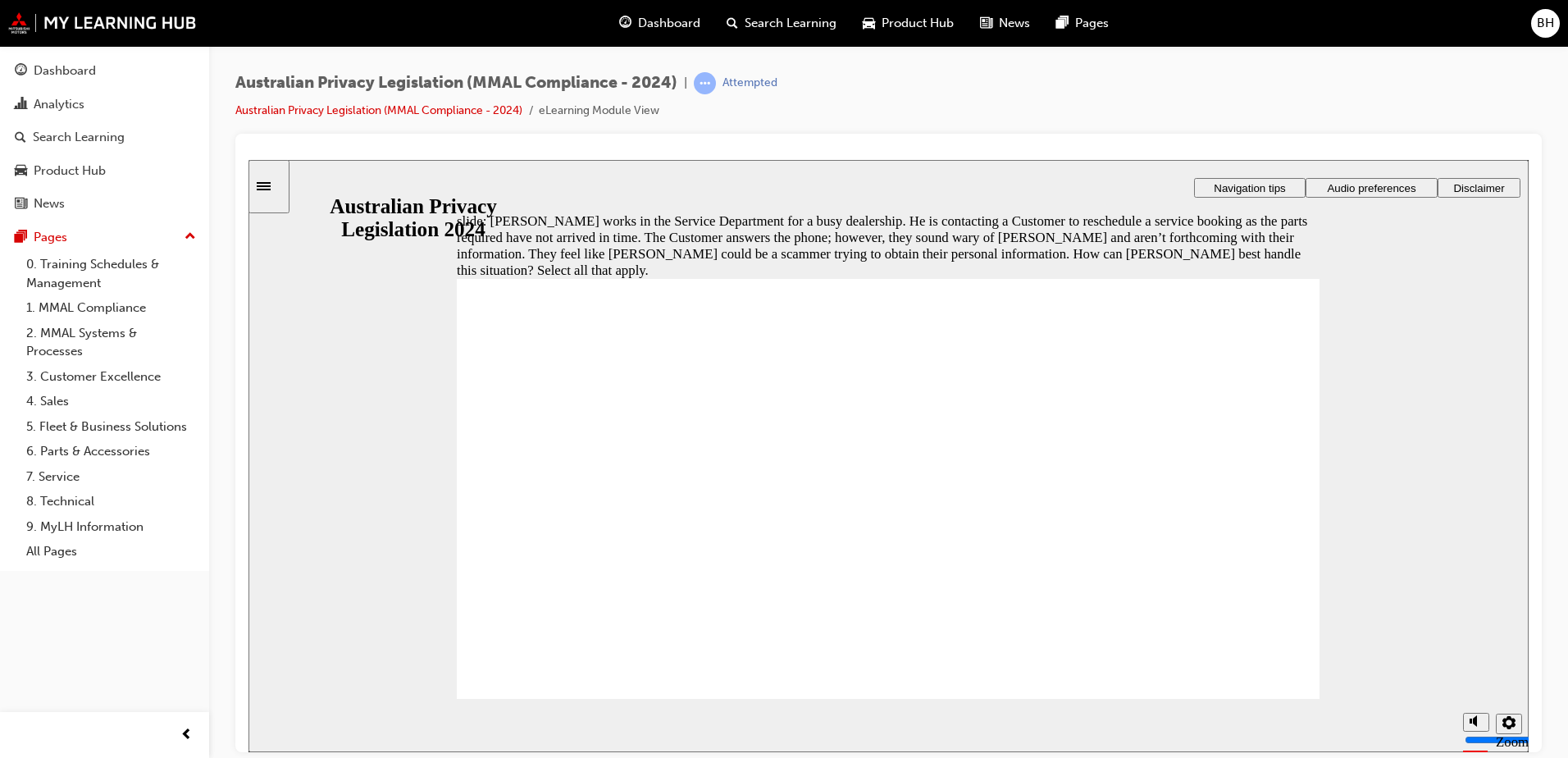
checkbox input "true"
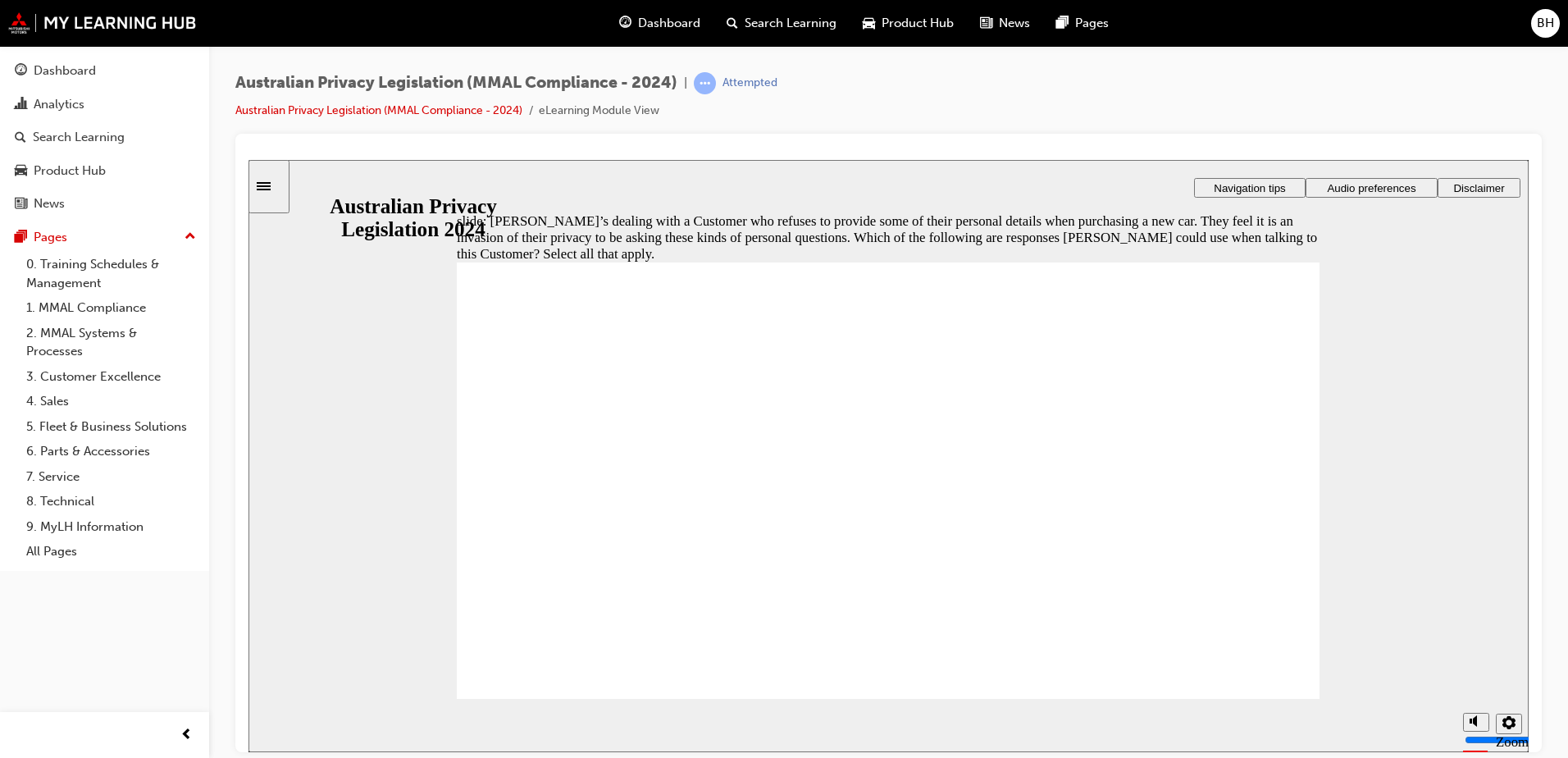
checkbox input "true"
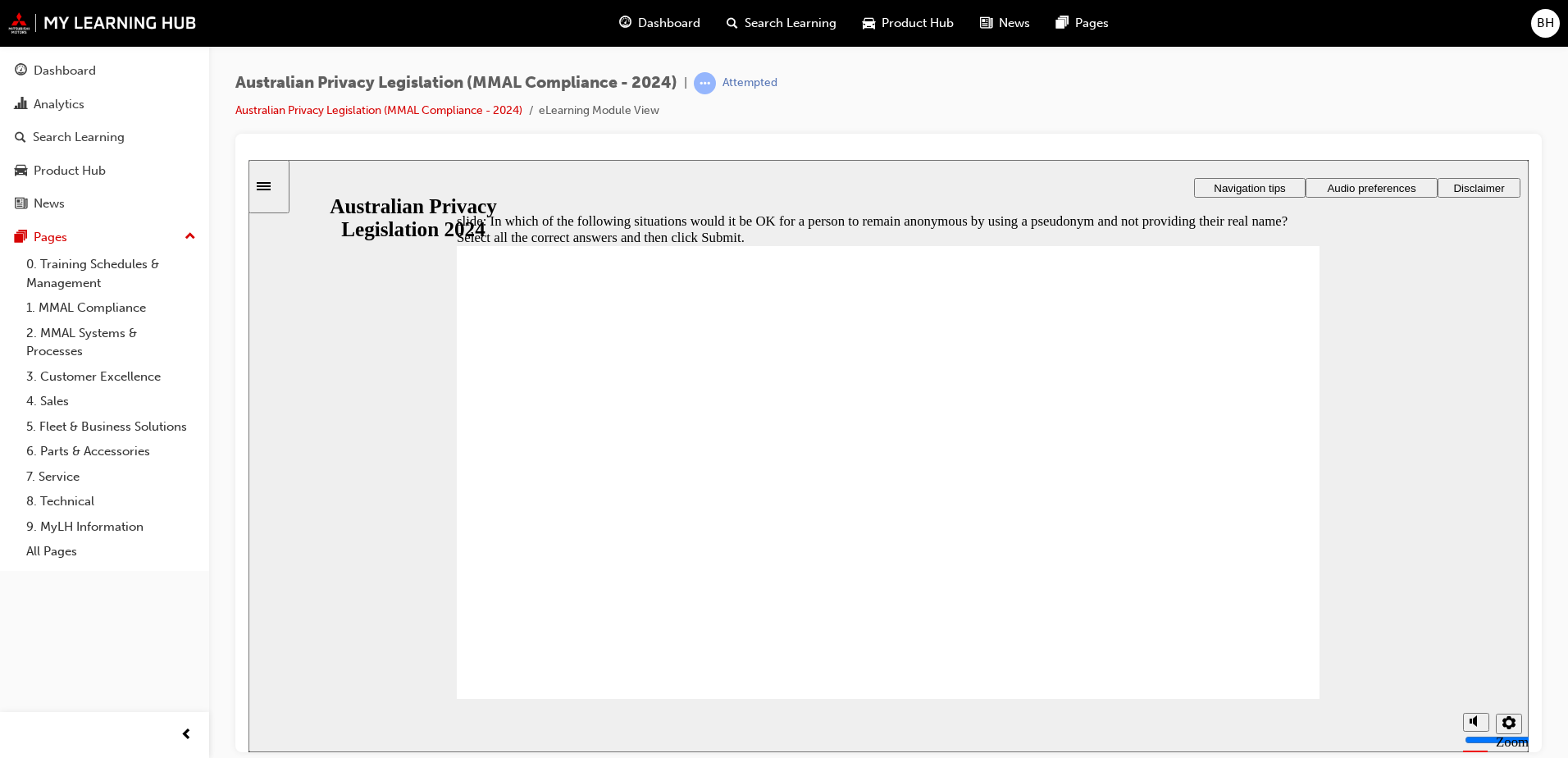
checkbox input "true"
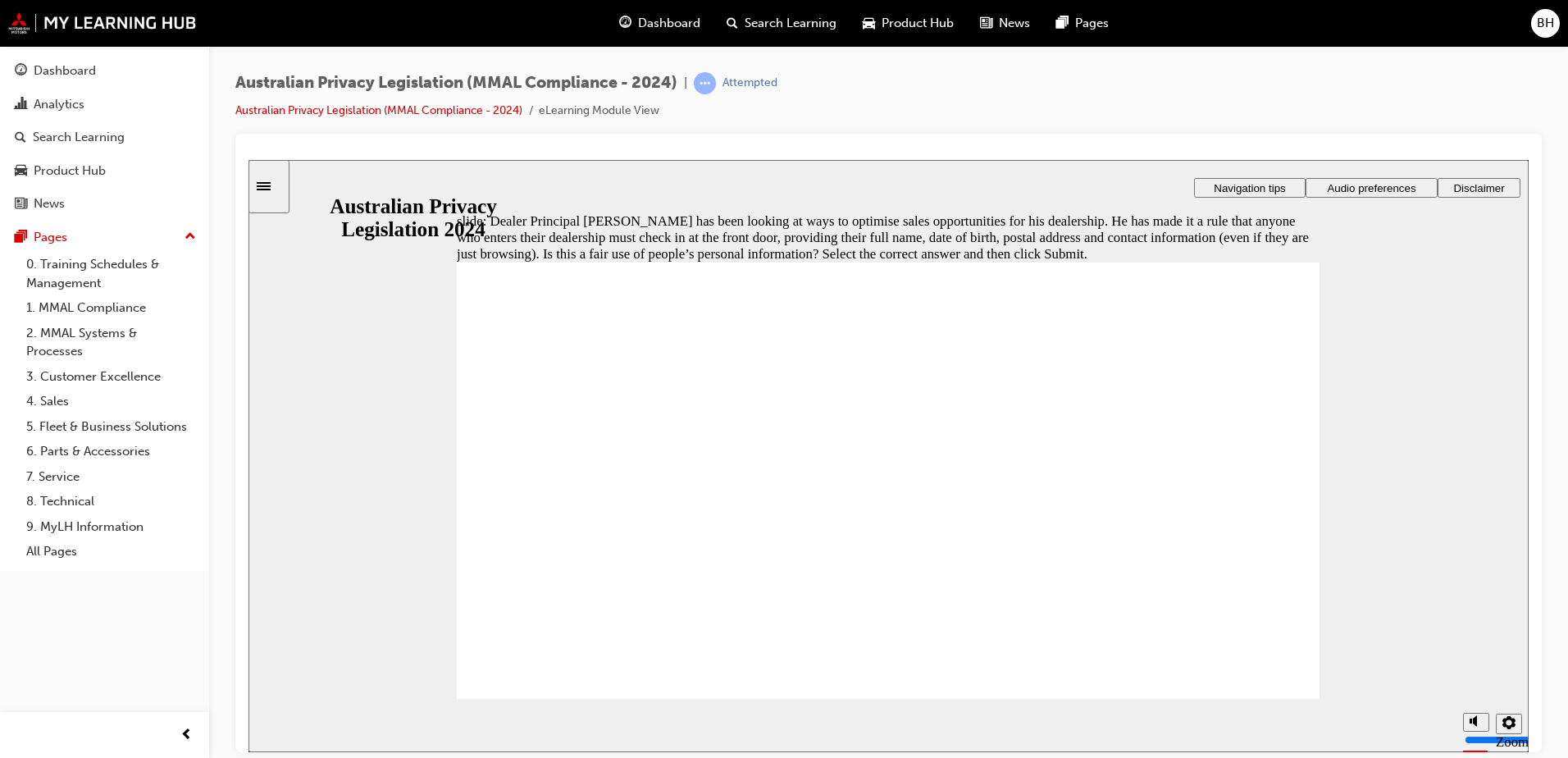
radio input "true"
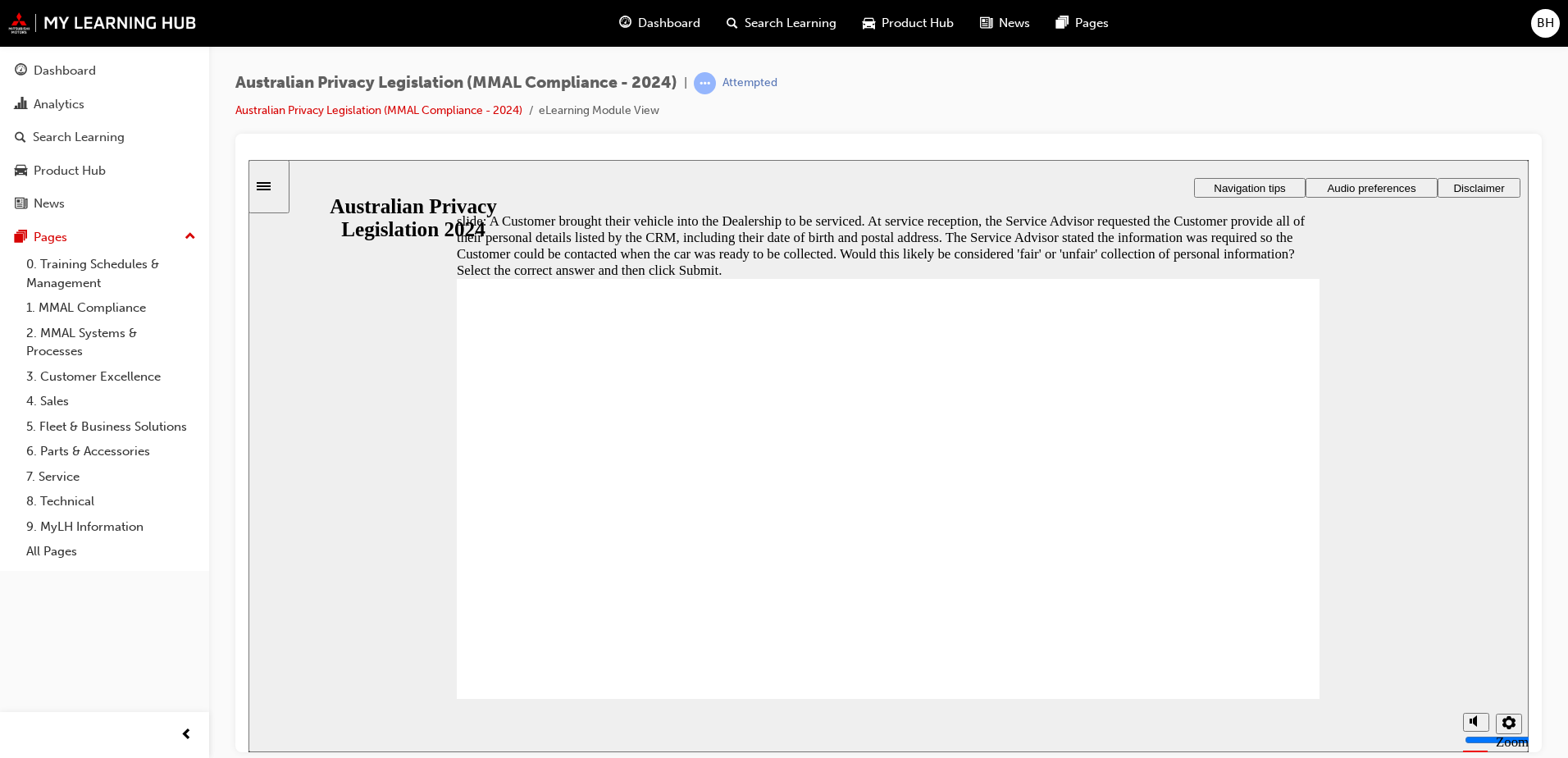
radio input "false"
radio input "true"
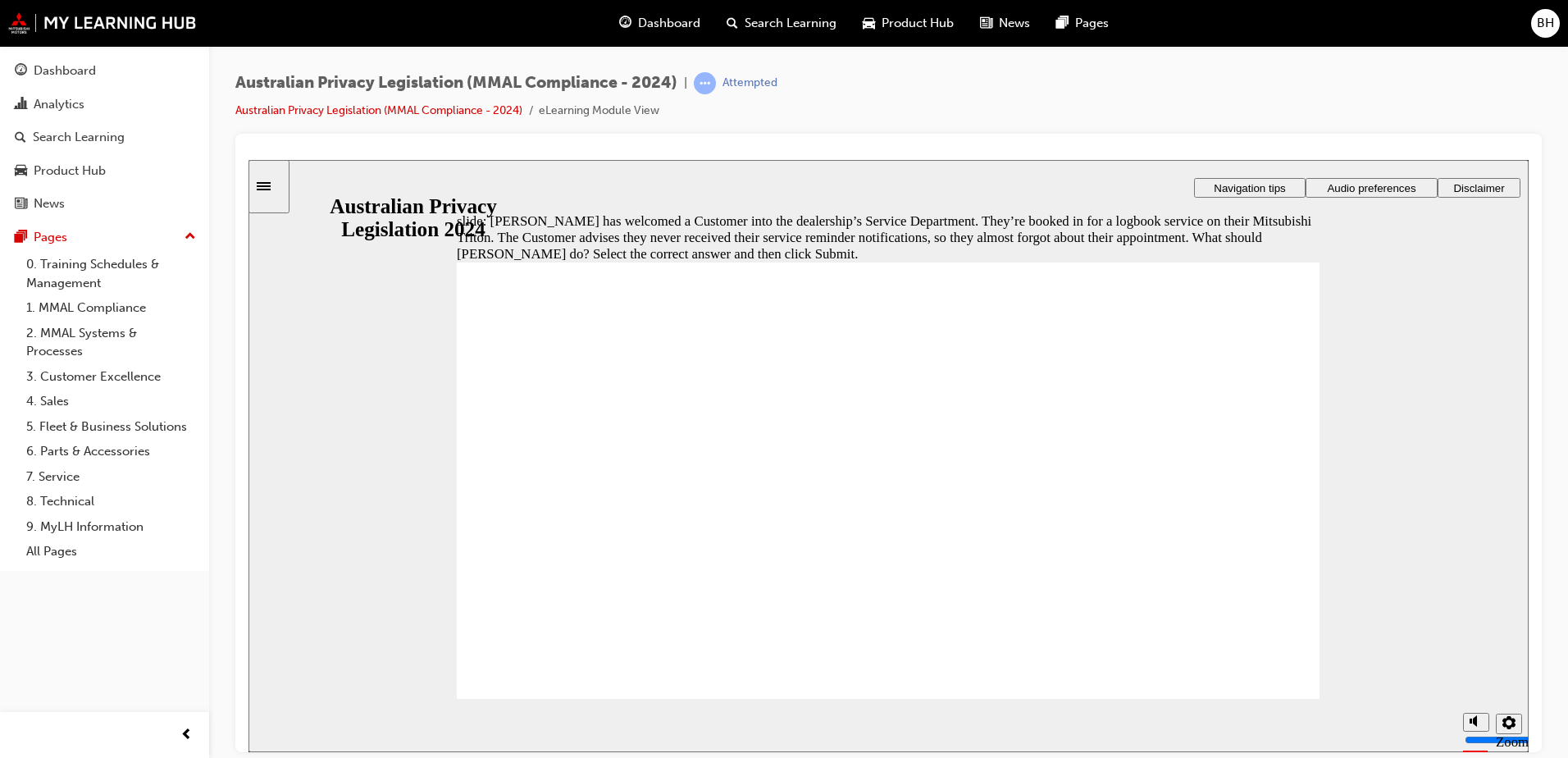
radio input "true"
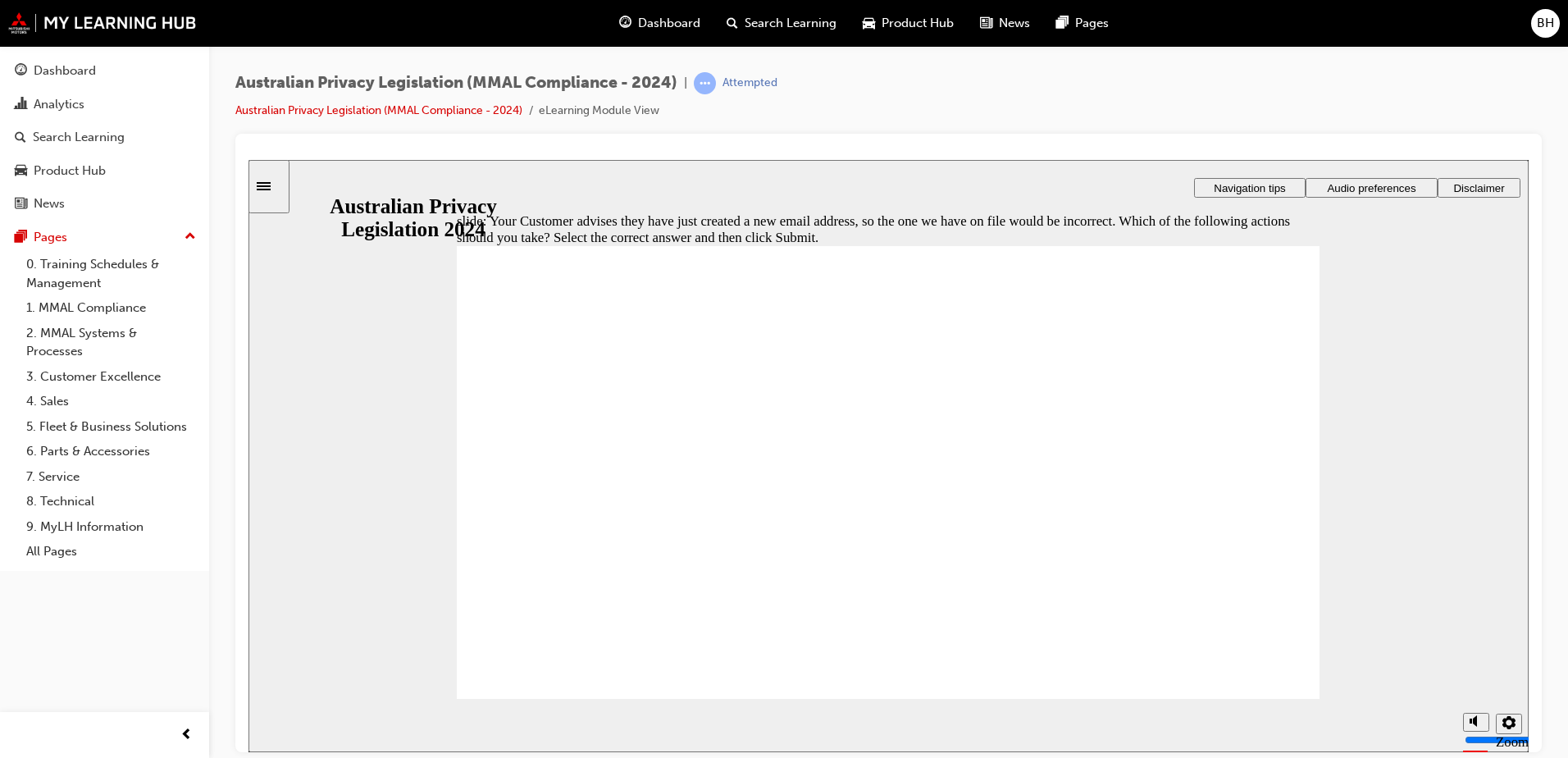
radio input "true"
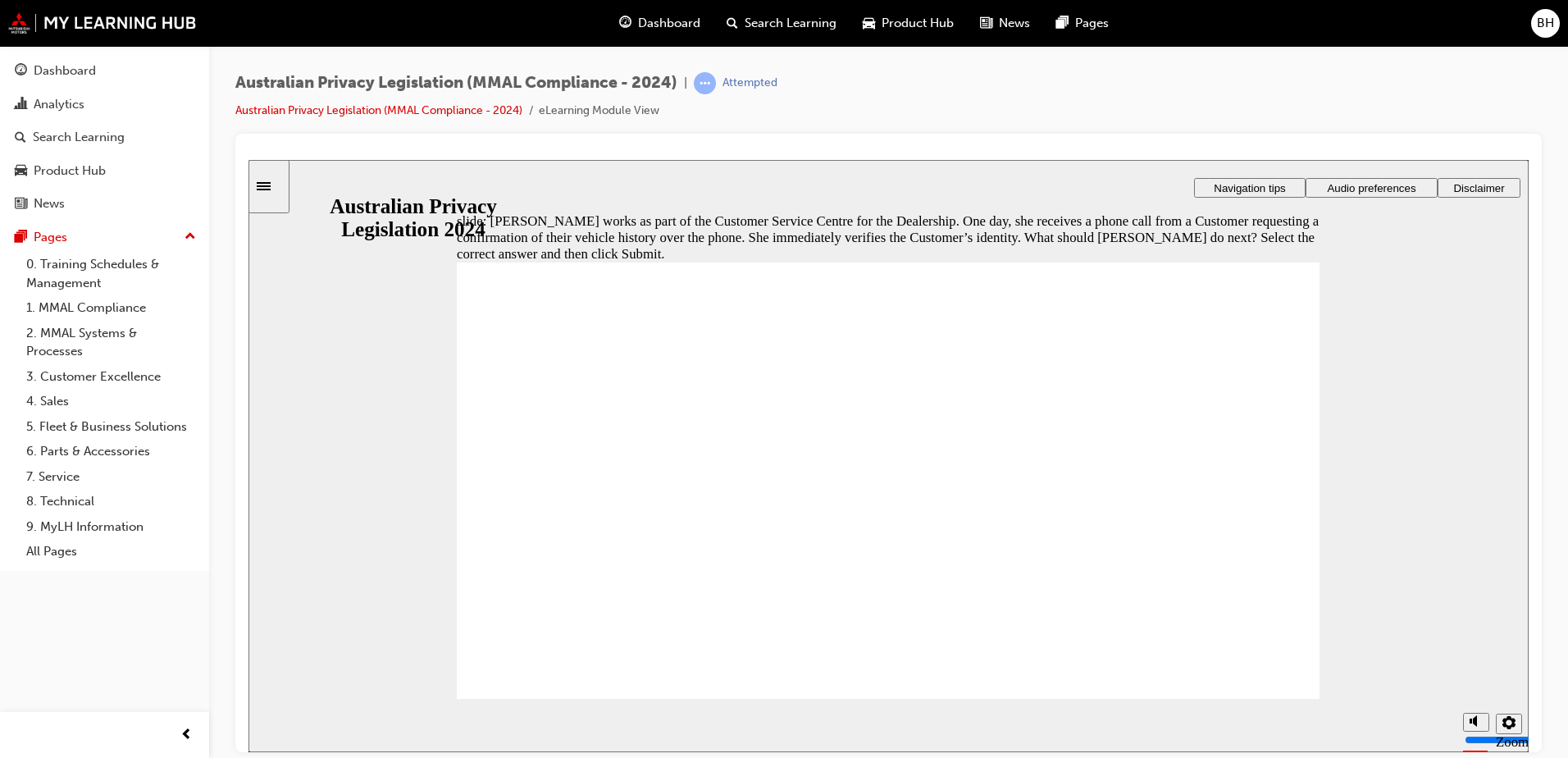
radio input "true"
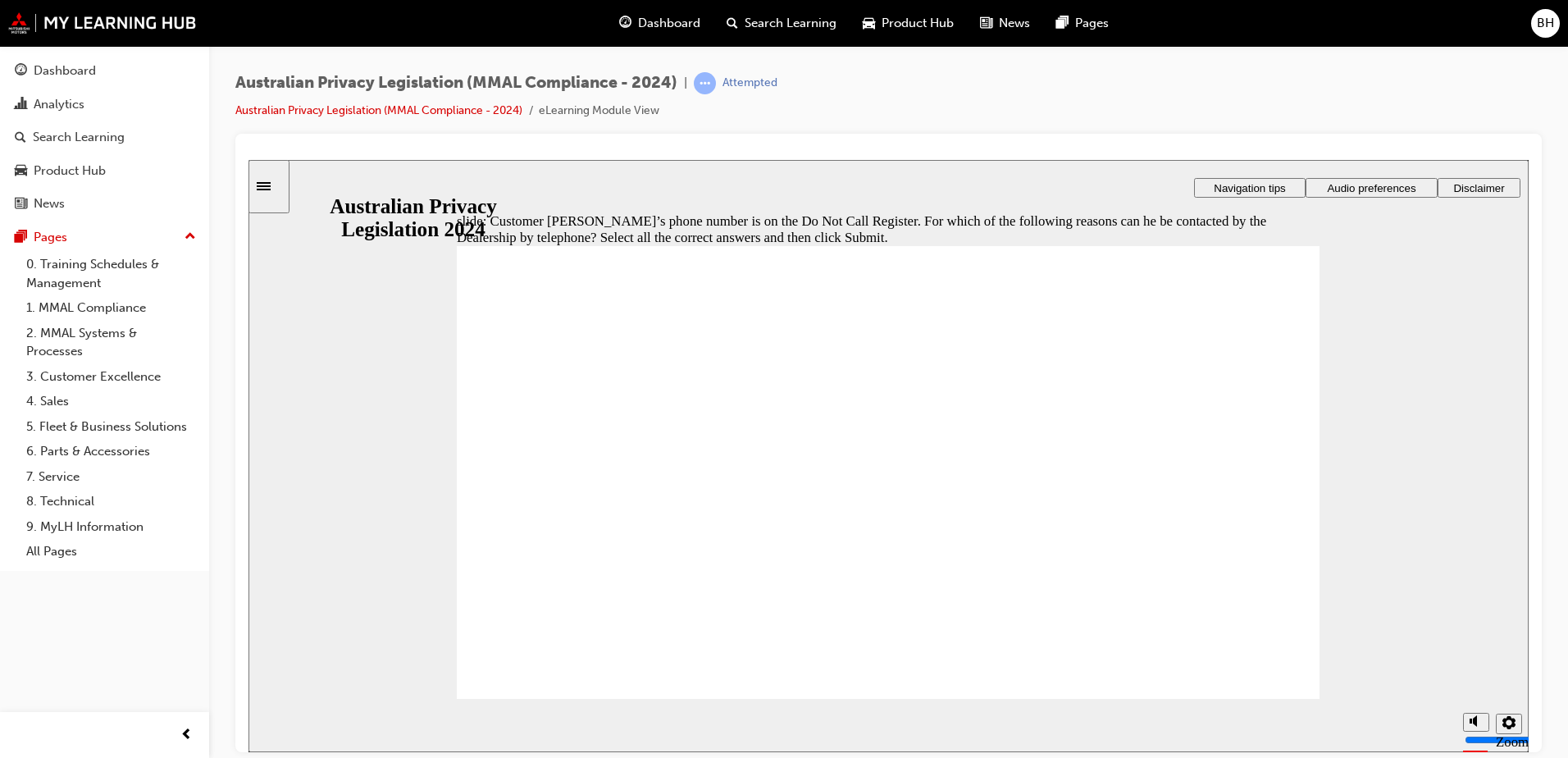
checkbox input "true"
radio input "false"
radio input "true"
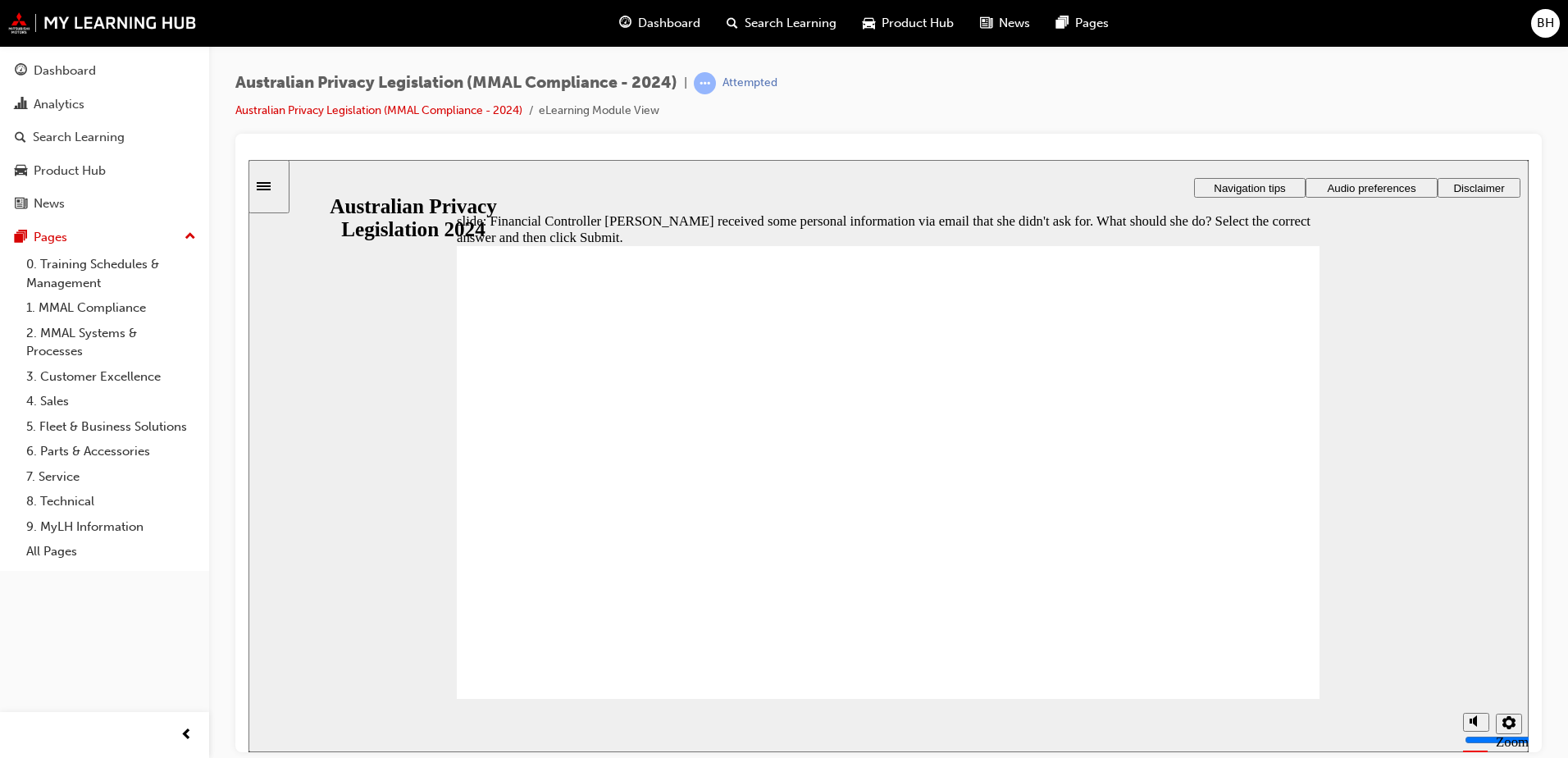
radio input "true"
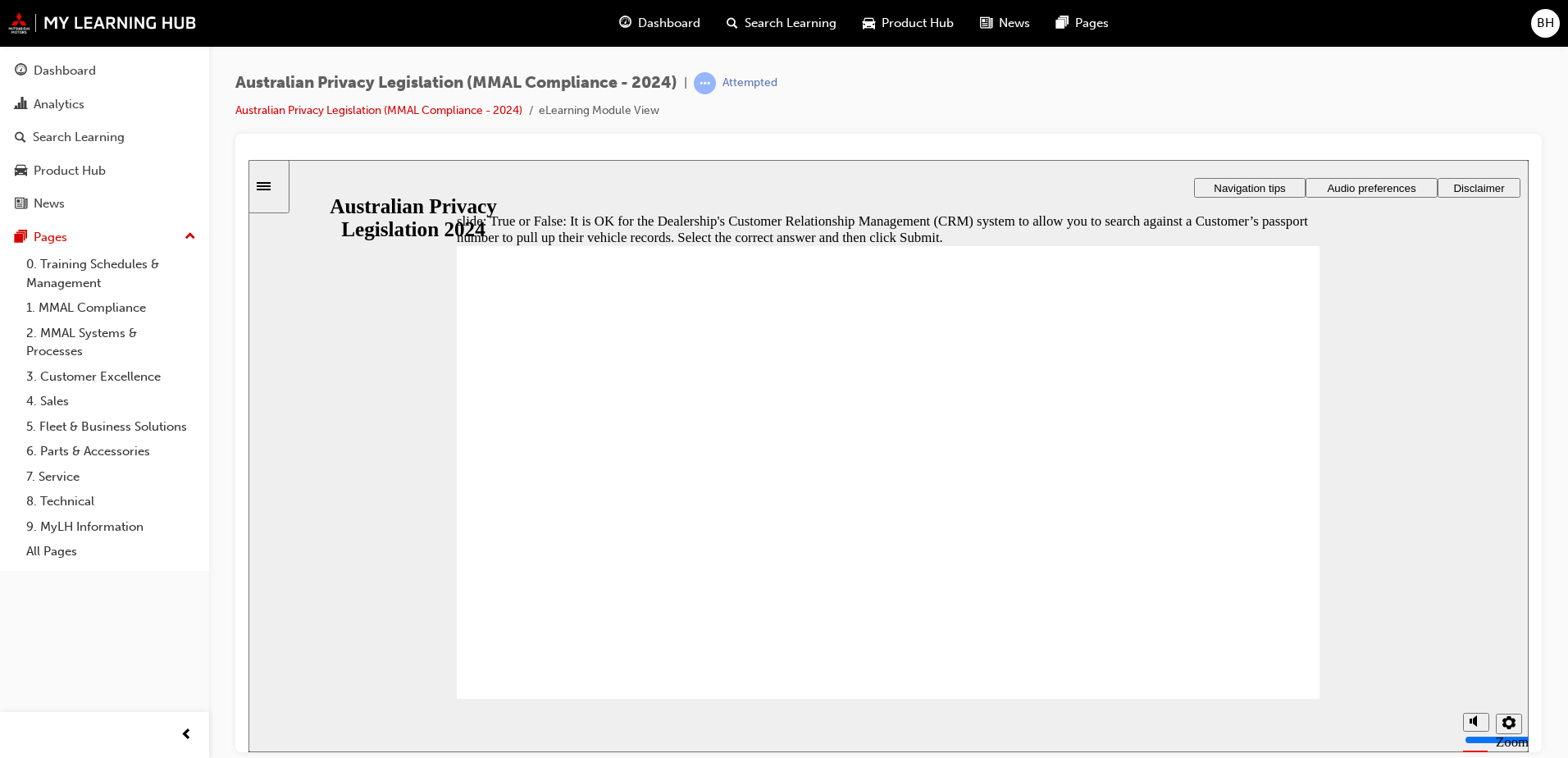
radio input "true"
radio input "false"
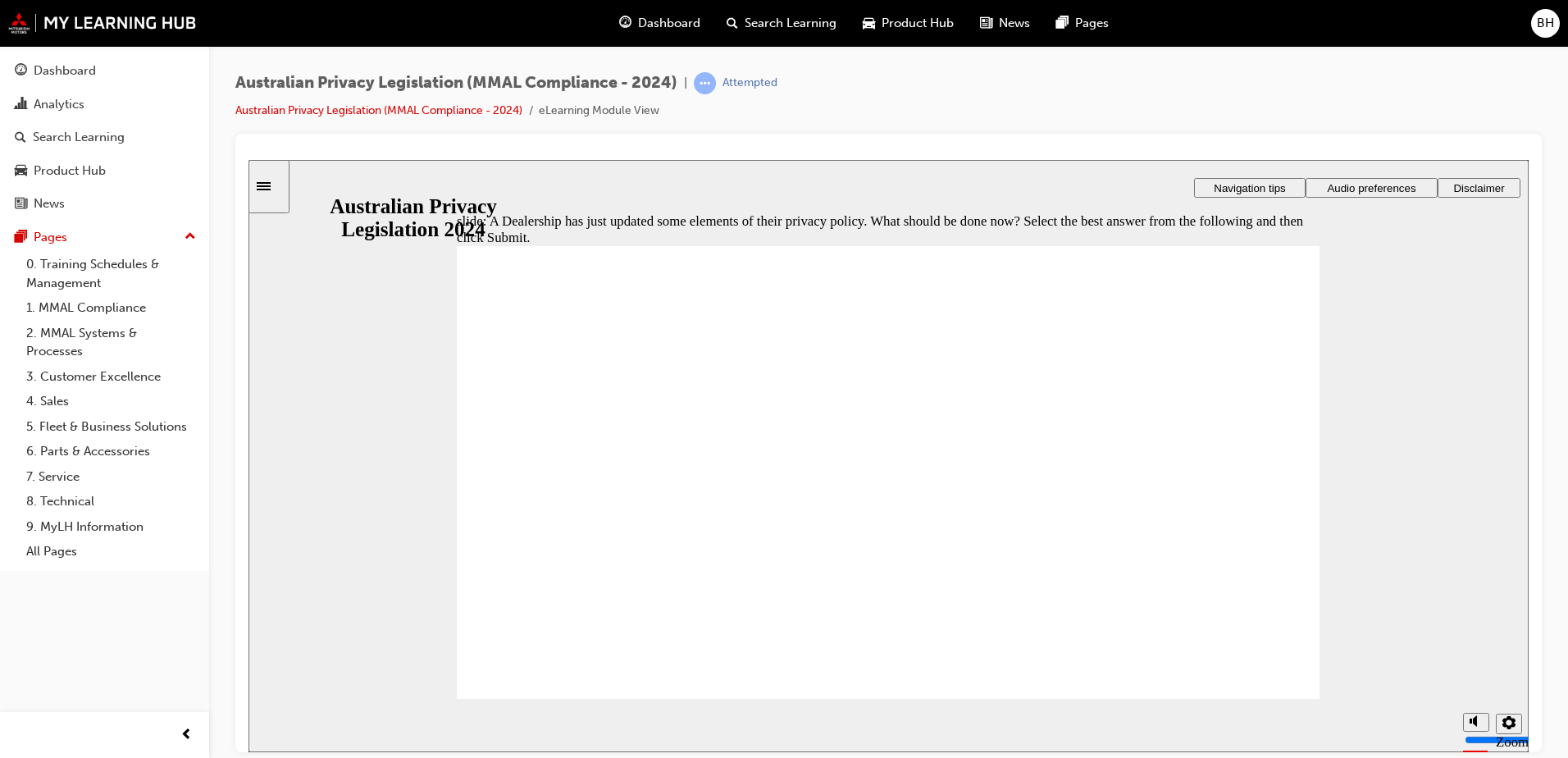
radio input "true"
radio input "false"
radio input "true"
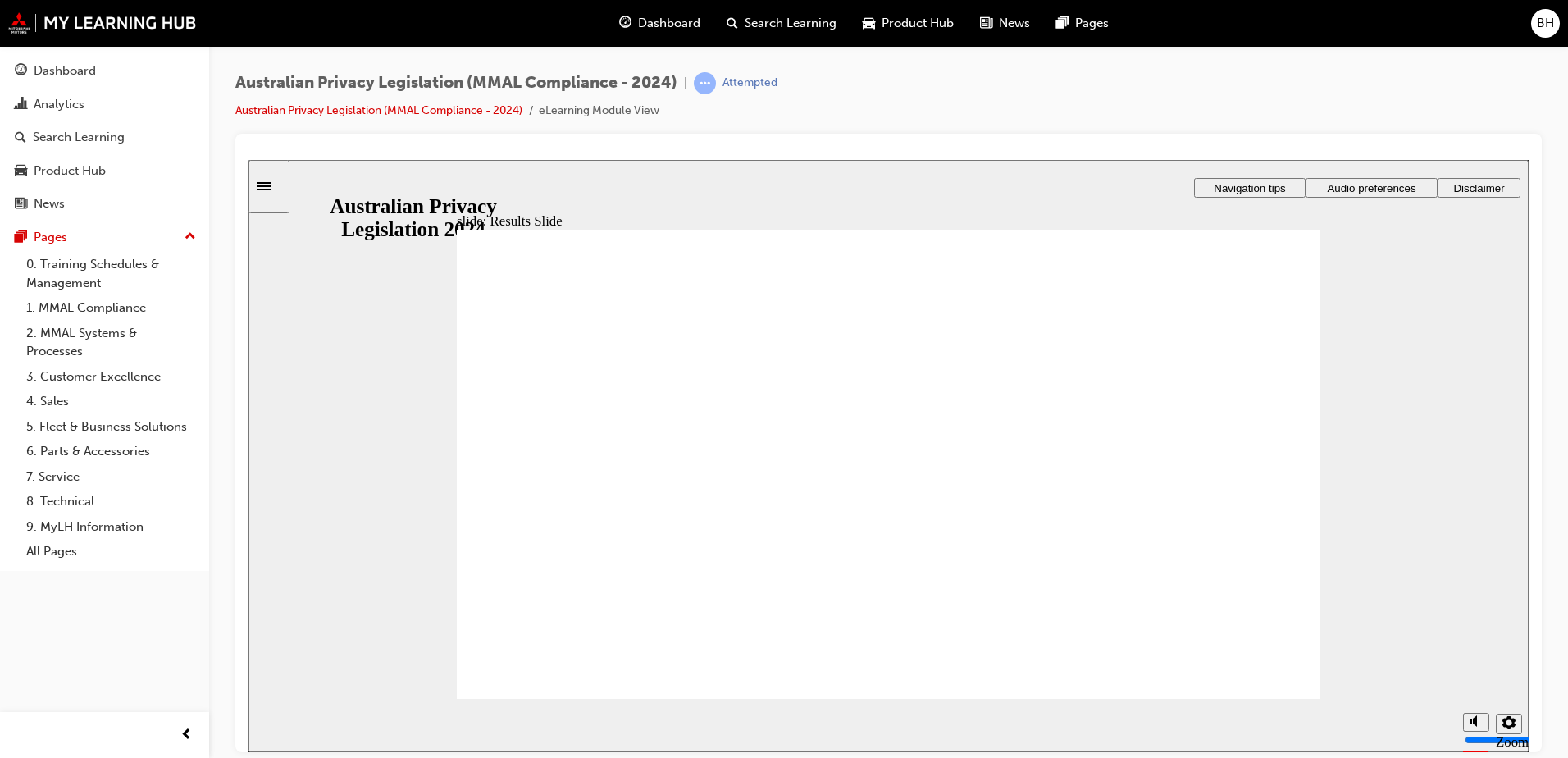
checkbox input "true"
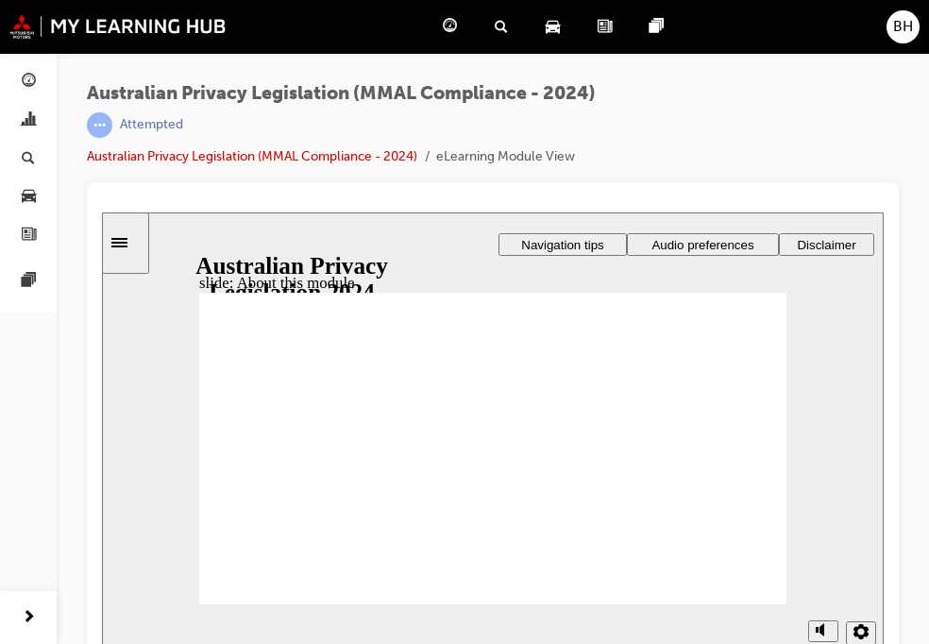
drag, startPoint x: 735, startPoint y: 589, endPoint x: 467, endPoint y: 228, distance: 450.4
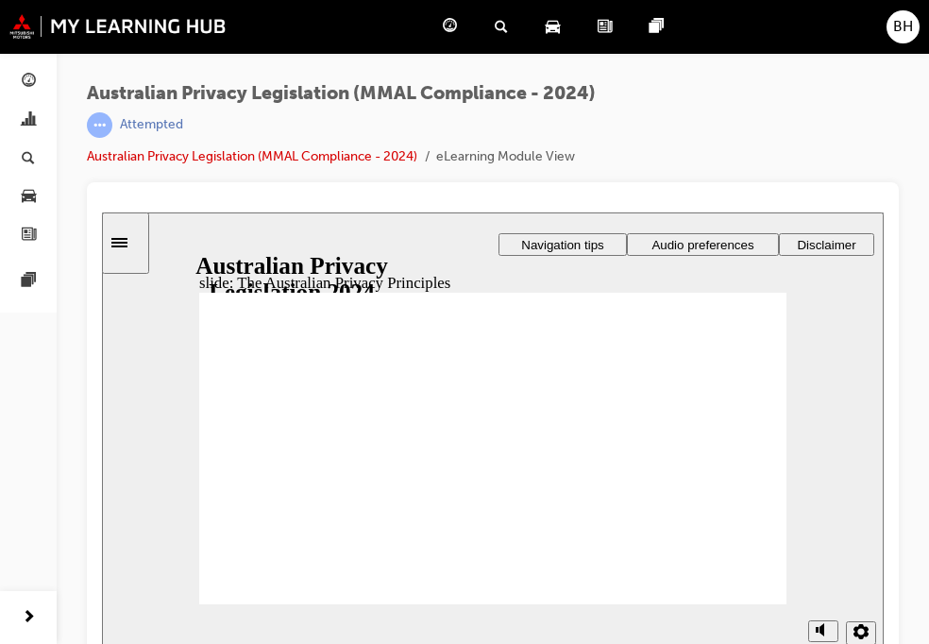
drag, startPoint x: 673, startPoint y: 538, endPoint x: 652, endPoint y: 506, distance: 38.3
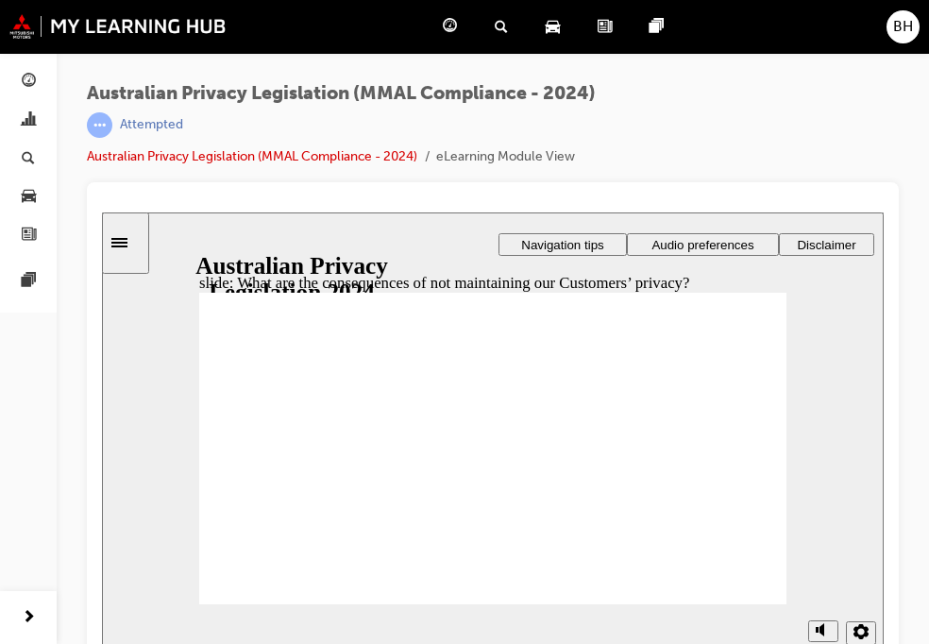
drag, startPoint x: 342, startPoint y: 417, endPoint x: 329, endPoint y: 444, distance: 30.4
